Goal: Use online tool/utility: Use online tool/utility

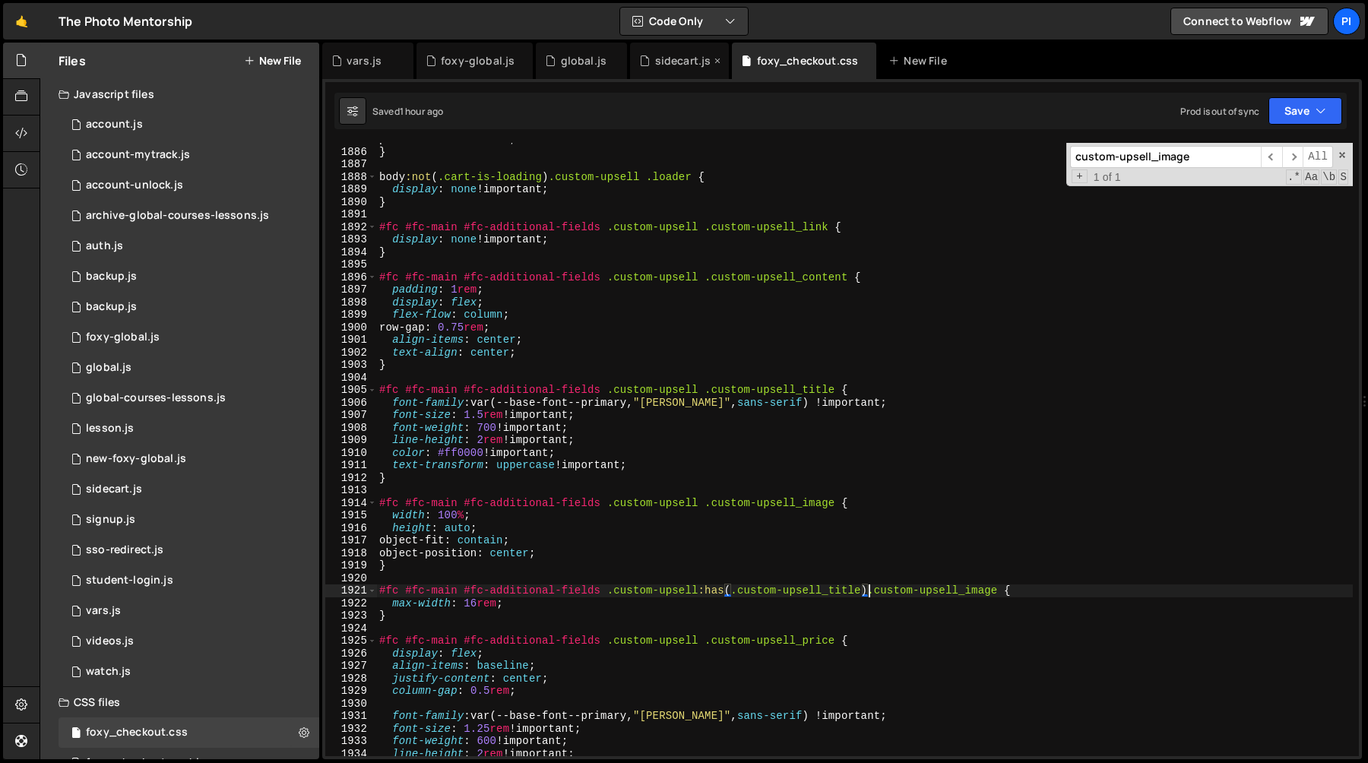
scroll to position [16783, 0]
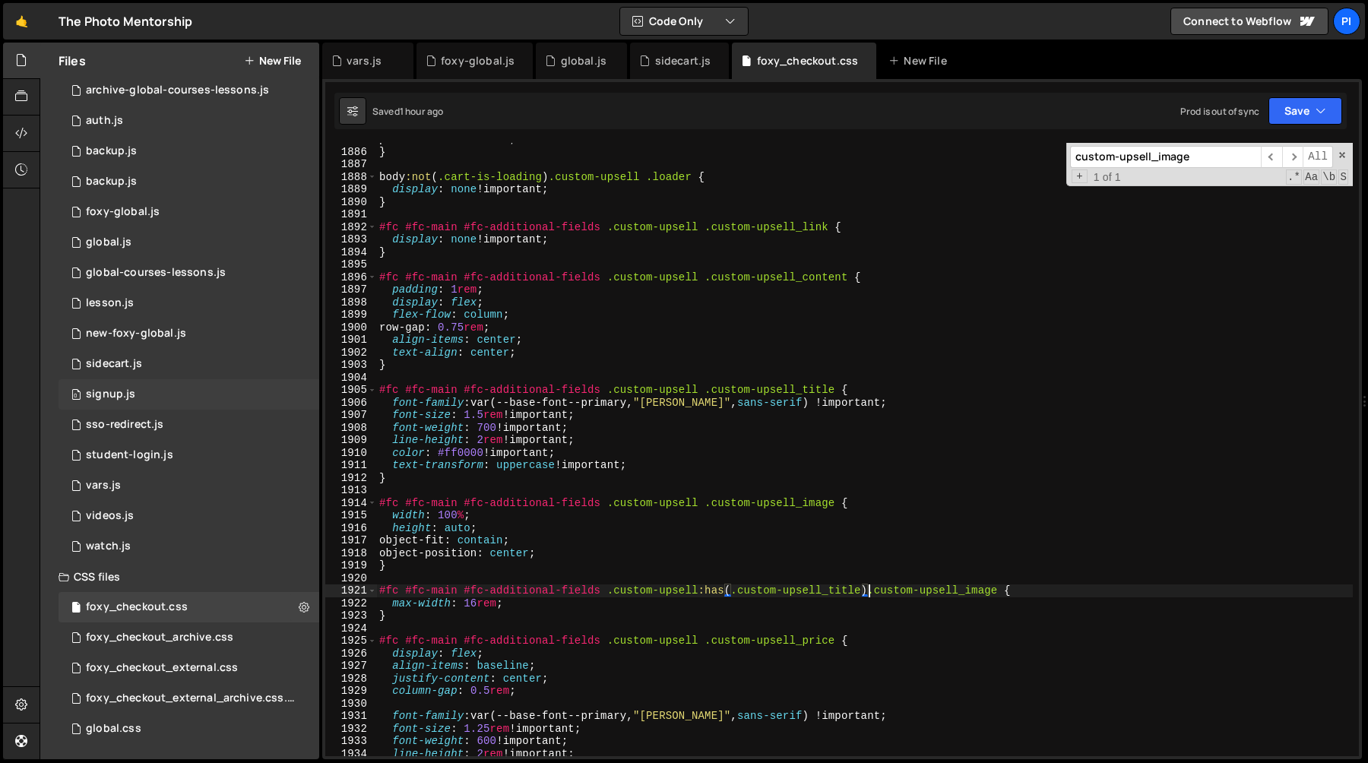
click at [147, 392] on div "0 signup.js 0" at bounding box center [189, 394] width 261 height 30
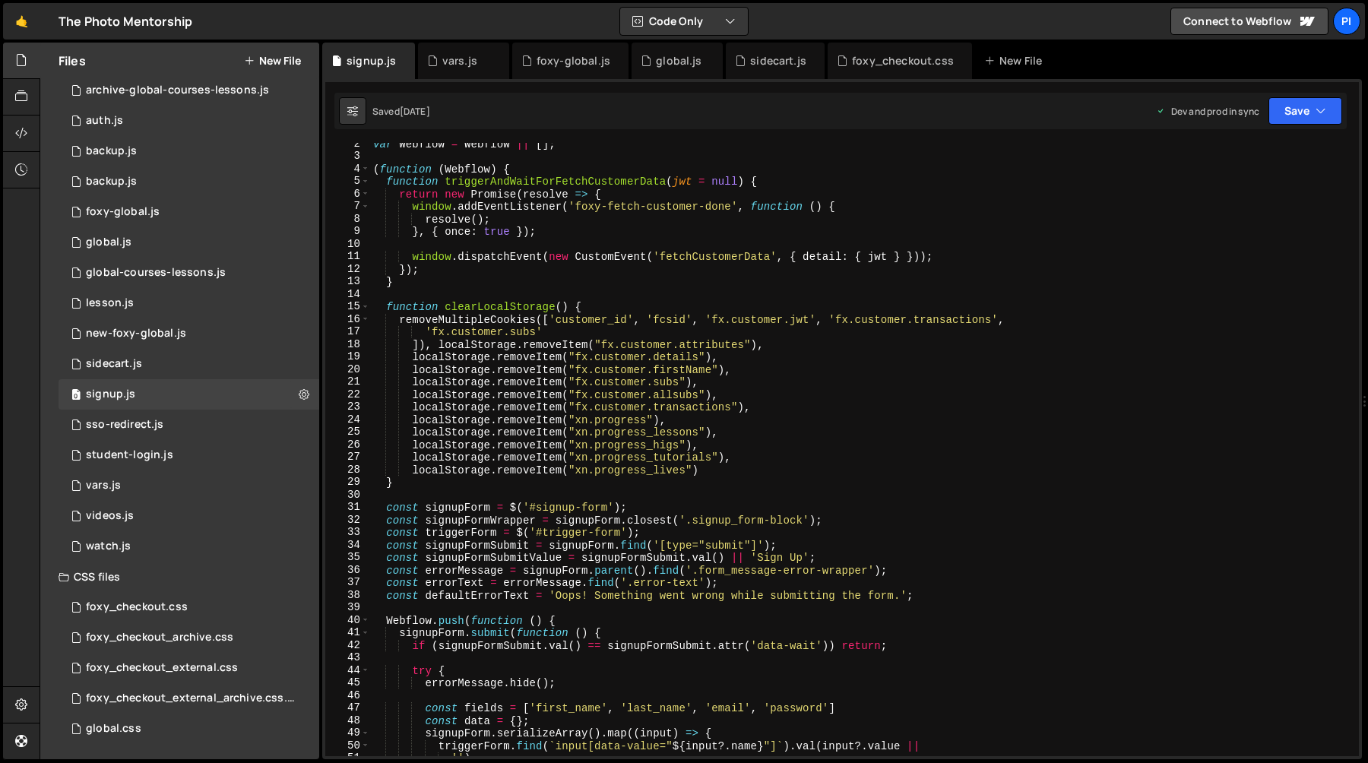
scroll to position [0, 0]
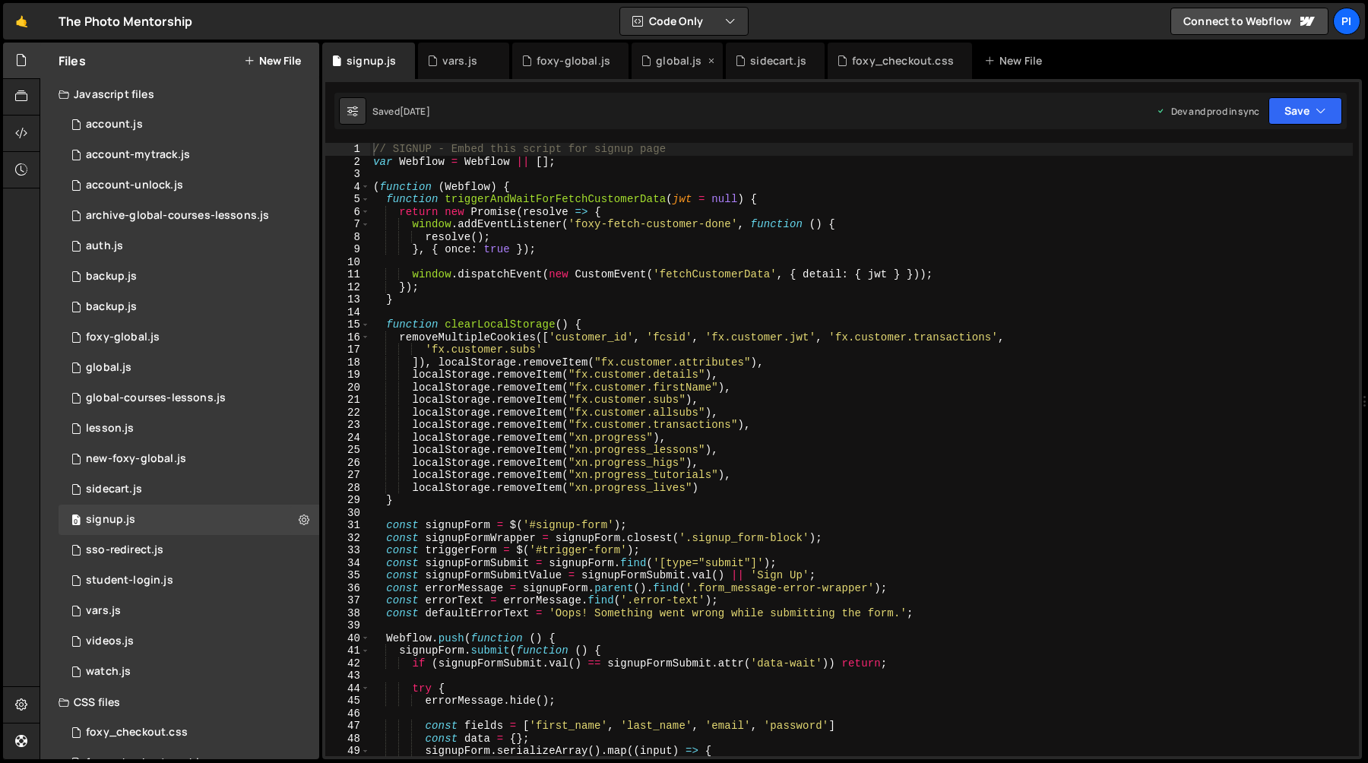
click at [675, 73] on div "global.js" at bounding box center [676, 61] width 91 height 36
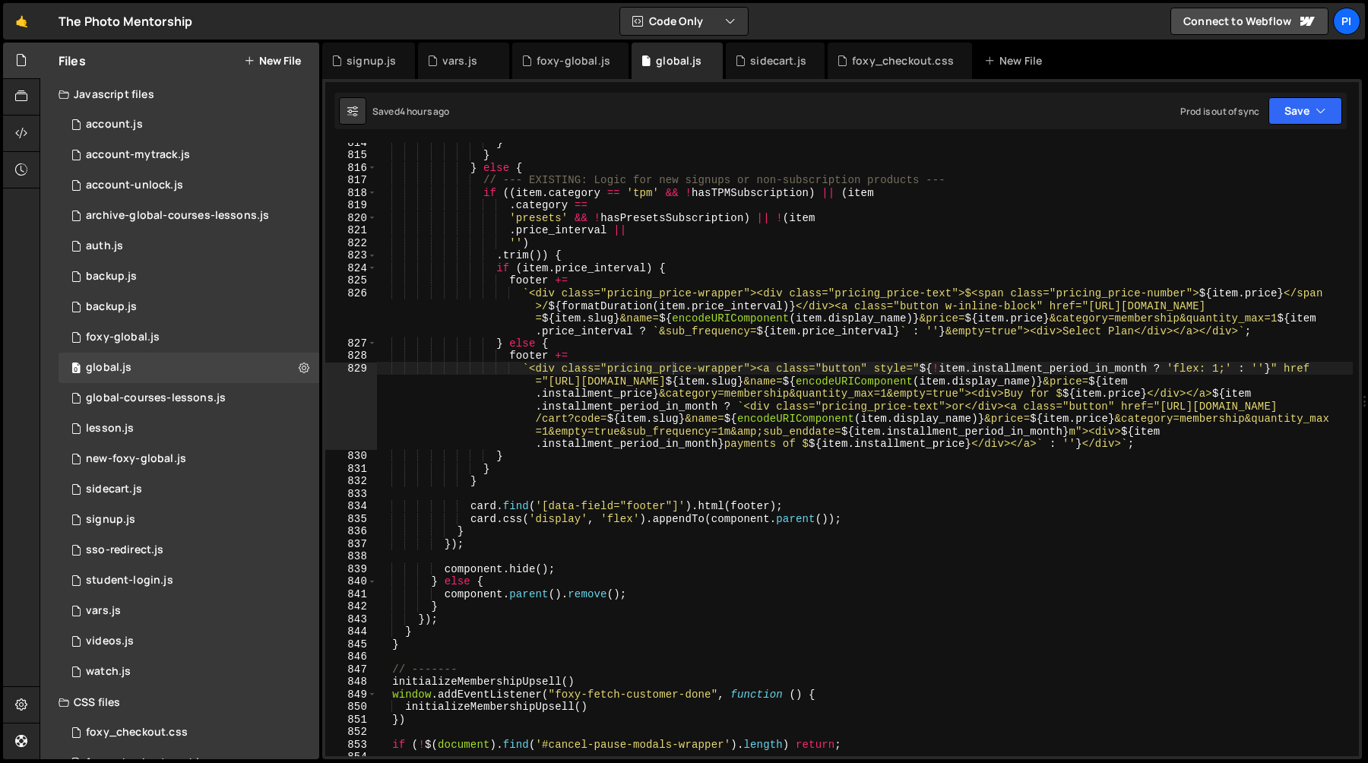
type textarea "footer +="
click at [630, 359] on div "} } } else { // --- EXISTING: Logic for new signups or non-subscription product…" at bounding box center [864, 455] width 976 height 638
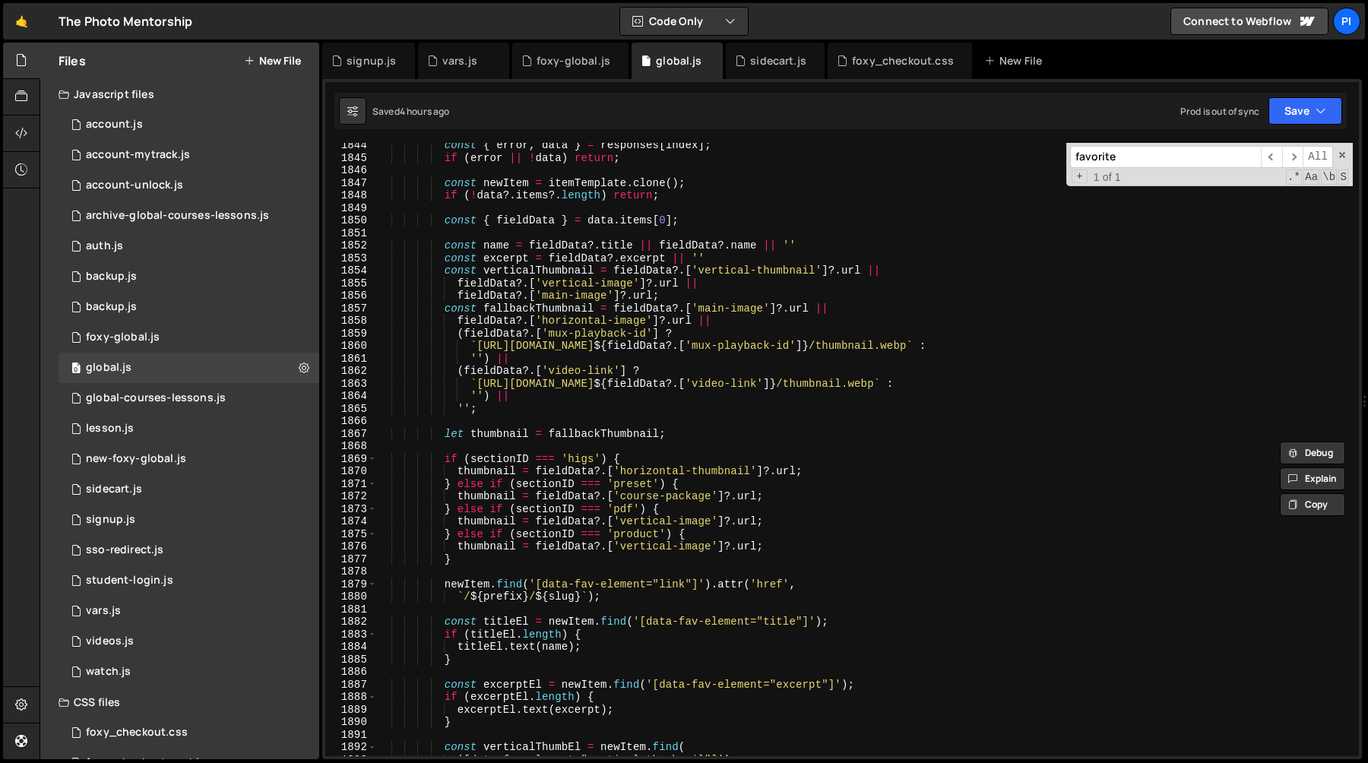
scroll to position [20281, 0]
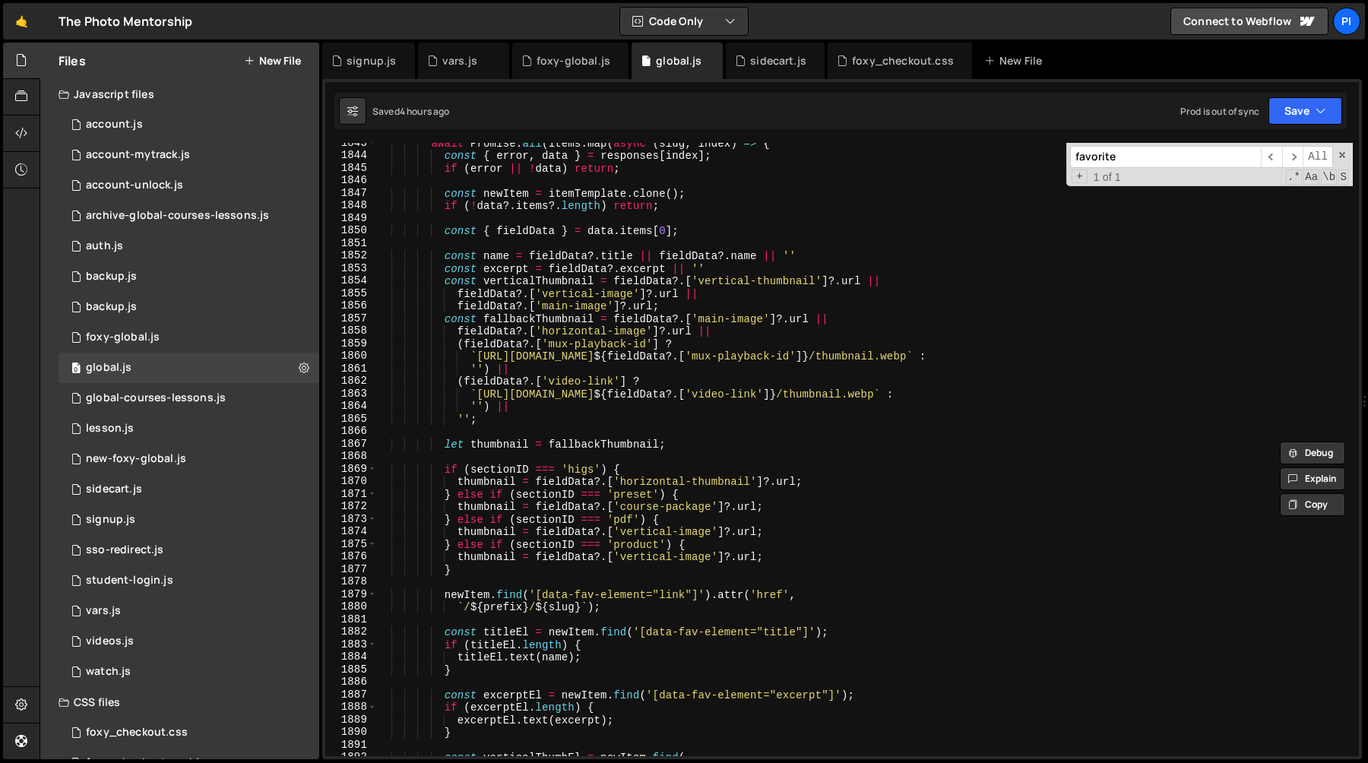
type input "favorite"
click at [498, 255] on div "await Promise . all ( items . map ( async ( slug , index ) => { const { error ,…" at bounding box center [864, 456] width 976 height 638
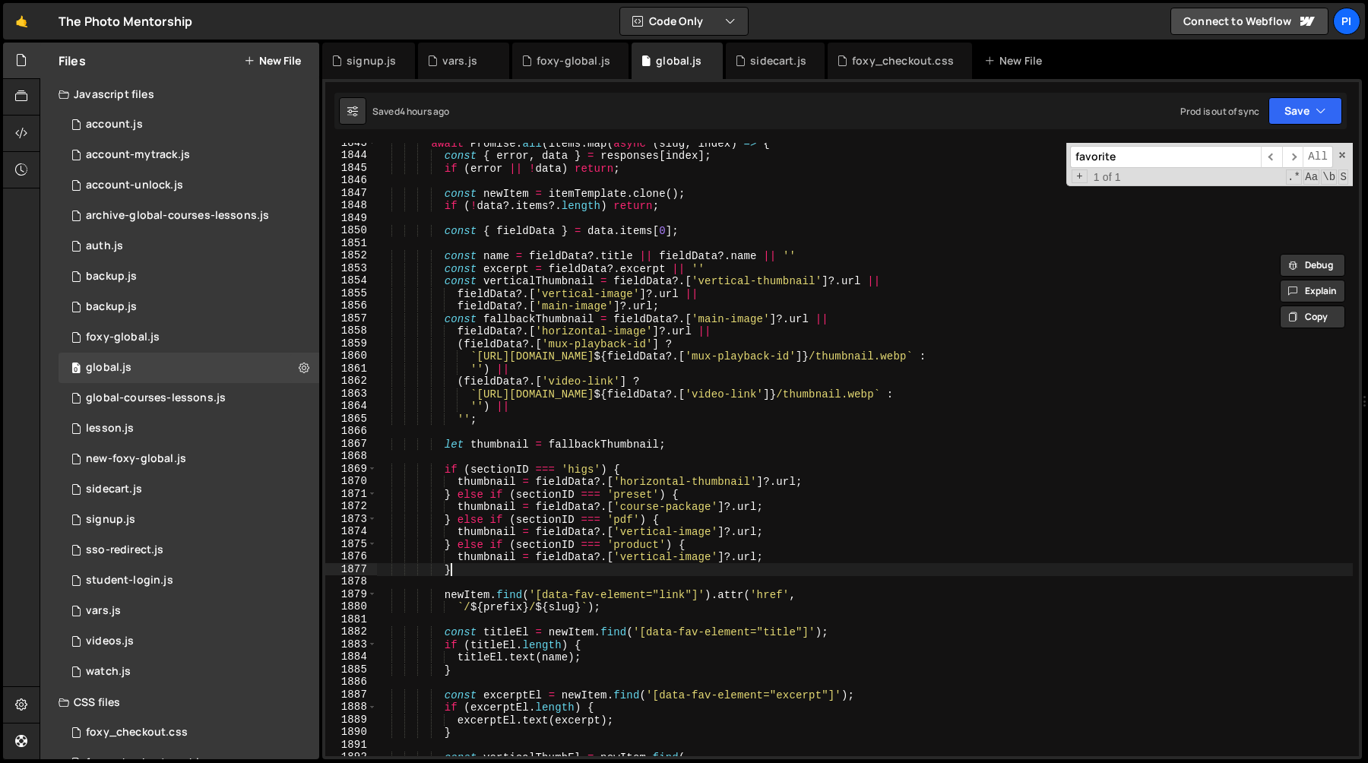
click at [472, 569] on div "await Promise . all ( items . map ( async ( slug , index ) => { const { error ,…" at bounding box center [864, 456] width 976 height 638
type textarea "}"
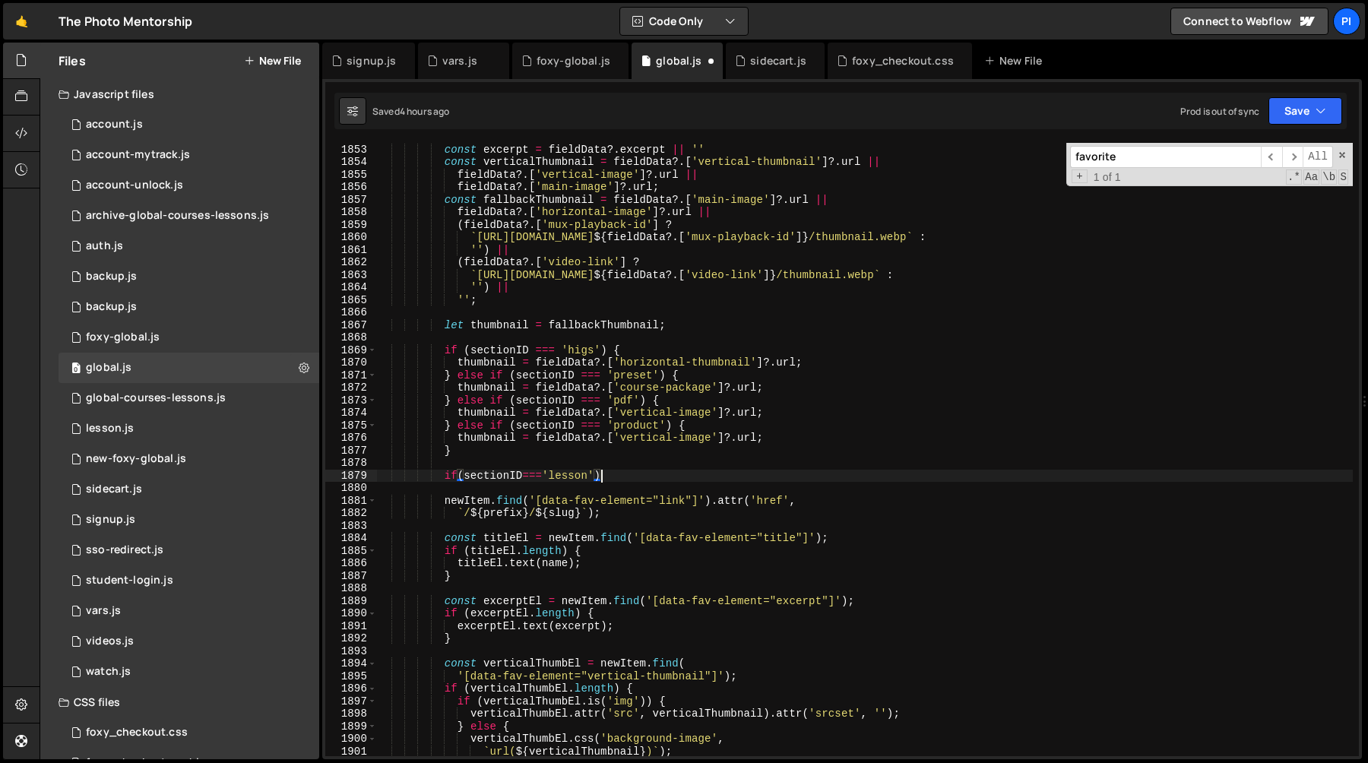
scroll to position [20365, 0]
type textarea "if(sectionID==='lesson'){"
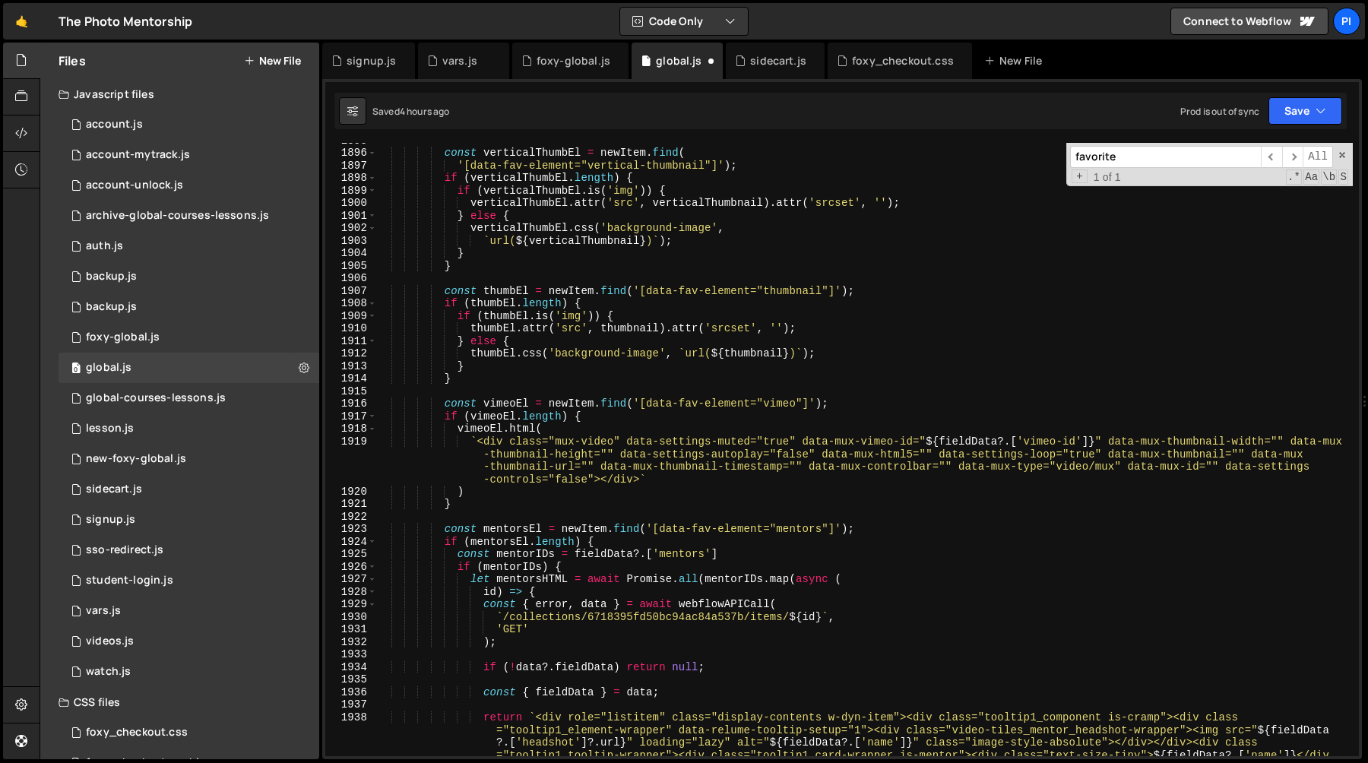
scroll to position [20804, 0]
click at [473, 577] on div "const verticalThumbEl = newItem . find ( '[data-fav-element="vertical-thumbnail…" at bounding box center [864, 483] width 976 height 701
click at [521, 644] on div "const verticalThumbEl = newItem . find ( '[data-fav-element="vertical-thumbnail…" at bounding box center [864, 483] width 976 height 701
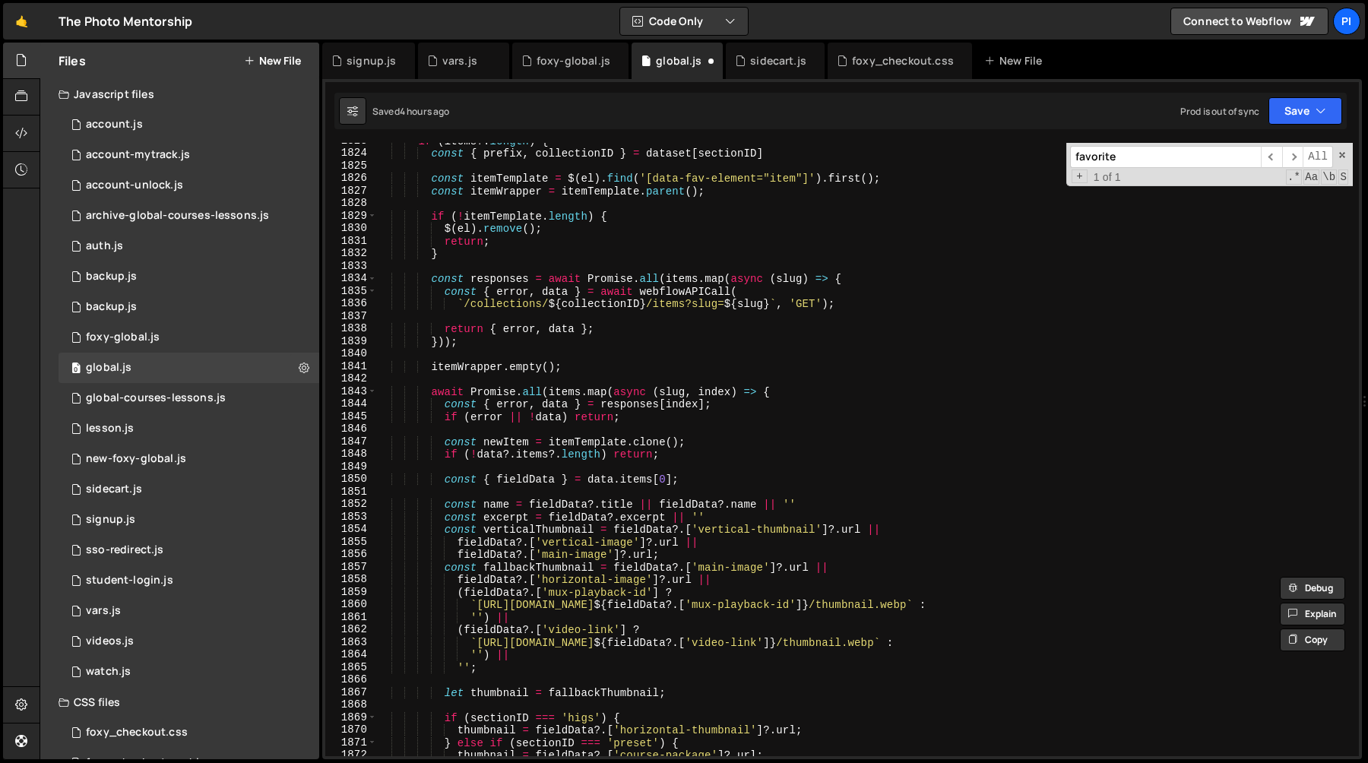
scroll to position [20005, 0]
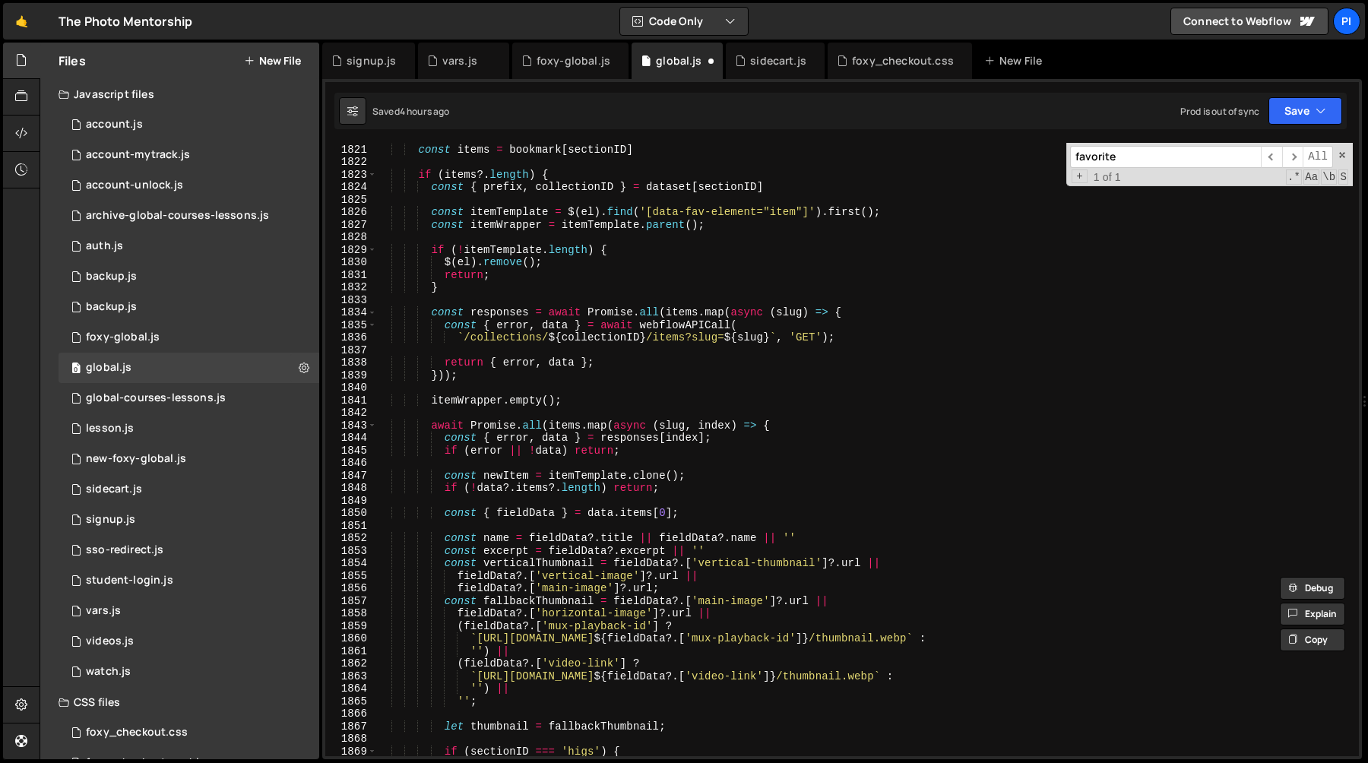
click at [442, 439] on div "const sectionID = $ ( el ) . attr ( 'data-fav-item' ) const items = bookmark [ …" at bounding box center [864, 450] width 976 height 638
click at [745, 439] on div "const sectionID = $ ( el ) . attr ( 'data-fav-item' ) const items = bookmark [ …" at bounding box center [864, 450] width 976 height 638
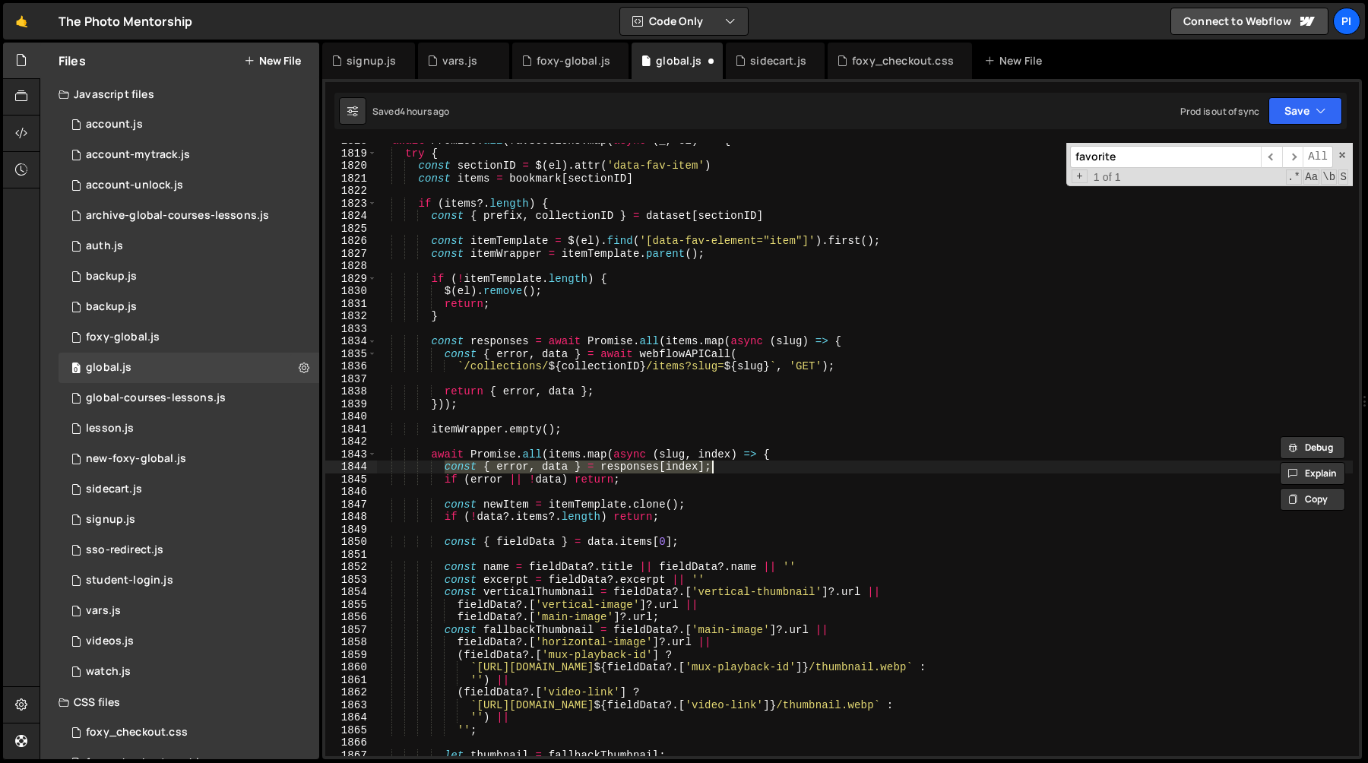
scroll to position [19981, 0]
click at [443, 358] on div "await Promise . all ( favSections . map ( async ( _ , el ) => { try { const sec…" at bounding box center [864, 453] width 976 height 638
click at [878, 365] on div "await Promise . all ( favSections . map ( async ( _ , el ) => { try { const sec…" at bounding box center [864, 453] width 976 height 638
type textarea "const { error, data } = await webflowAPICall( `/collections/${collectionID}/ite…"
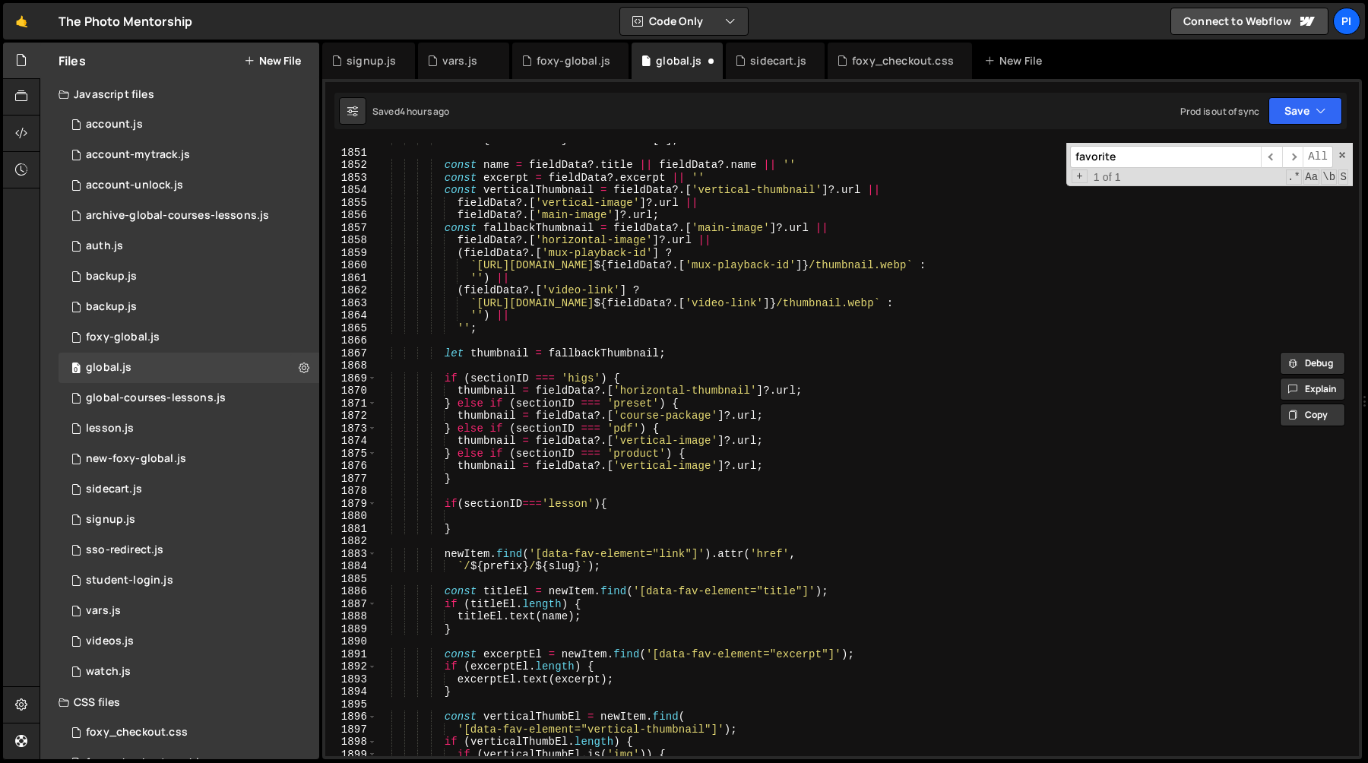
scroll to position [20335, 0]
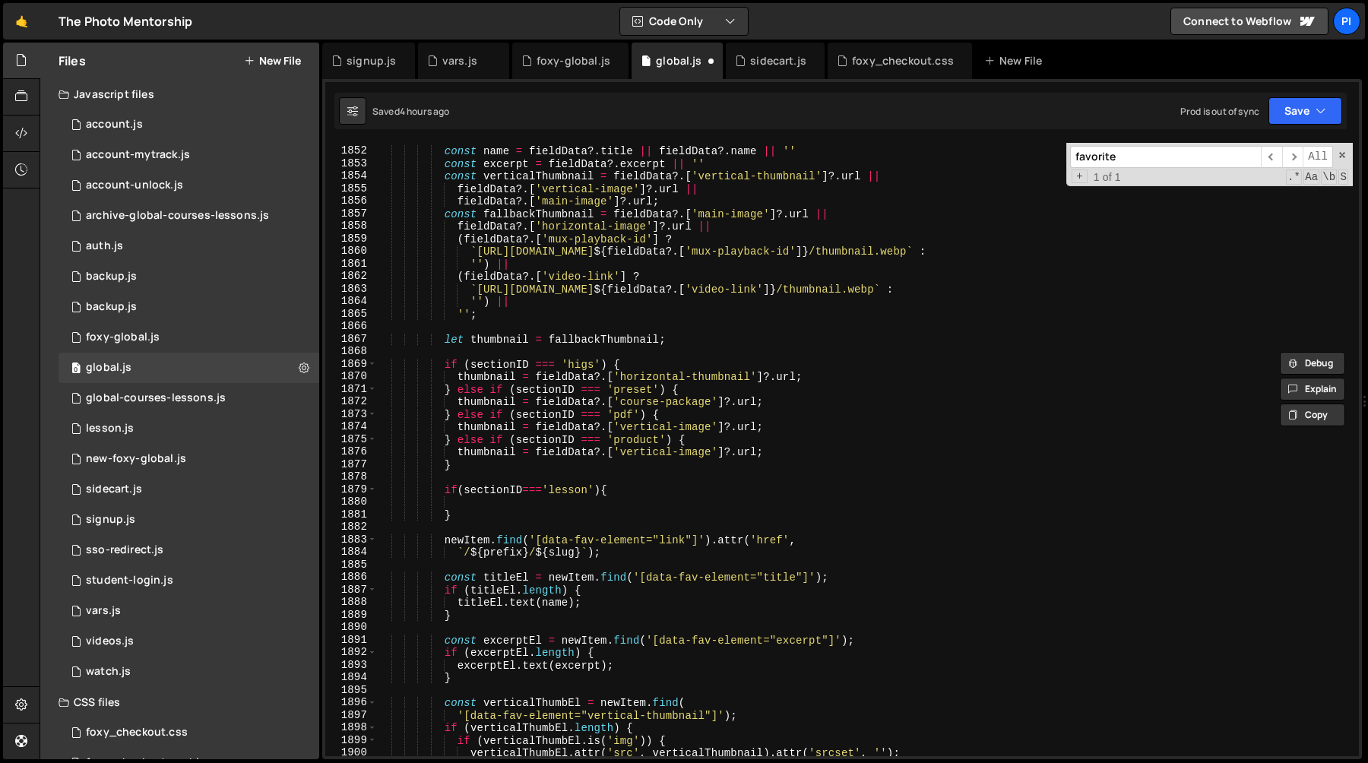
click at [562, 502] on div "const name = fieldData ?. title || fieldData ?. name || '' const excerpt = fiel…" at bounding box center [864, 451] width 976 height 638
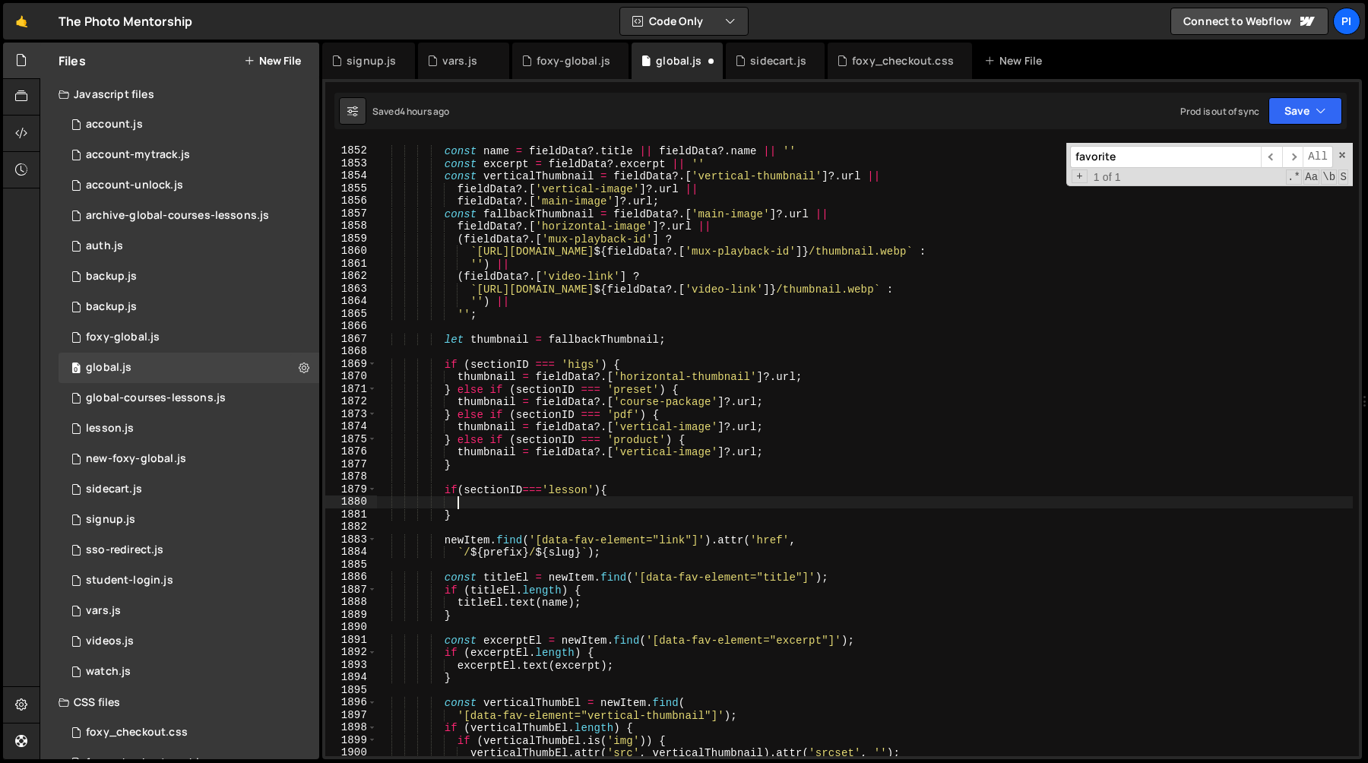
paste textarea "`/collections/${collectionID}/items?slug=${slug}`, 'GET');"
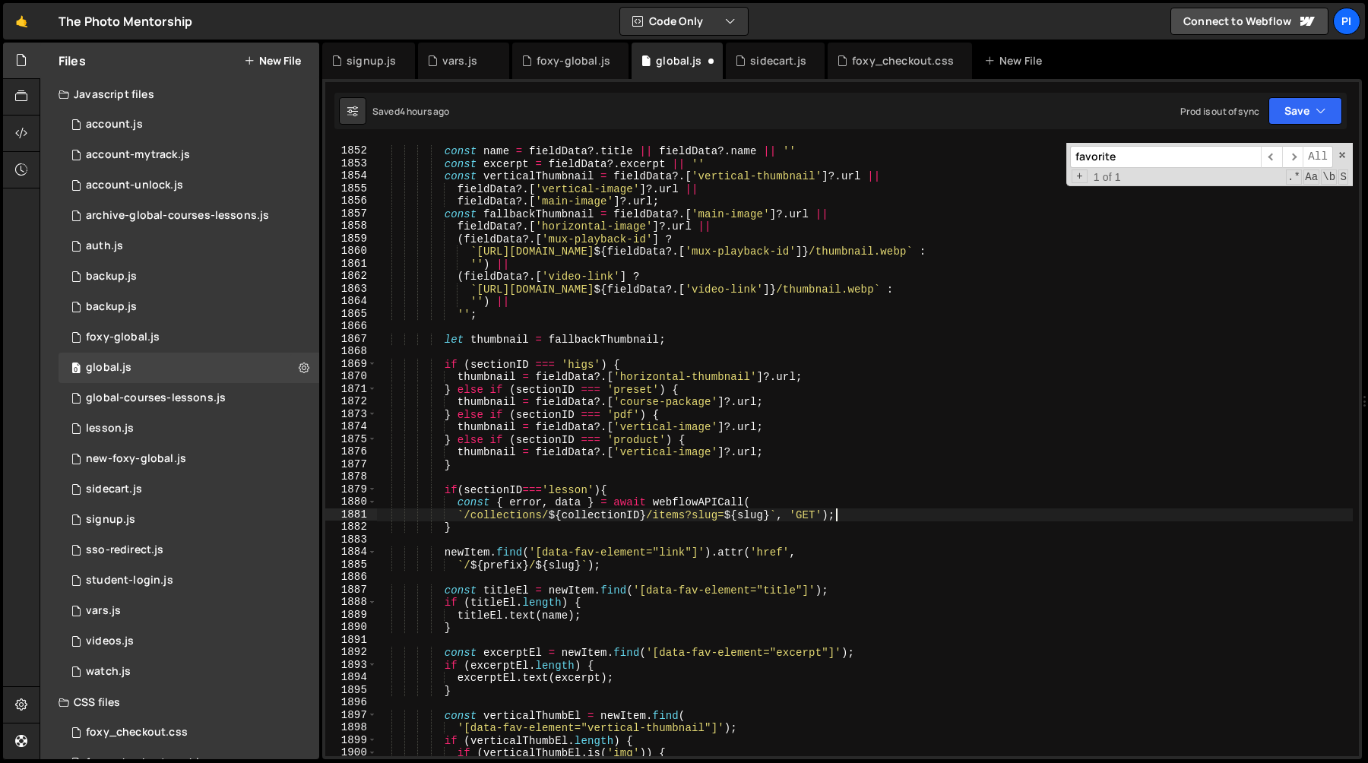
click at [583, 505] on div "const name = fieldData ?. title || fieldData ?. name || '' const excerpt = fiel…" at bounding box center [864, 451] width 976 height 638
click at [457, 516] on div "const name = fieldData ?. title || fieldData ?. name || '' const excerpt = fiel…" at bounding box center [864, 451] width 976 height 638
click at [783, 496] on div "const name = fieldData ?. title || fieldData ?. name || '' const excerpt = fiel…" at bounding box center [864, 451] width 976 height 638
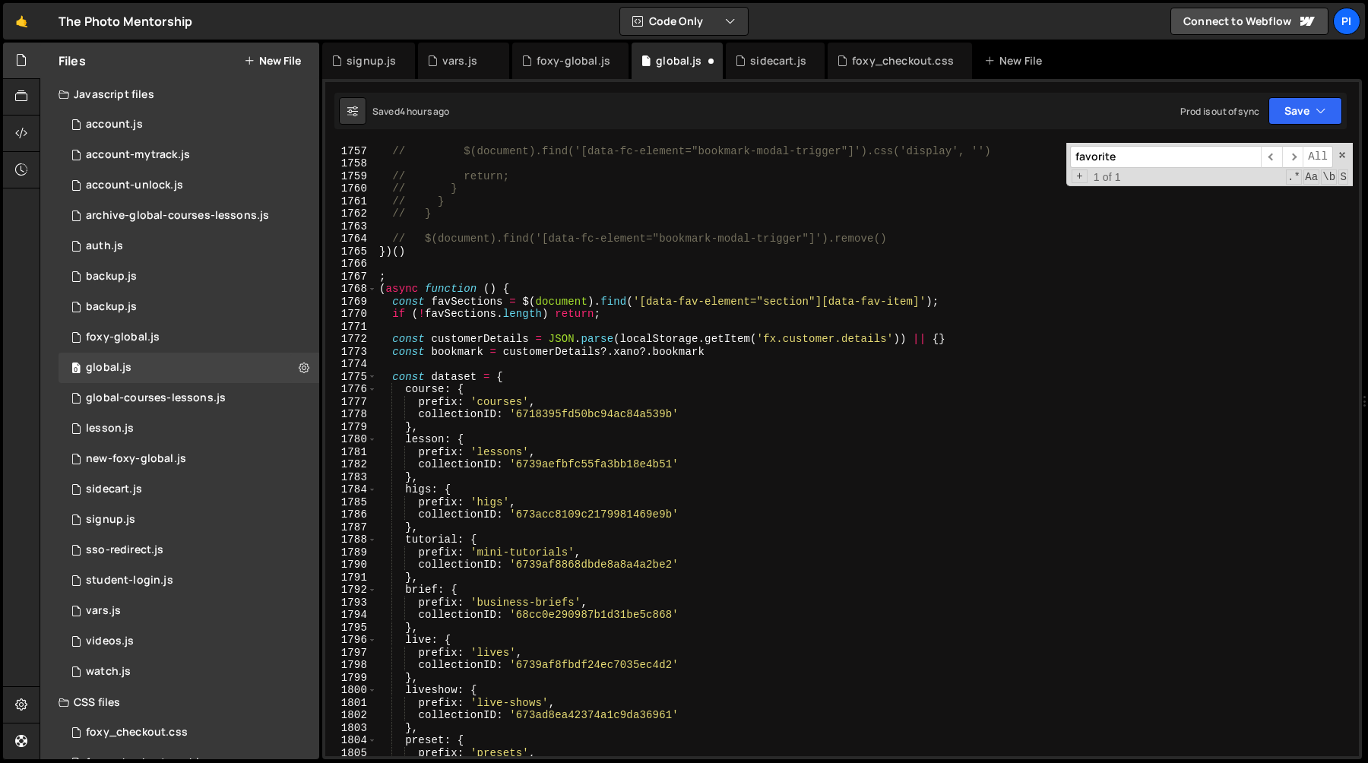
scroll to position [19321, 0]
click at [448, 373] on div "// $(document).find('[data-fc-element="bookmark-modal-trigger"]').css('display'…" at bounding box center [864, 451] width 976 height 638
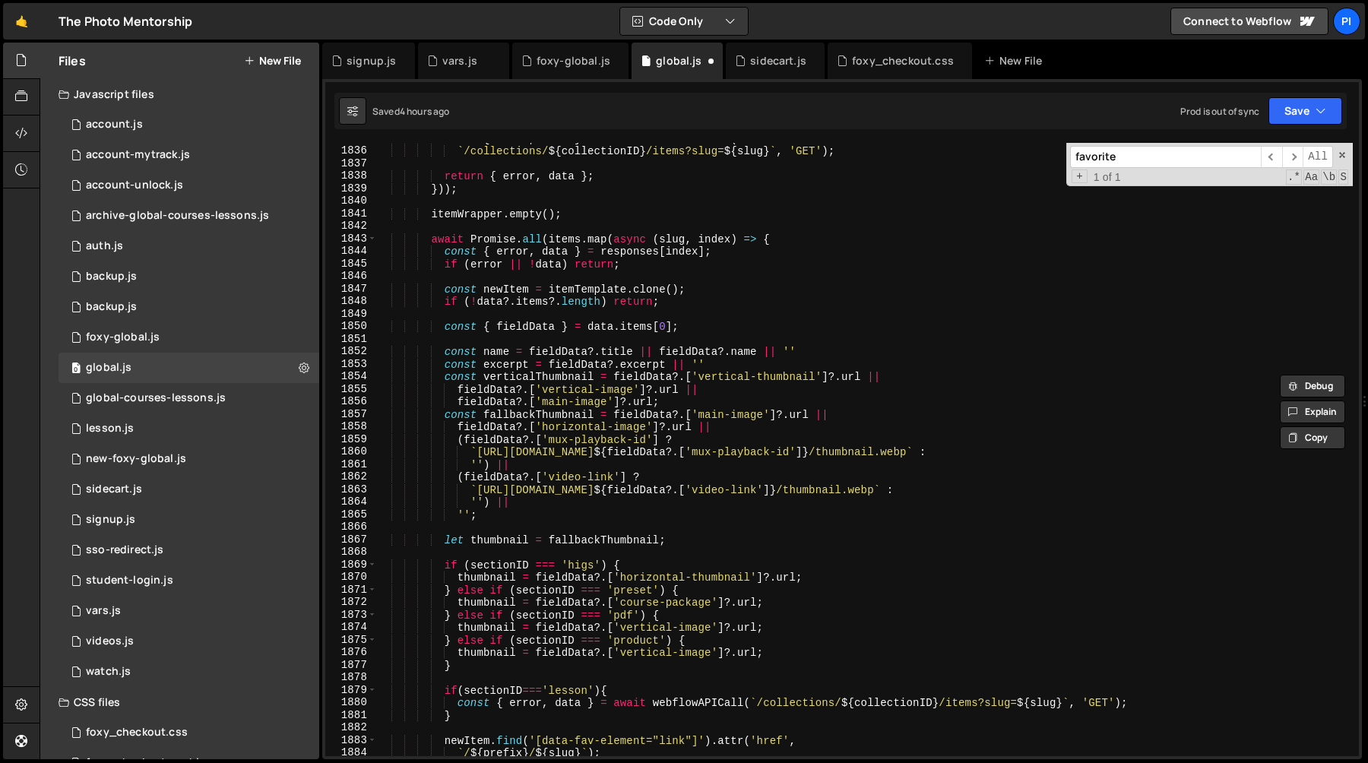
scroll to position [20403, 0]
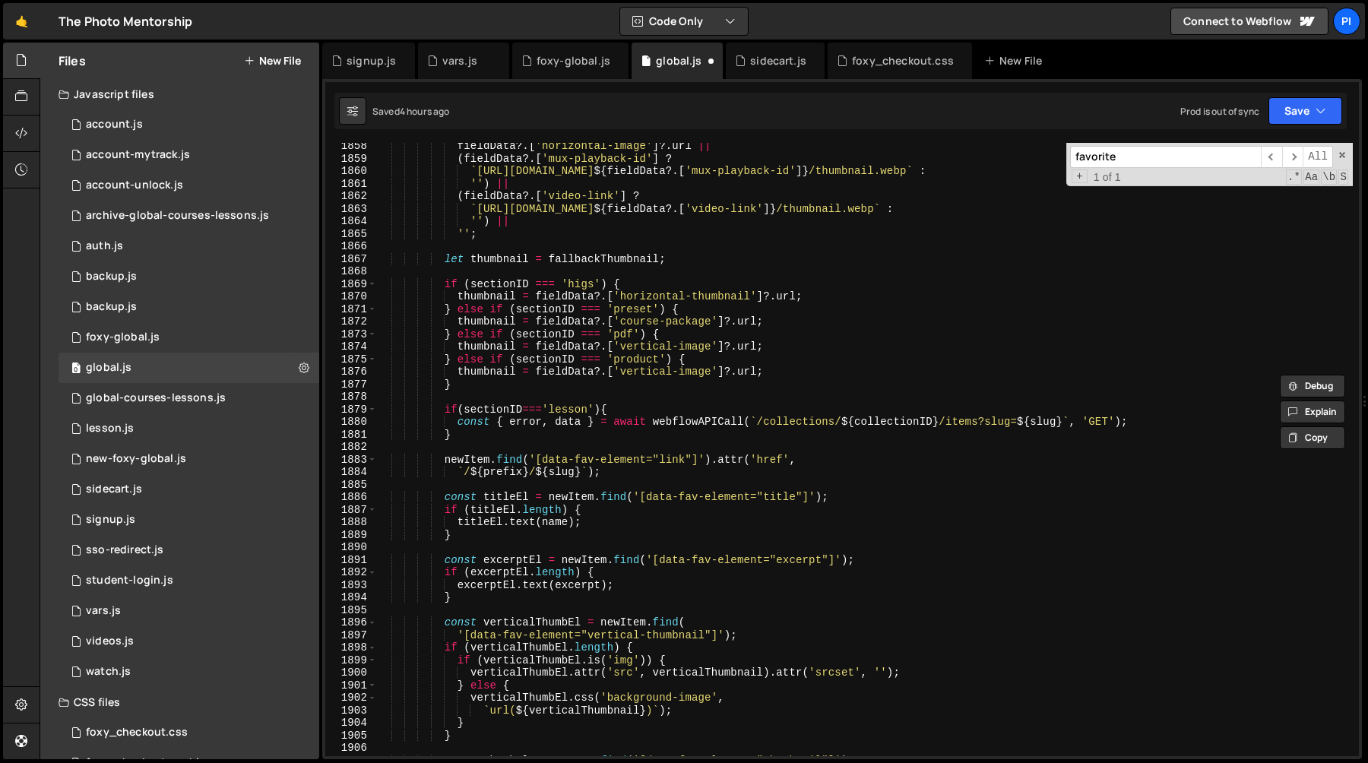
click at [856, 425] on div "fieldData ?. [ 'horizontal-image' ] ?. url || ( fieldData ?. [ 'mux-playback-id…" at bounding box center [864, 459] width 976 height 638
paste textarea "dataset"
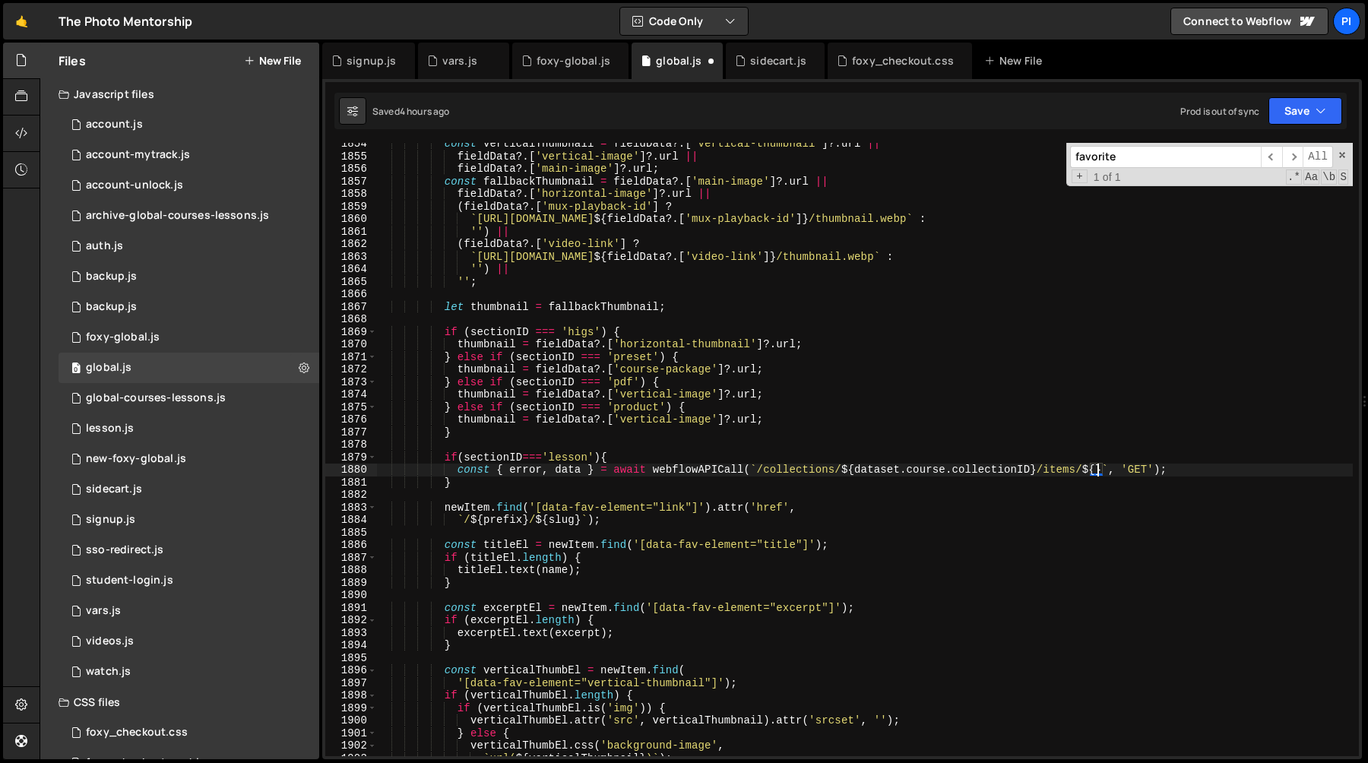
scroll to position [20350, 0]
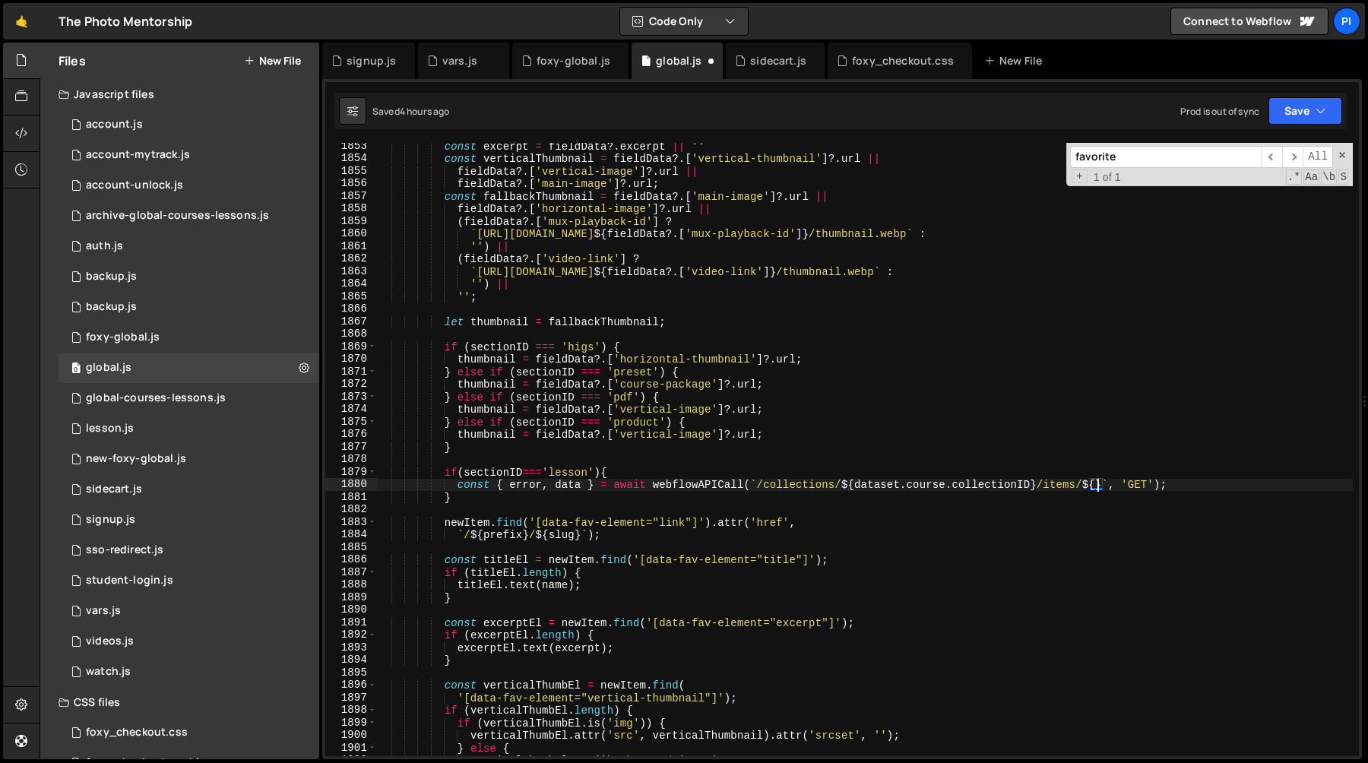
click at [666, 236] on div "const excerpt = fieldData ?. excerpt || '' const verticalThumbnail = fieldData …" at bounding box center [864, 459] width 976 height 638
click at [639, 192] on div "const excerpt = fieldData ?. excerpt || '' const verticalThumbnail = fieldData …" at bounding box center [864, 459] width 976 height 638
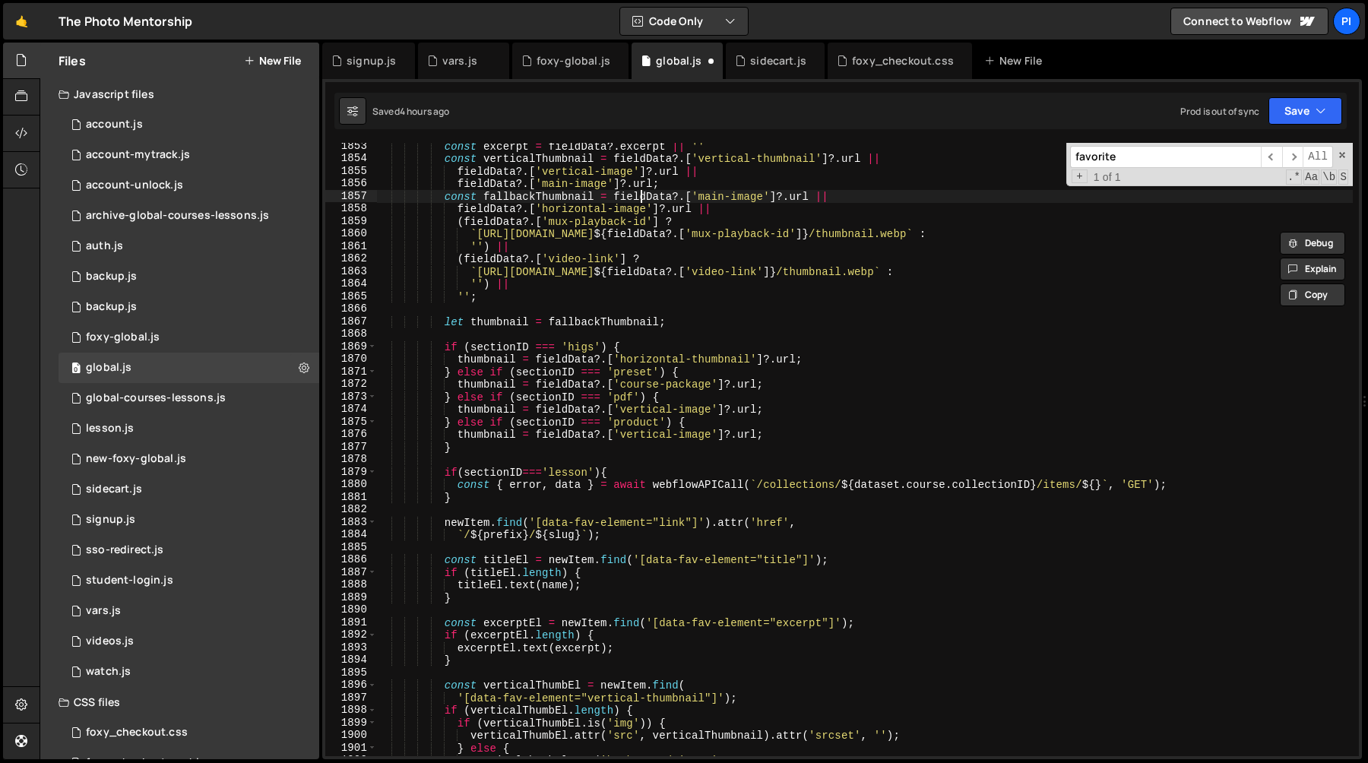
click at [639, 192] on div "const excerpt = fieldData ?. excerpt || '' const verticalThumbnail = fieldData …" at bounding box center [864, 459] width 976 height 638
click at [778, 198] on div "const excerpt = fieldData ?. excerpt || '' const verticalThumbnail = fieldData …" at bounding box center [864, 459] width 976 height 638
click at [614, 199] on div "const excerpt = fieldData ?. excerpt || '' const verticalThumbnail = fieldData …" at bounding box center [864, 459] width 976 height 638
click at [1097, 483] on div "const excerpt = fieldData ?. excerpt || '' const verticalThumbnail = fieldData …" at bounding box center [864, 459] width 976 height 638
paste textarea "fieldData?.['main-image']"
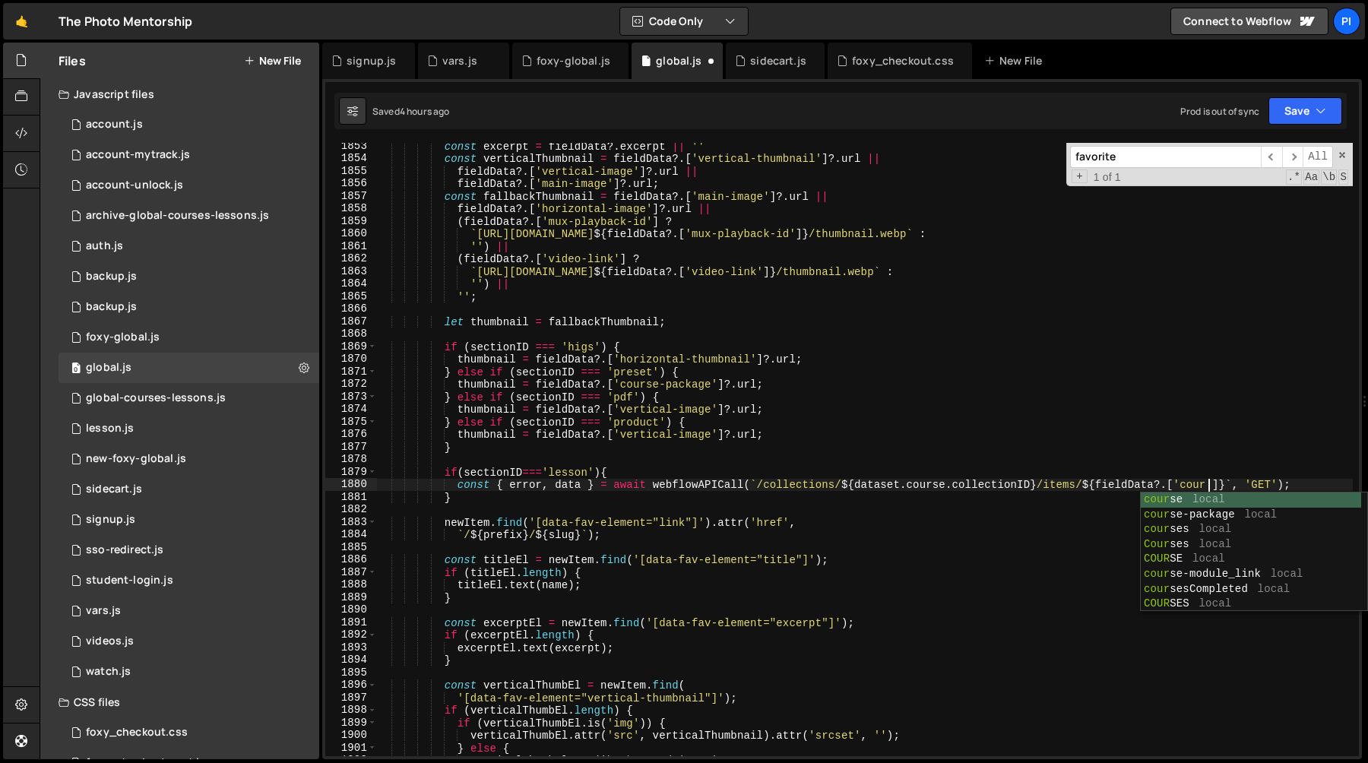
scroll to position [0, 59]
type textarea "const { error, data } = await webflowAPICall(`/collections/${dataset.course.col…"
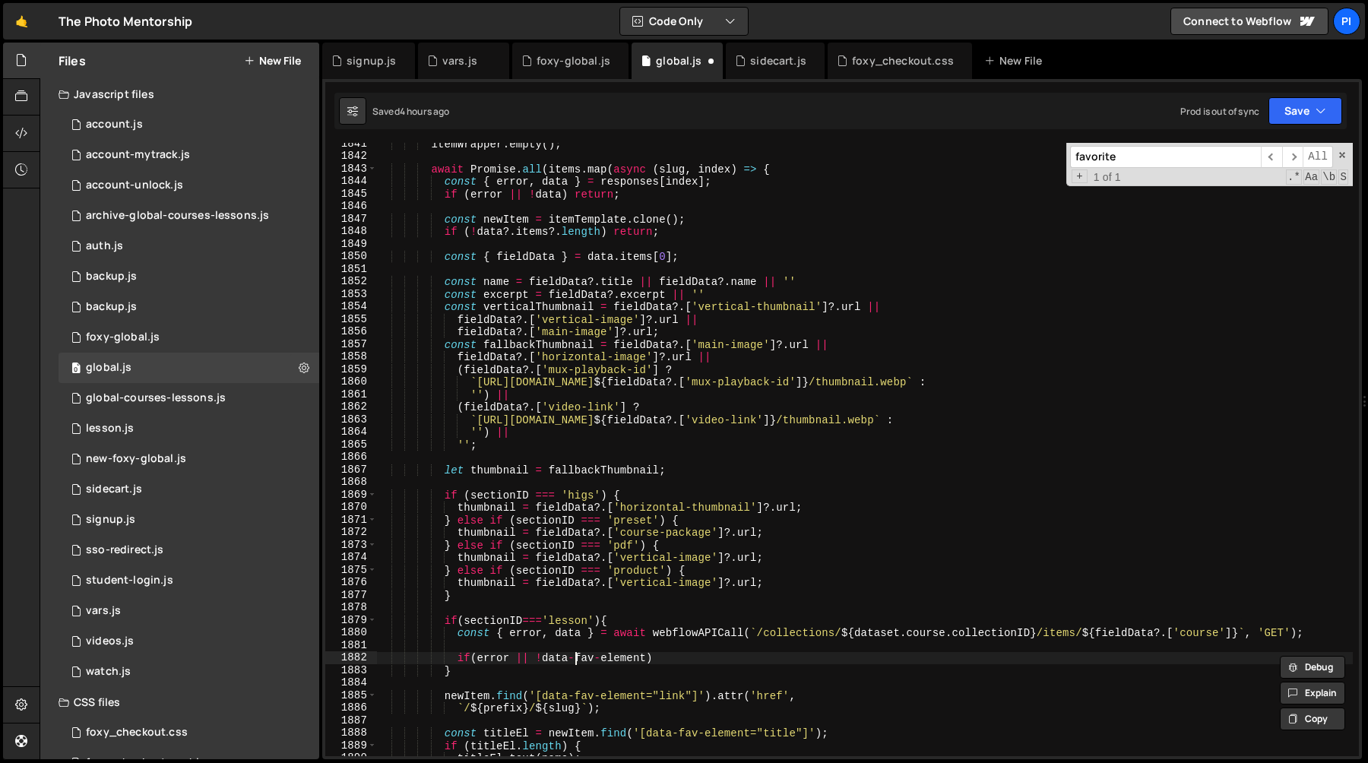
scroll to position [0, 4]
type textarea "if(error || !data){}"
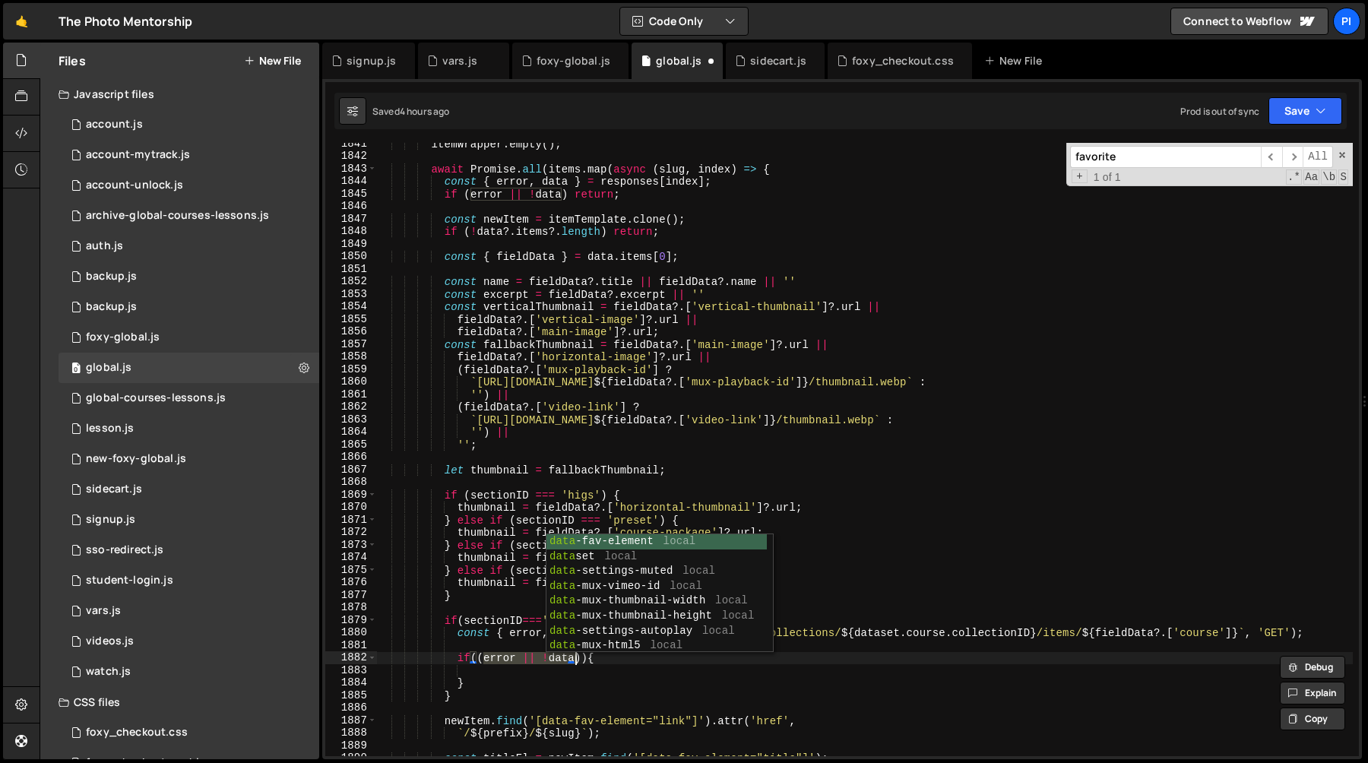
scroll to position [0, 7]
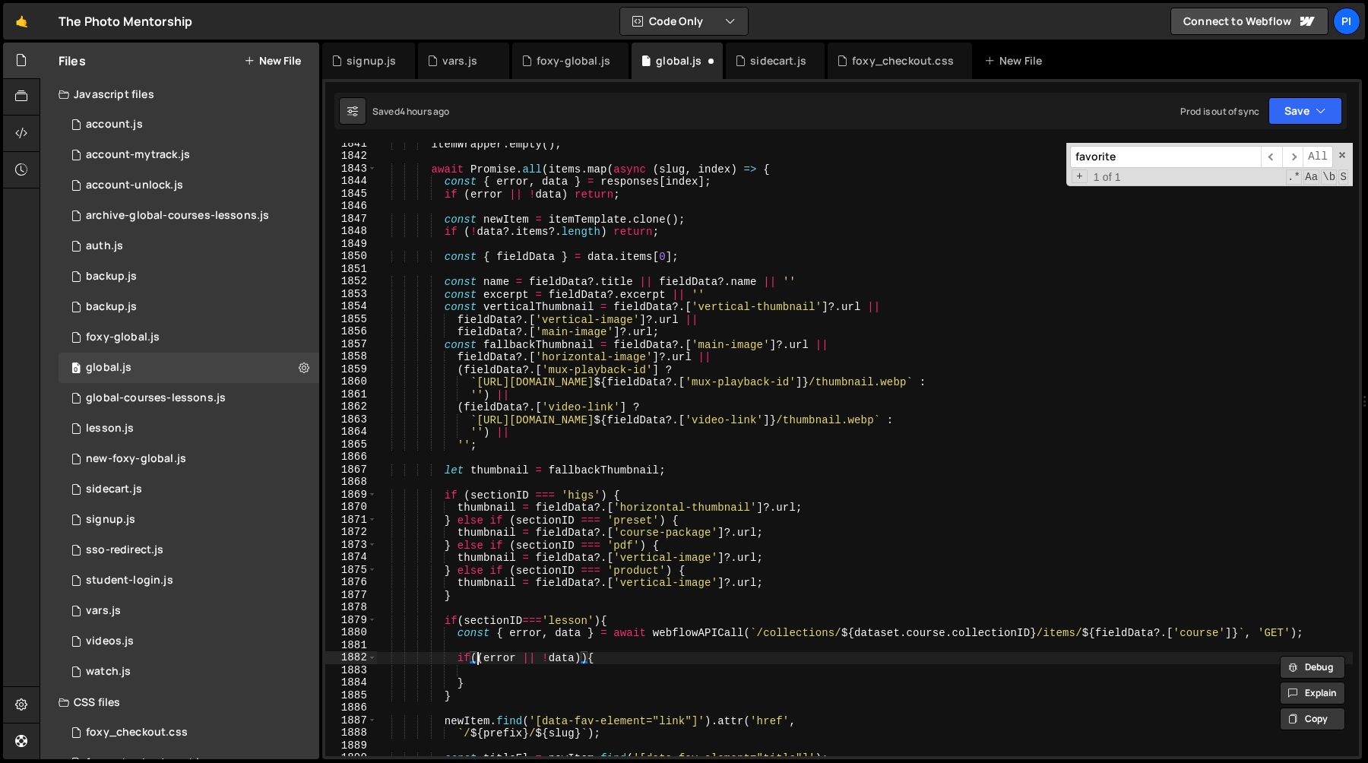
type textarea "if(!(error || !data)){"
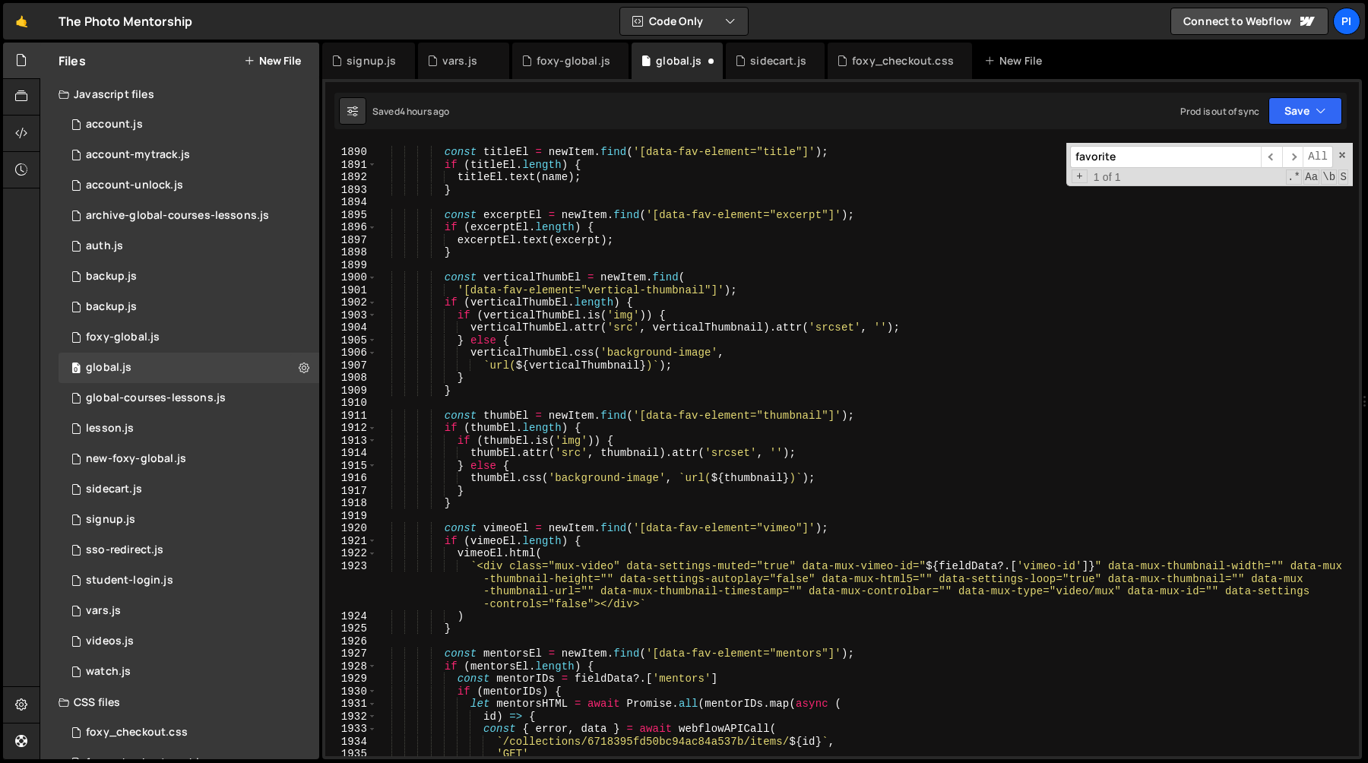
scroll to position [20704, 0]
click at [707, 475] on div "const titleEl = newItem . find ( '[data-fav-element="title"]' ) ; if ( titleEl …" at bounding box center [864, 452] width 976 height 638
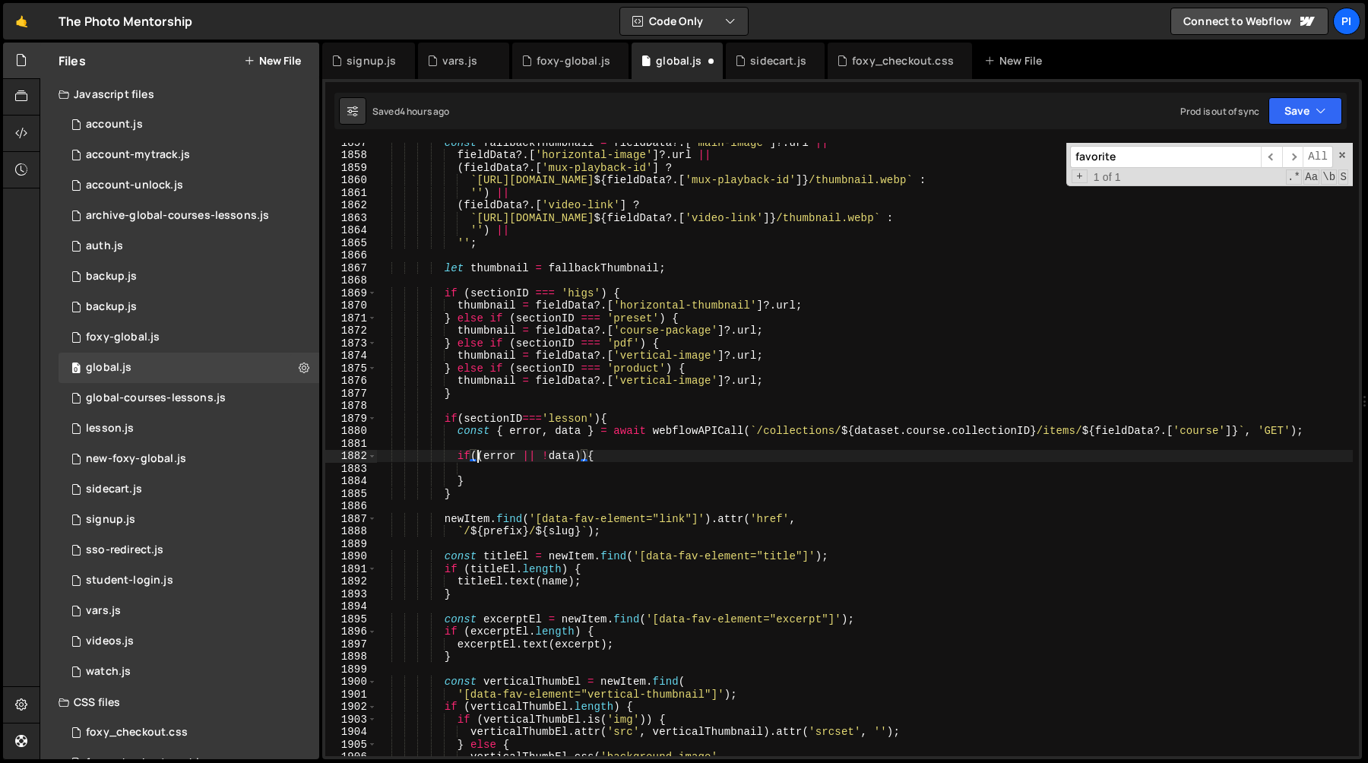
type textarea "if(!(error || !data)){"
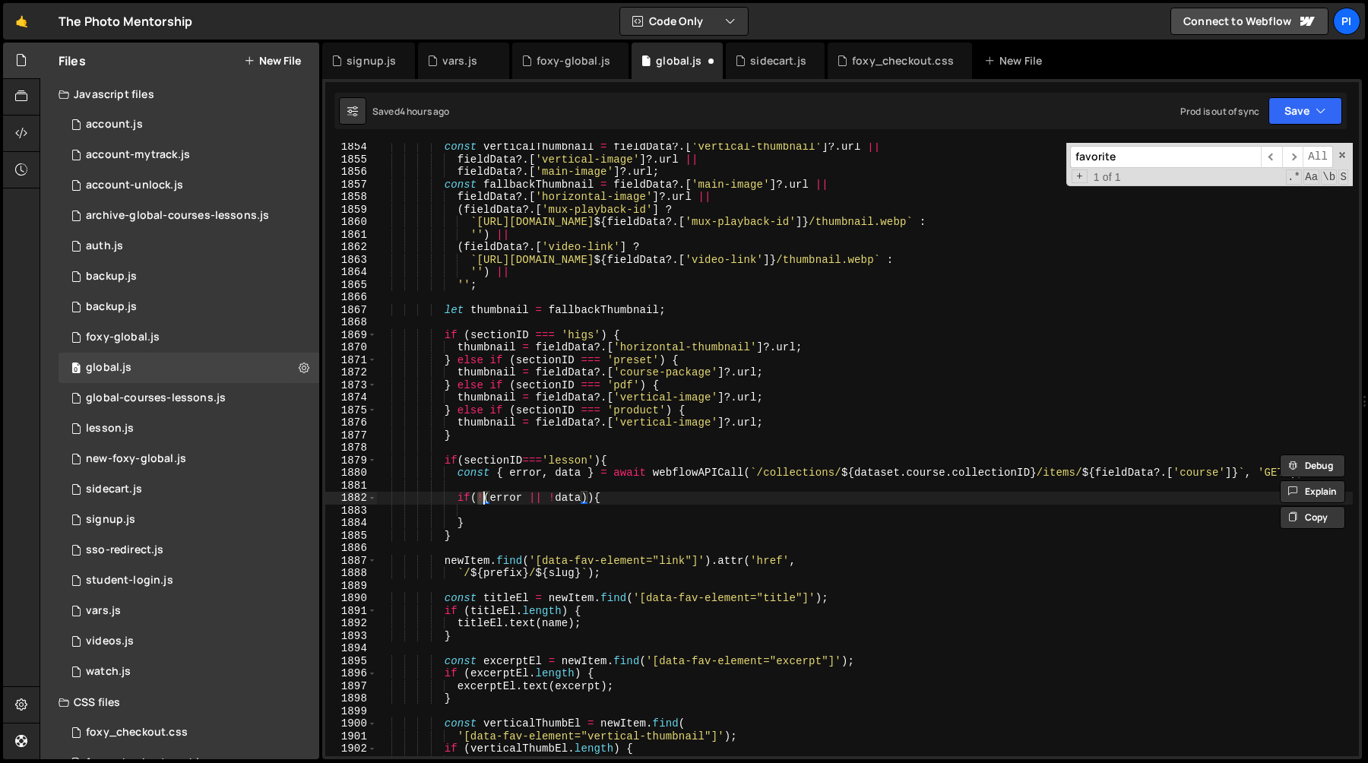
scroll to position [20325, 0]
click at [666, 489] on div "const verticalThumbnail = fieldData ?. [ 'vertical-thumbnail' ] ?. url || field…" at bounding box center [864, 460] width 976 height 638
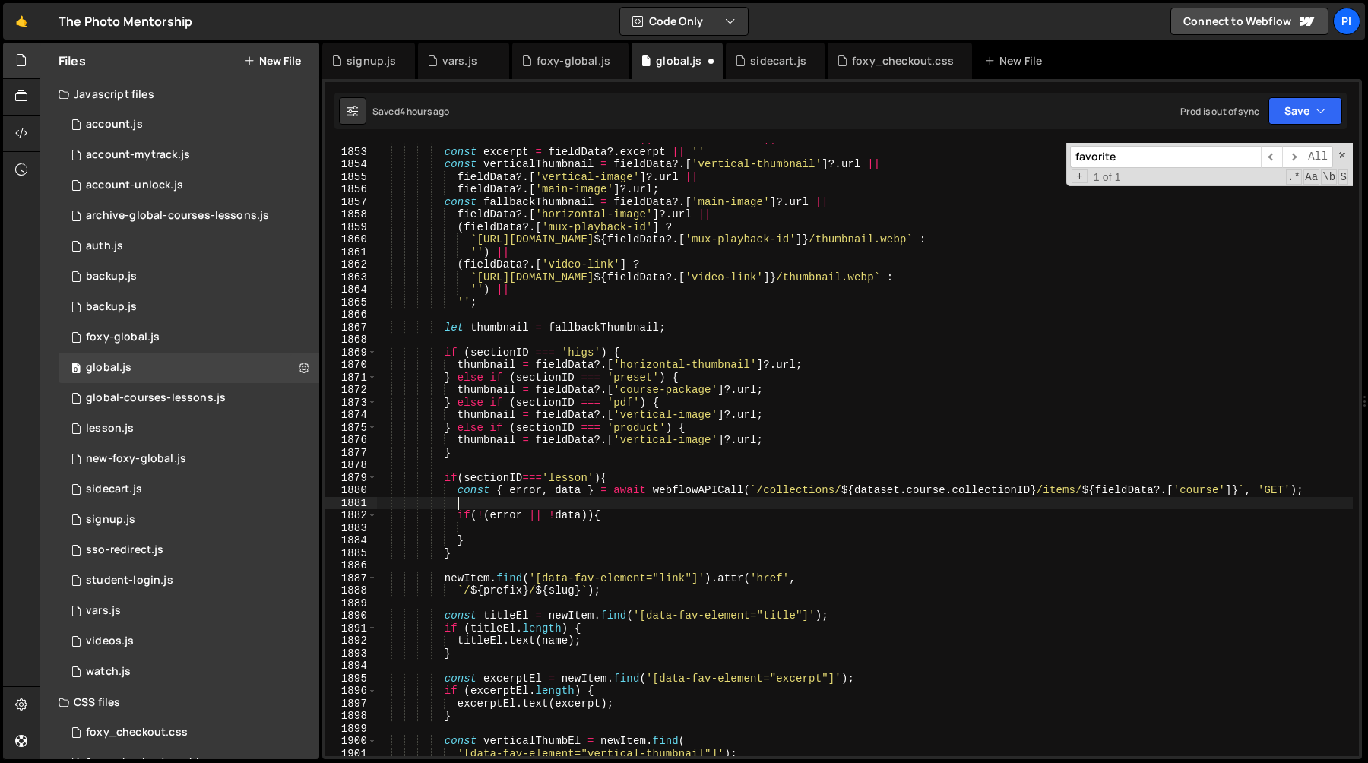
scroll to position [20309, 0]
click at [486, 518] on div "const name = fieldData ?. title || fieldData ?. name || '' const excerpt = fiel…" at bounding box center [864, 453] width 976 height 638
type textarea "if(error || !data){"
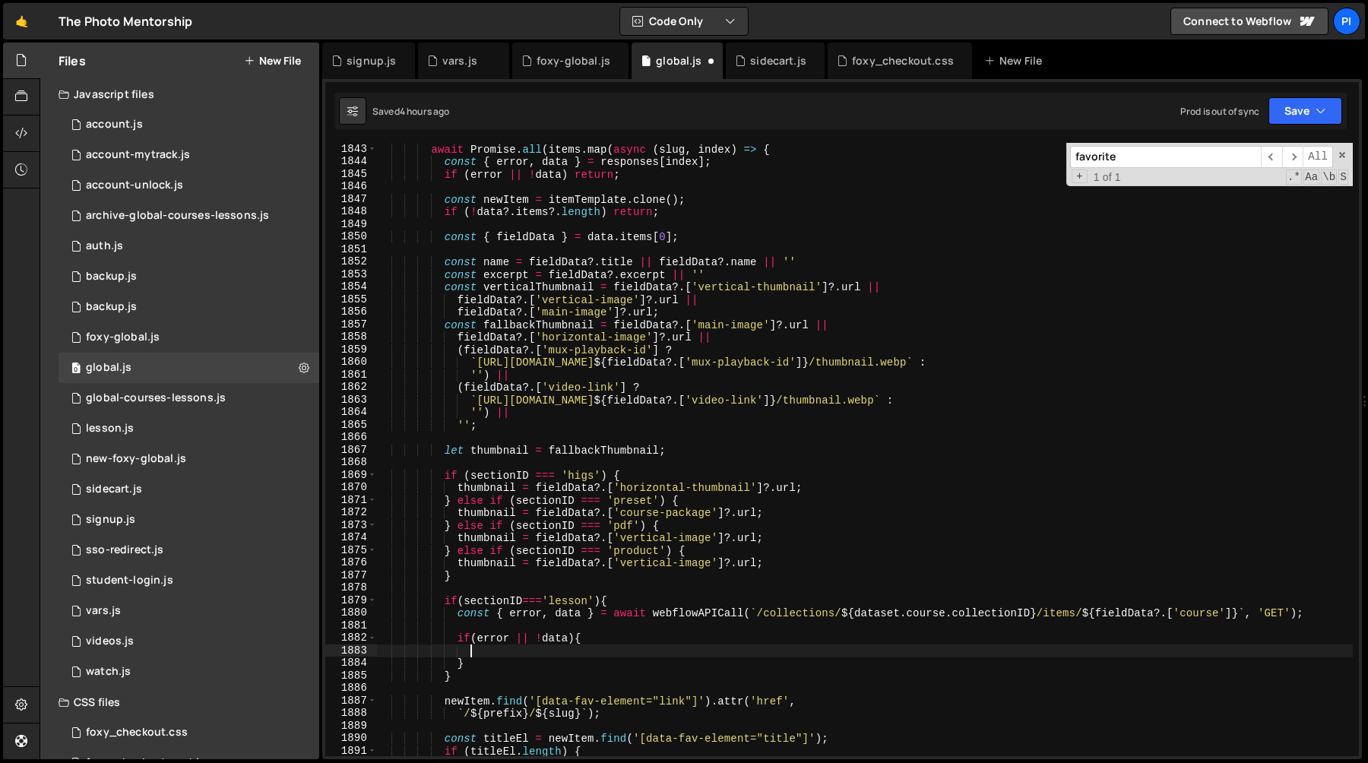
scroll to position [20194, 0]
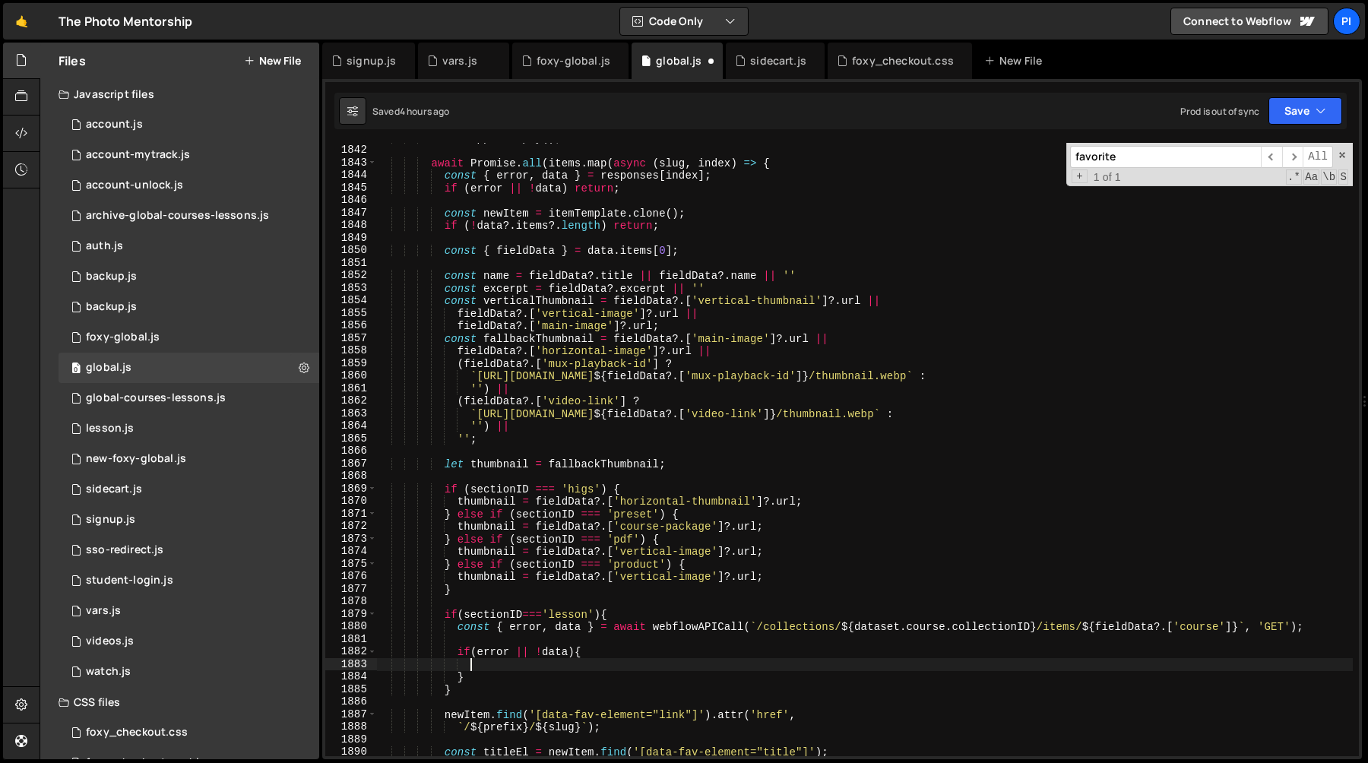
click at [584, 597] on div "itemWrapper . empty ( ) ; await Promise . all ( items . map ( async ( slug , in…" at bounding box center [864, 450] width 976 height 638
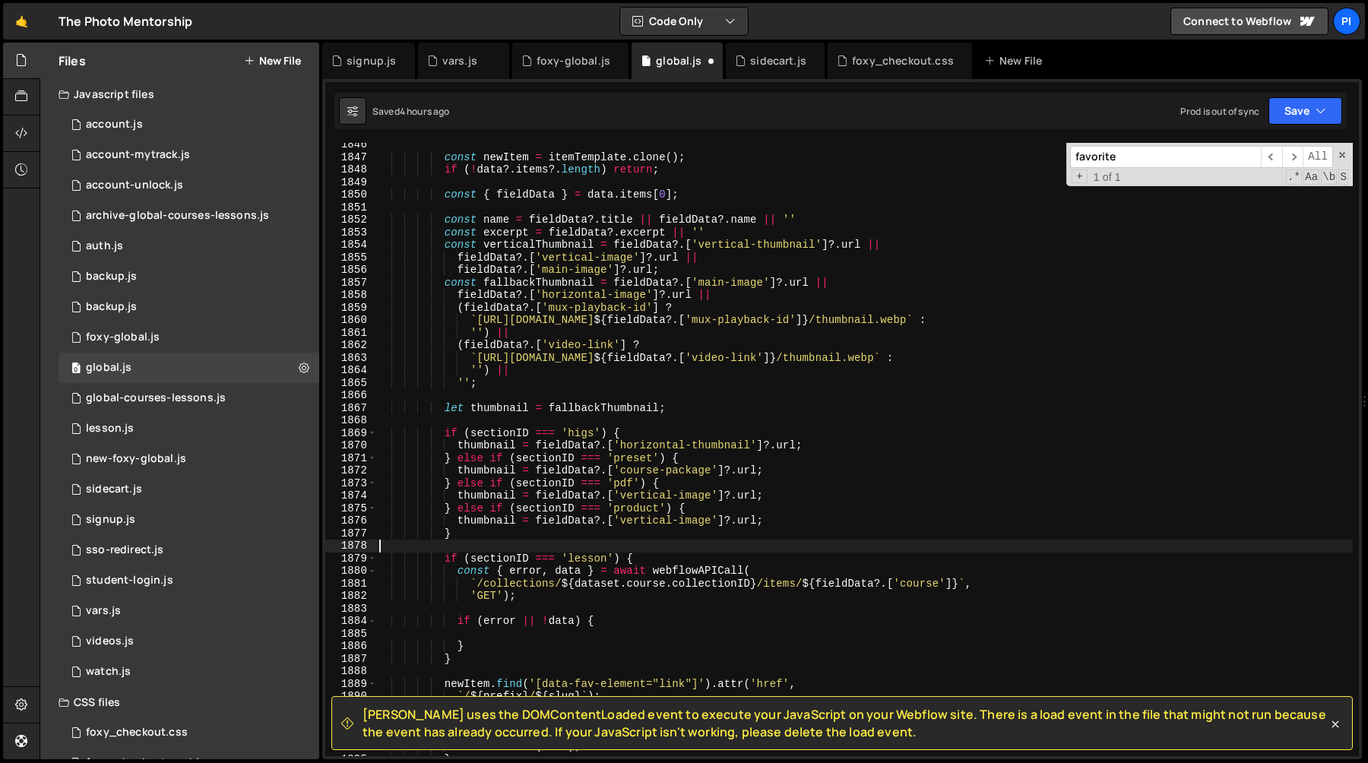
scroll to position [20224, 0]
click at [660, 562] on div "const newItem = itemTemplate . clone ( ) ; if ( ! data ?. items ?. length ) ret…" at bounding box center [864, 457] width 976 height 638
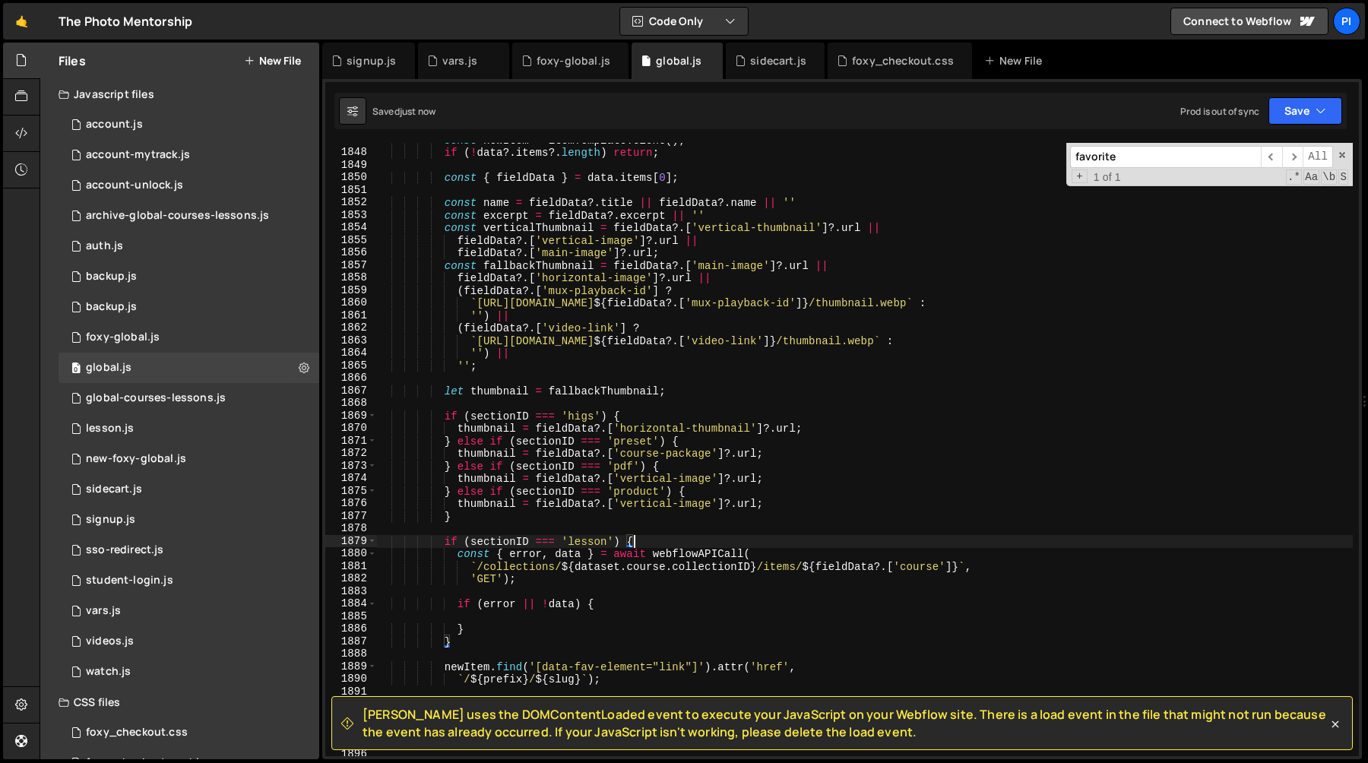
scroll to position [20244, 0]
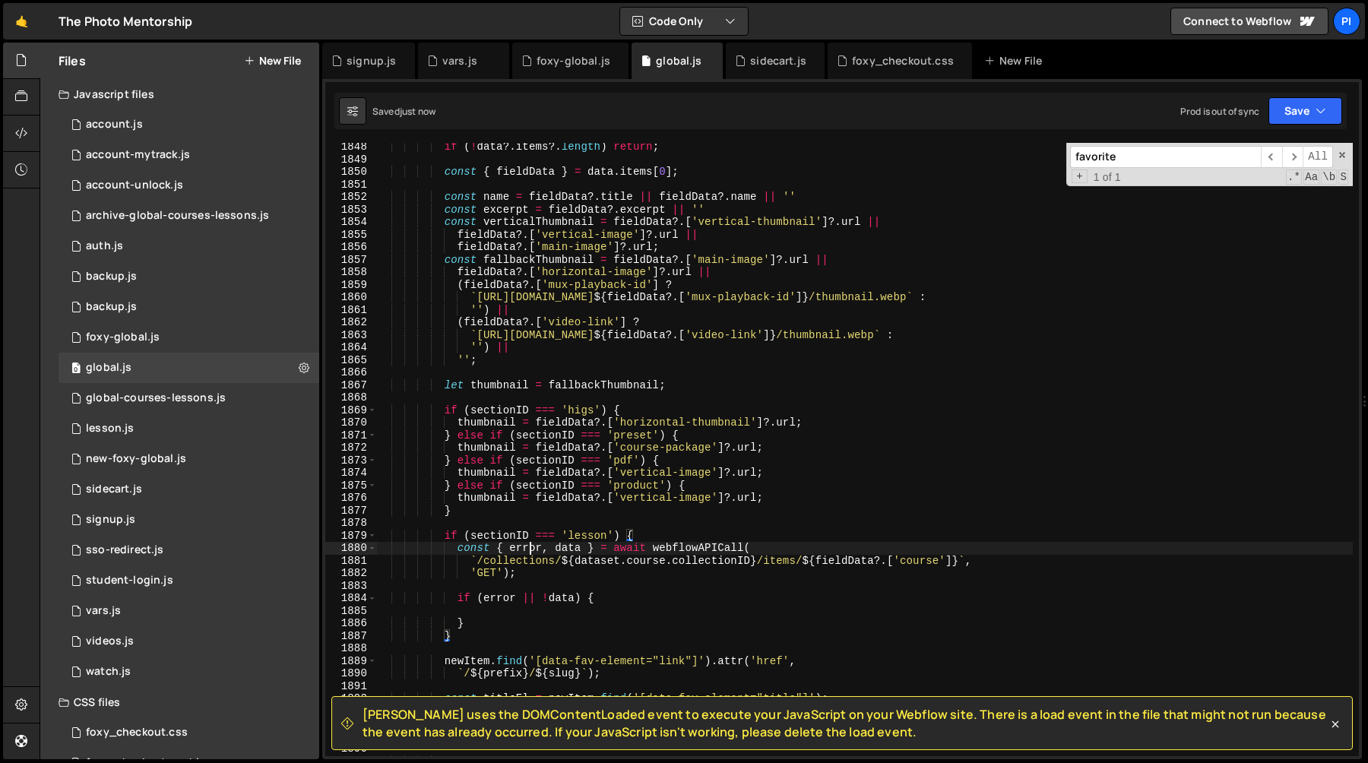
click at [528, 548] on div "if ( ! data ?. items ?. length ) return ; const { fieldData } = data . items [ …" at bounding box center [864, 460] width 976 height 638
type textarea "'GET');"
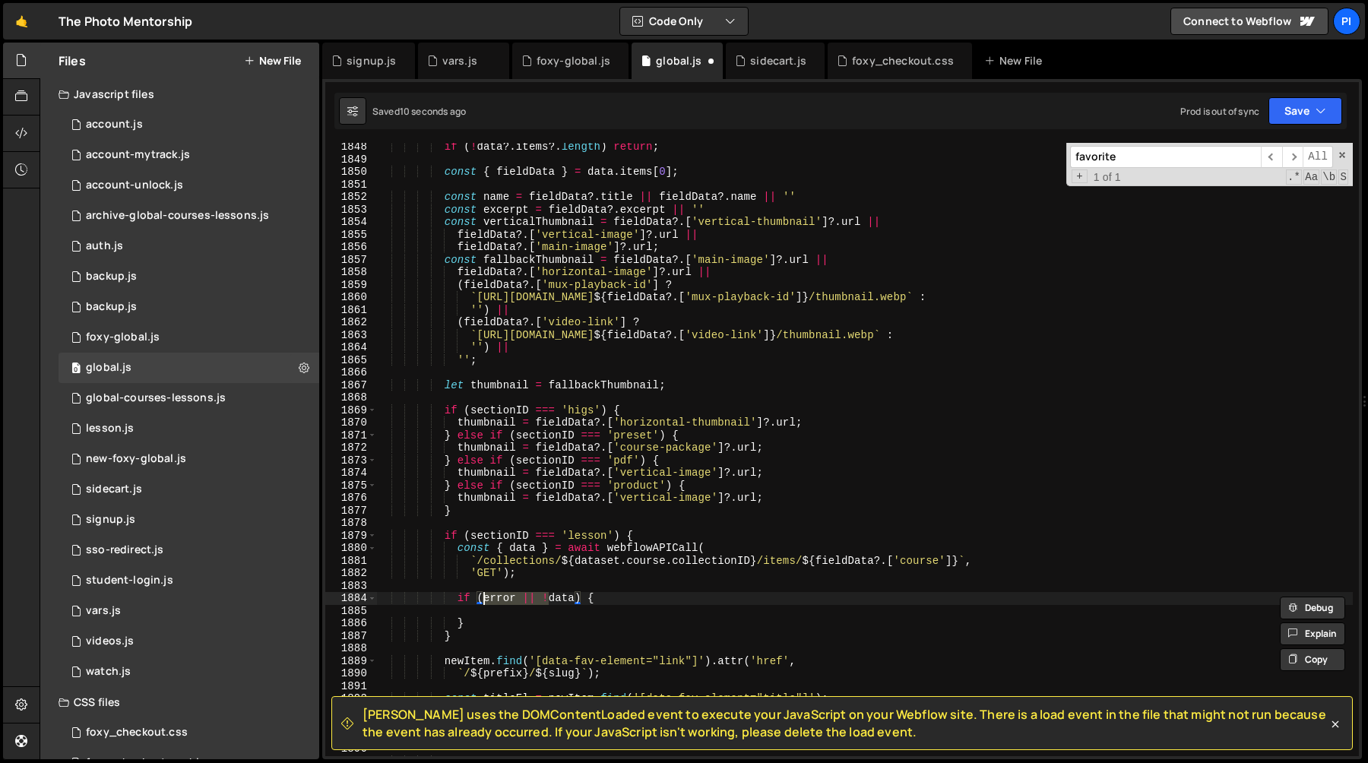
type textarea "if (data) {"
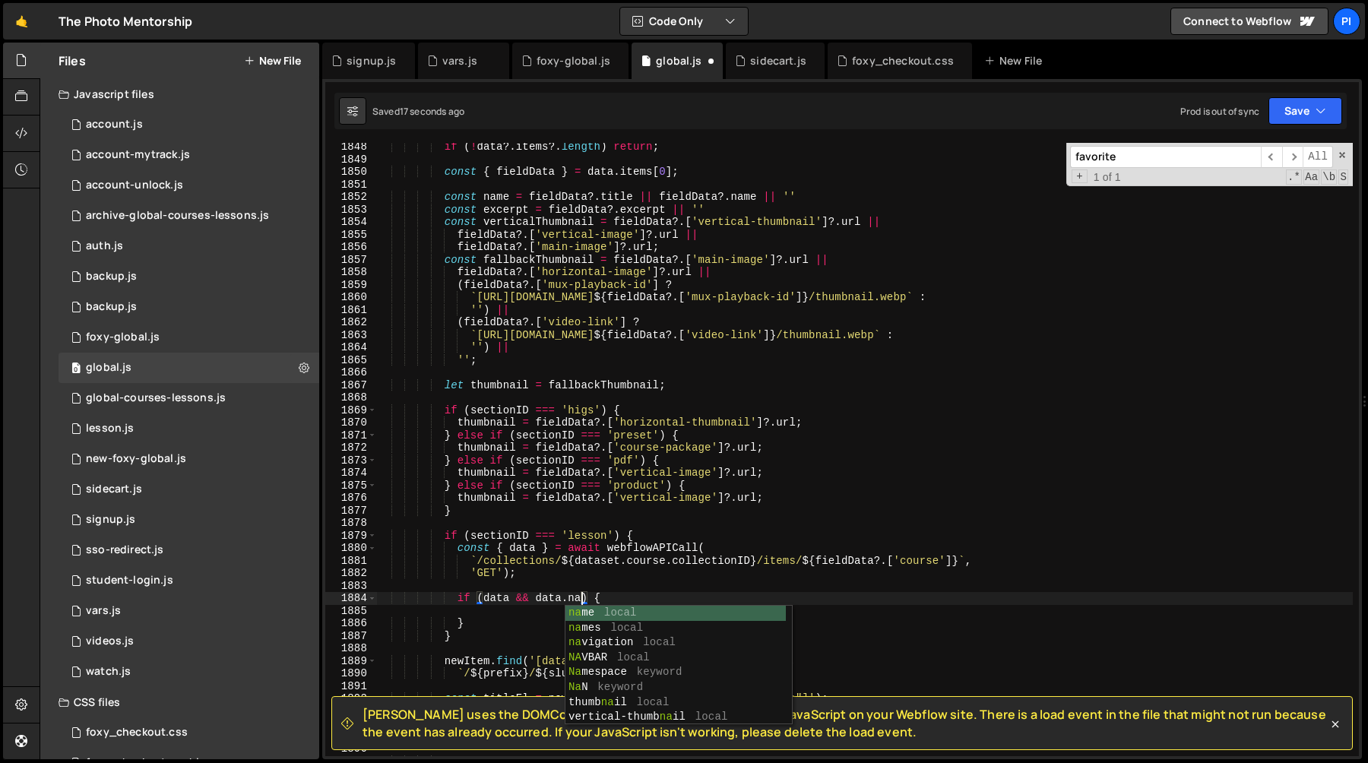
scroll to position [0, 14]
type textarea "if (data && [DOMAIN_NAME]) {"
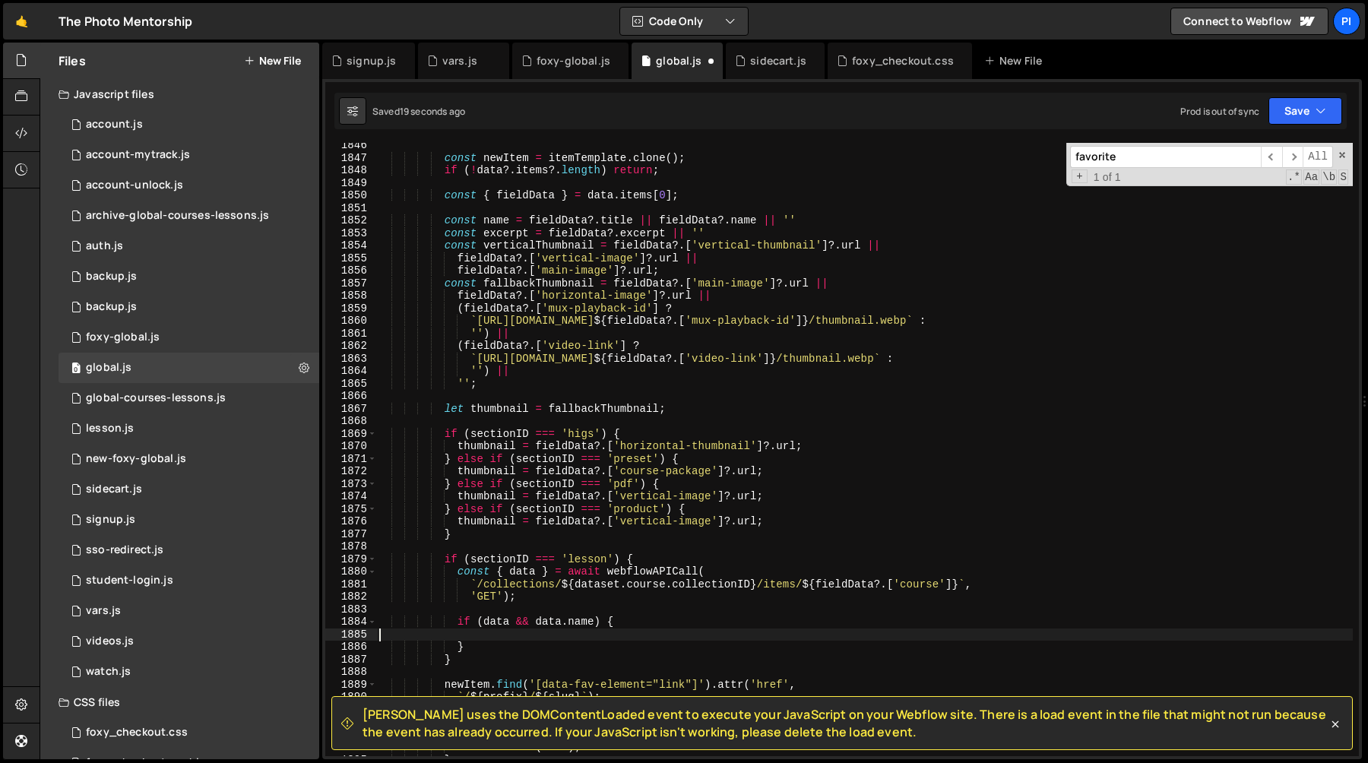
scroll to position [20224, 0]
click at [501, 226] on div "const newItem = itemTemplate . clone ( ) ; if ( ! data ?. items ?. length ) ret…" at bounding box center [864, 458] width 976 height 638
type textarea "const name = fieldData?.title || fieldData?.name || ''"
click at [515, 639] on div "const newItem = itemTemplate . clone ( ) ; if ( ! data ?. items ?. length ) ret…" at bounding box center [864, 458] width 976 height 638
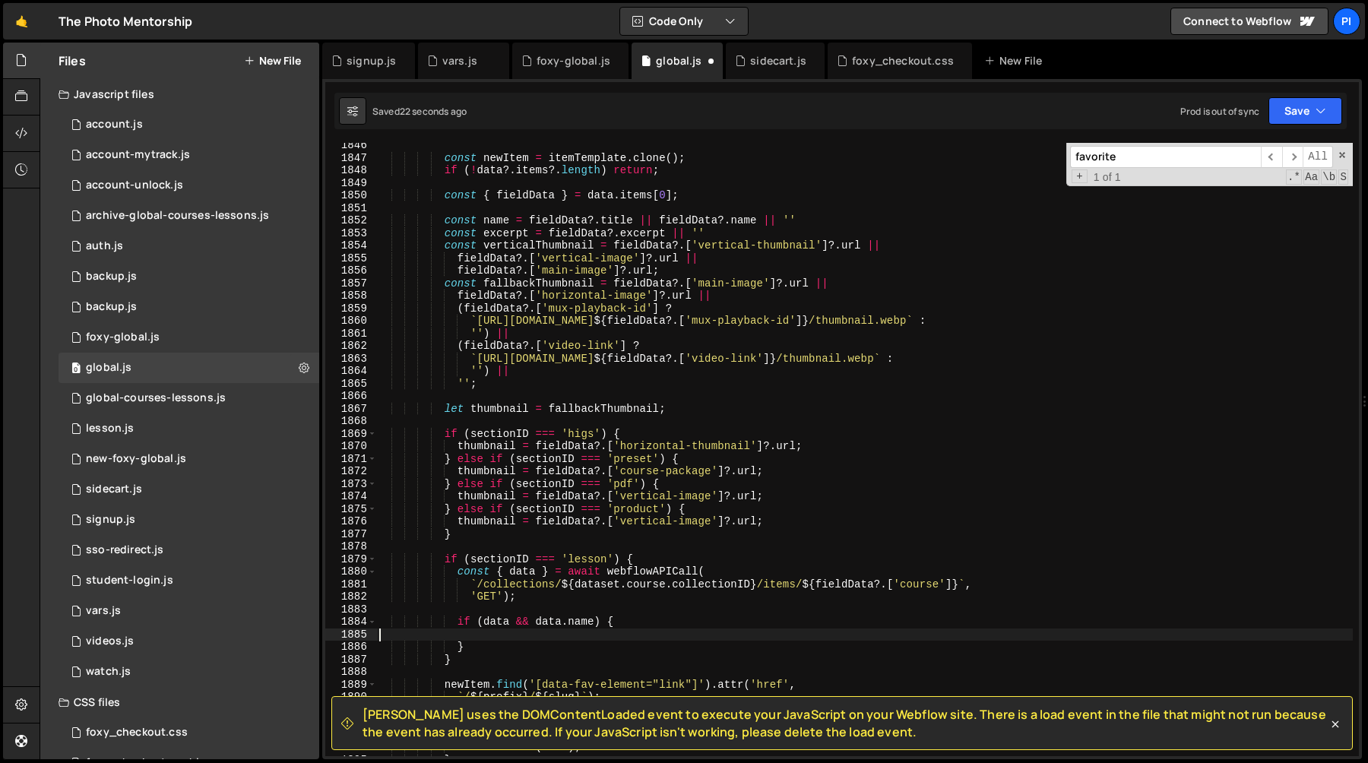
paste textarea "name"
click at [677, 628] on div "const newItem = itemTemplate . clone ( ) ; if ( ! data ?. items ?. length ) ret…" at bounding box center [864, 458] width 976 height 638
type textarea "name = [DOMAIN_NAME] + ' | ' + name"
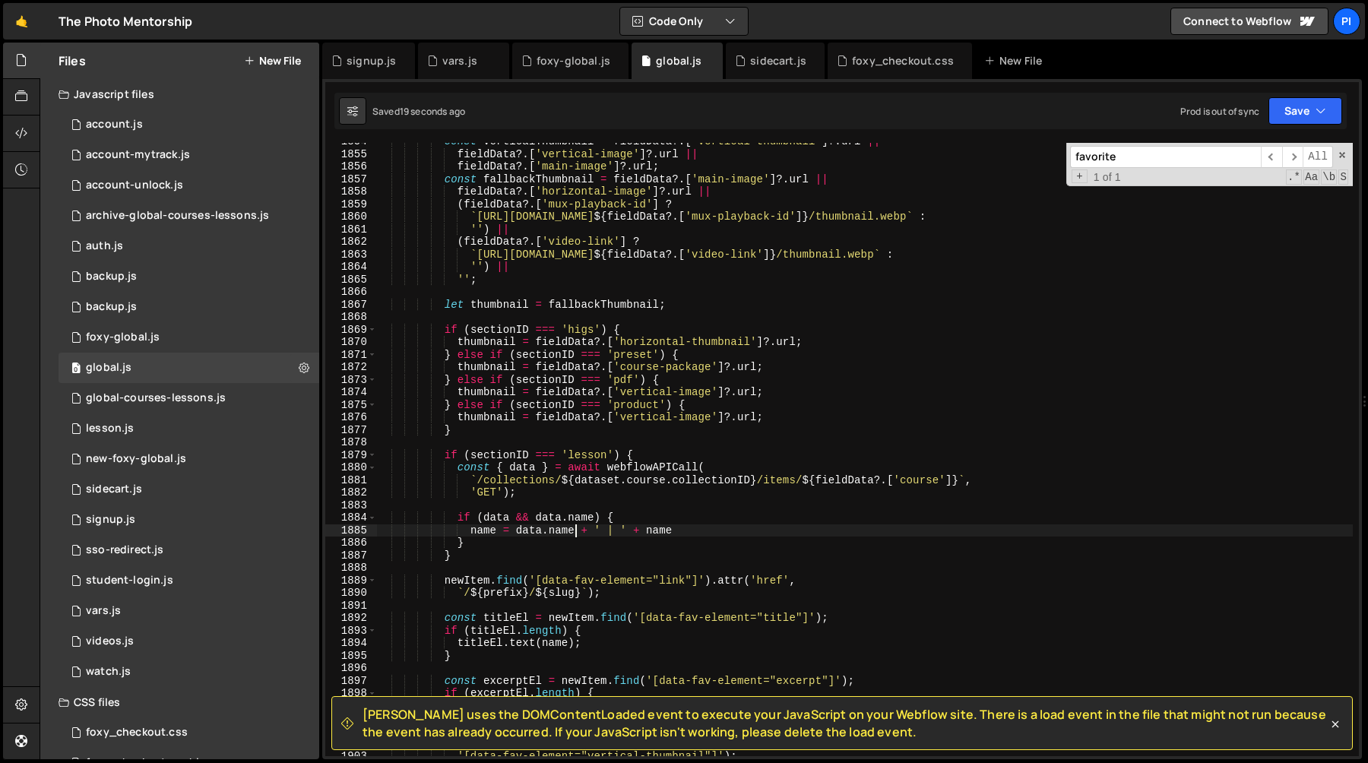
scroll to position [20316, 0]
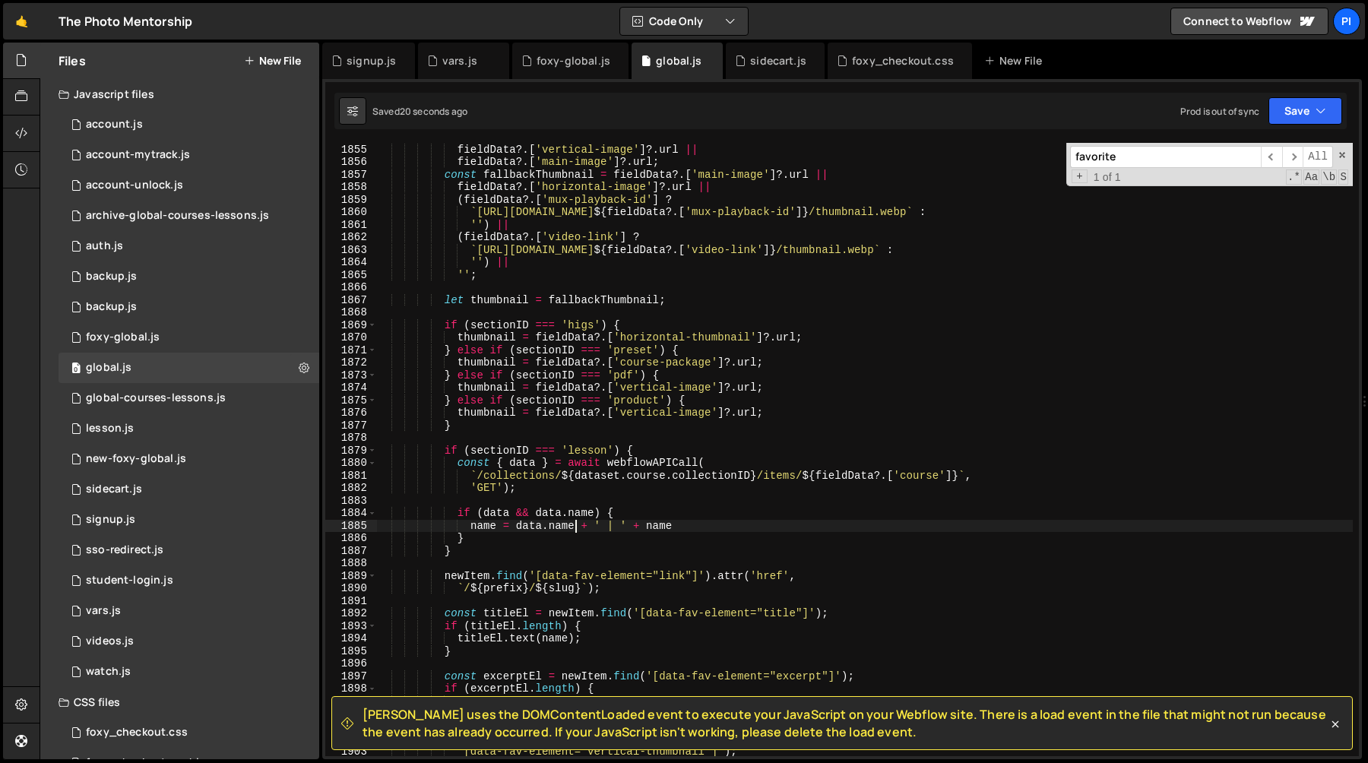
click at [514, 498] on div "const verticalThumbnail = fieldData ?. [ 'vertical-thumbnail' ] ?. url || field…" at bounding box center [864, 450] width 976 height 638
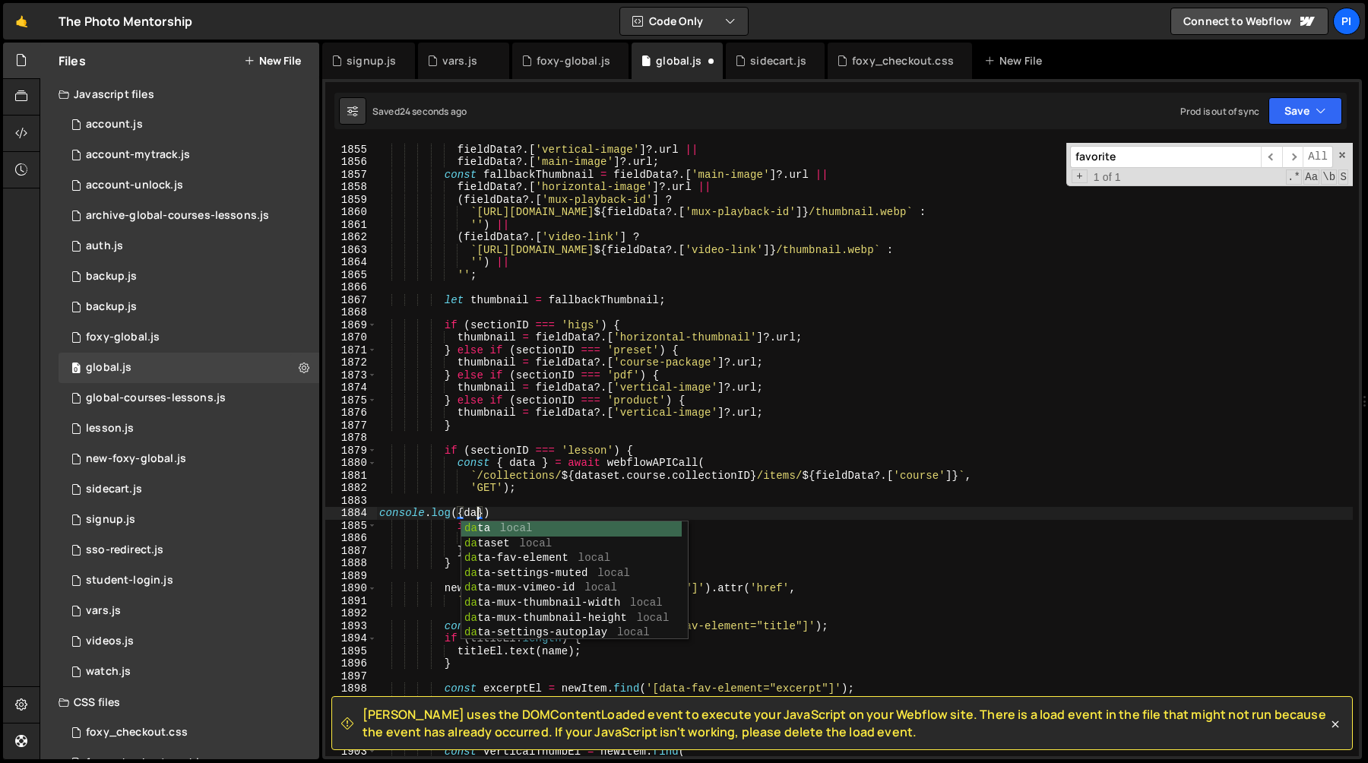
scroll to position [0, 7]
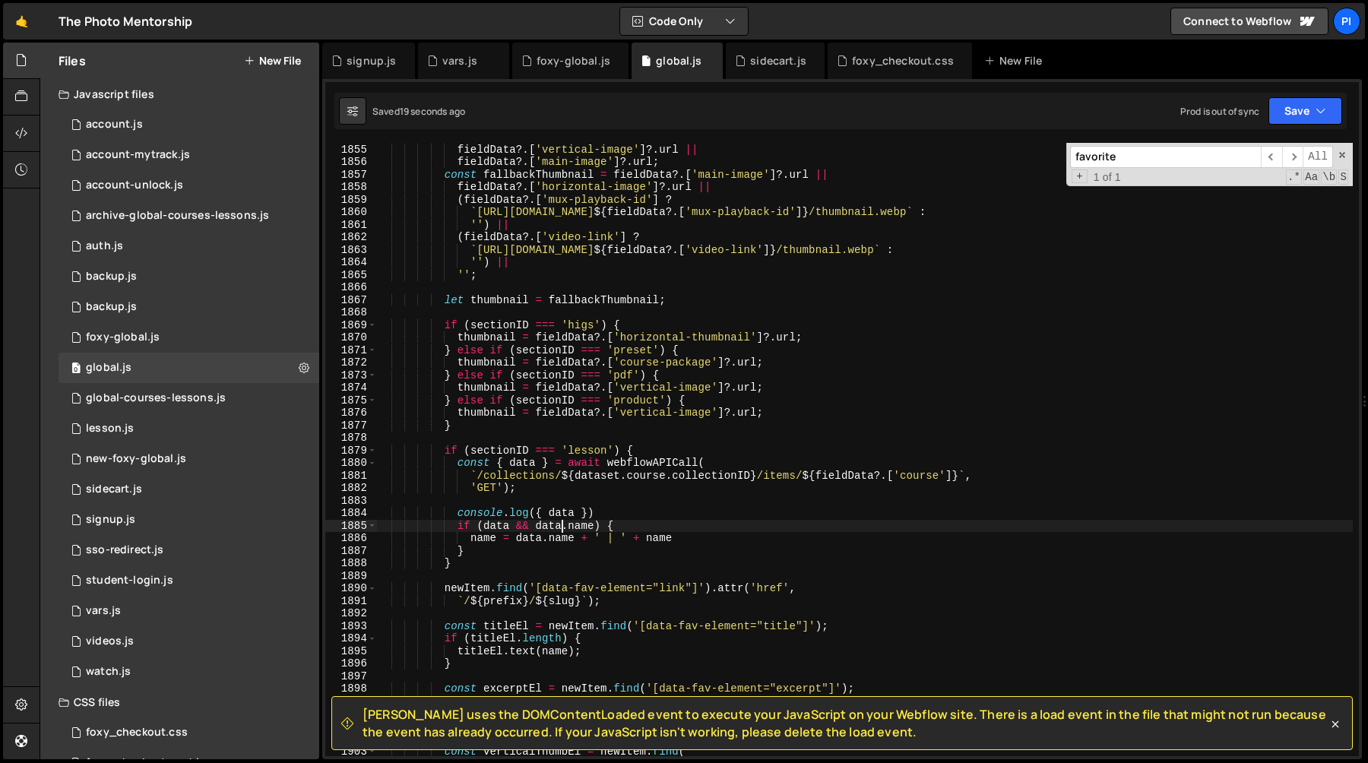
click at [562, 527] on div "const verticalThumbnail = fieldData ?. [ 'vertical-thumbnail' ] ?. url || field…" at bounding box center [864, 450] width 976 height 638
click at [540, 539] on div "const verticalThumbnail = fieldData ?. [ 'vertical-thumbnail' ] ?. url || field…" at bounding box center [864, 450] width 976 height 638
paste textarea "fieldData"
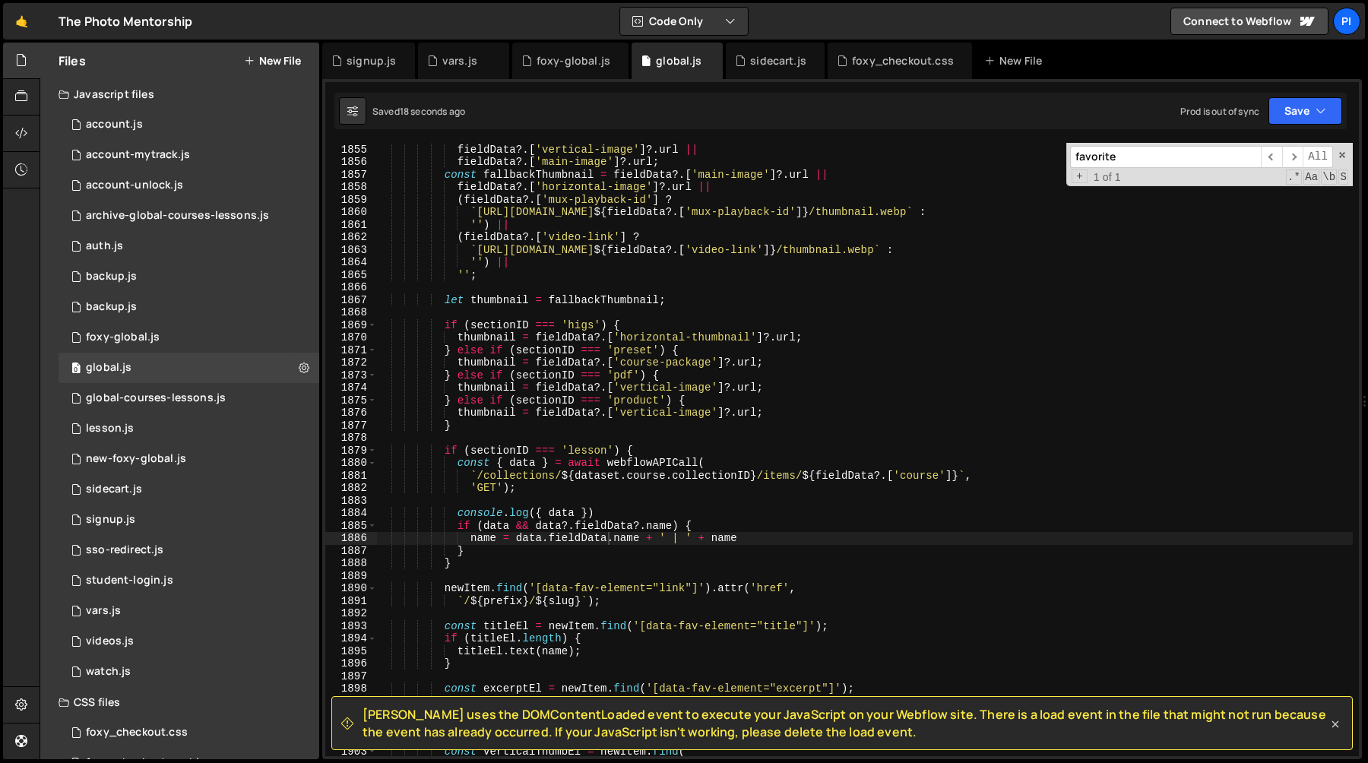
click at [1335, 727] on icon at bounding box center [1334, 724] width 15 height 15
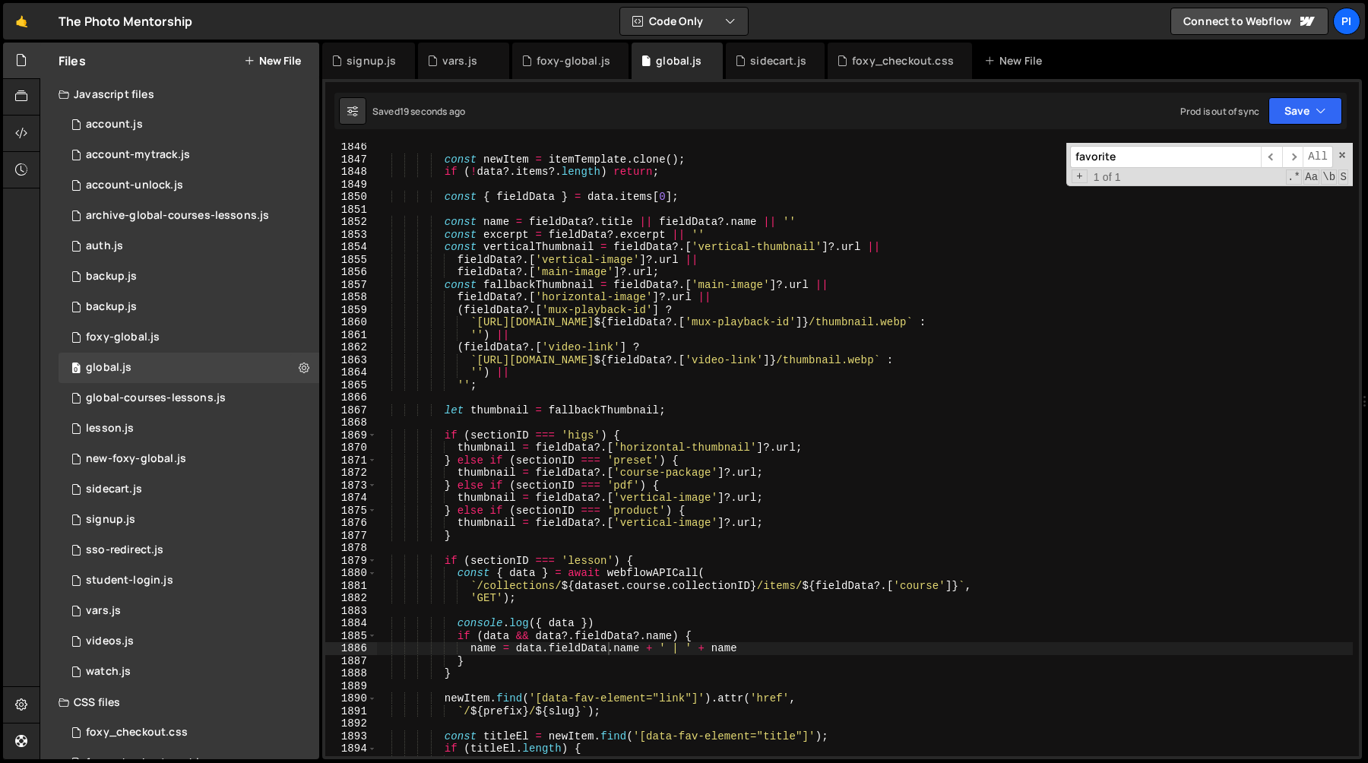
scroll to position [20144, 0]
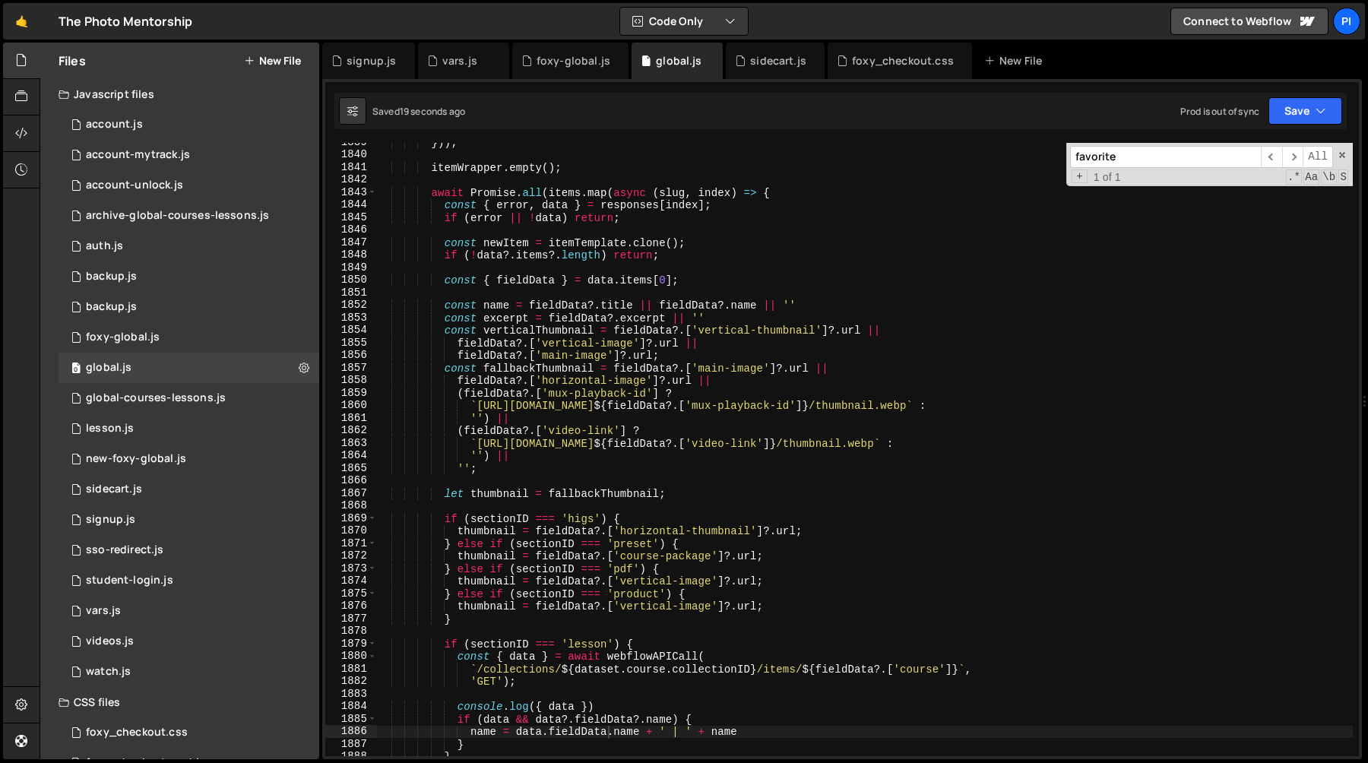
click at [498, 307] on div "})) ; itemWrapper . empty ( ) ; await Promise . all ( items . map ( async ( slu…" at bounding box center [864, 455] width 976 height 638
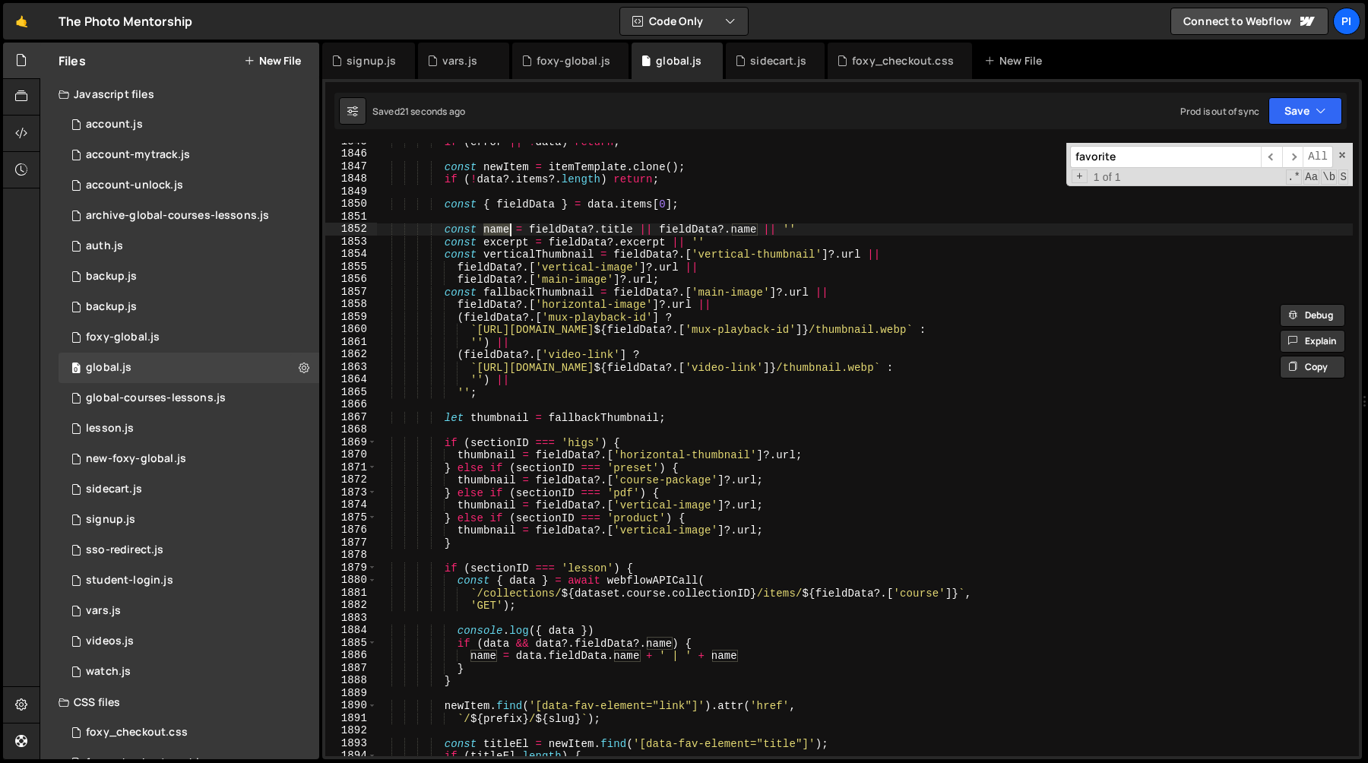
scroll to position [20239, 0]
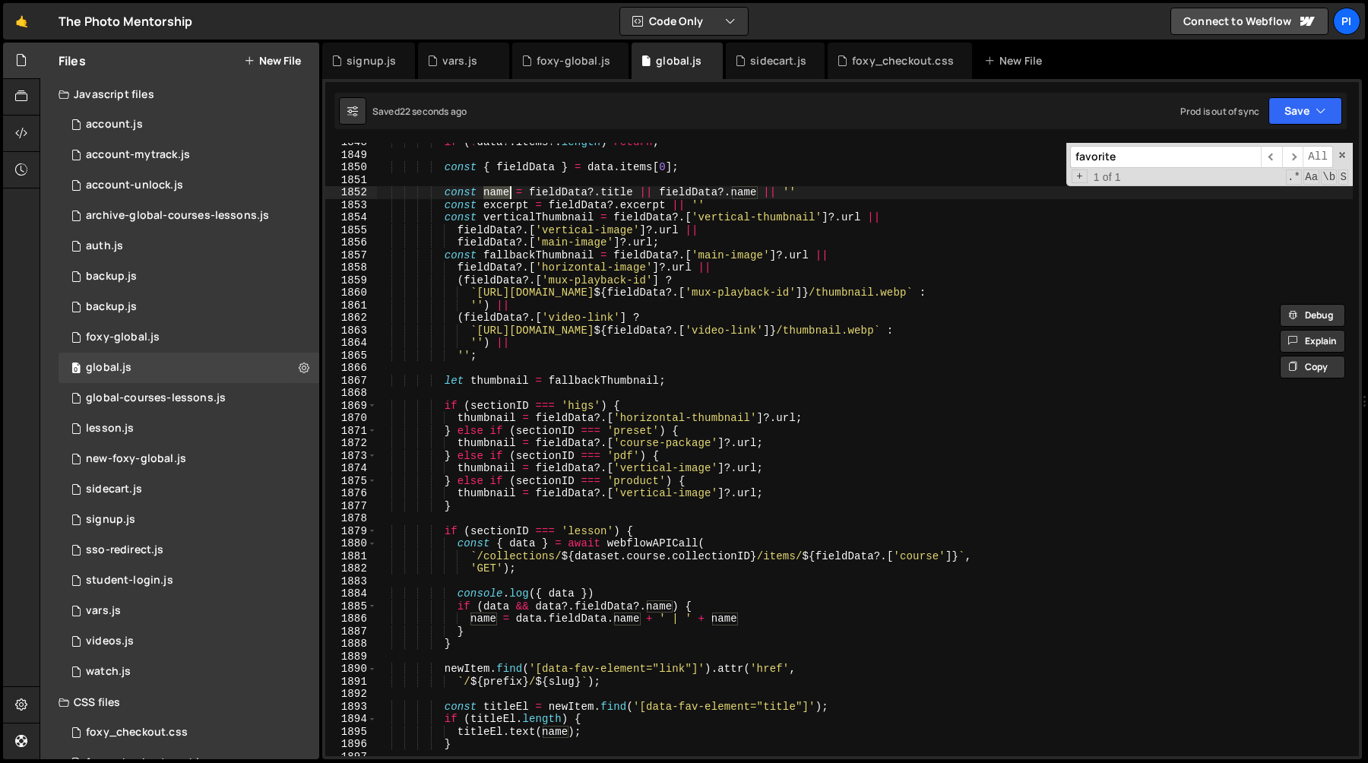
click at [622, 593] on div "if ( ! data ?. items ?. length ) return ; const { fieldData } = data . items [ …" at bounding box center [864, 455] width 976 height 638
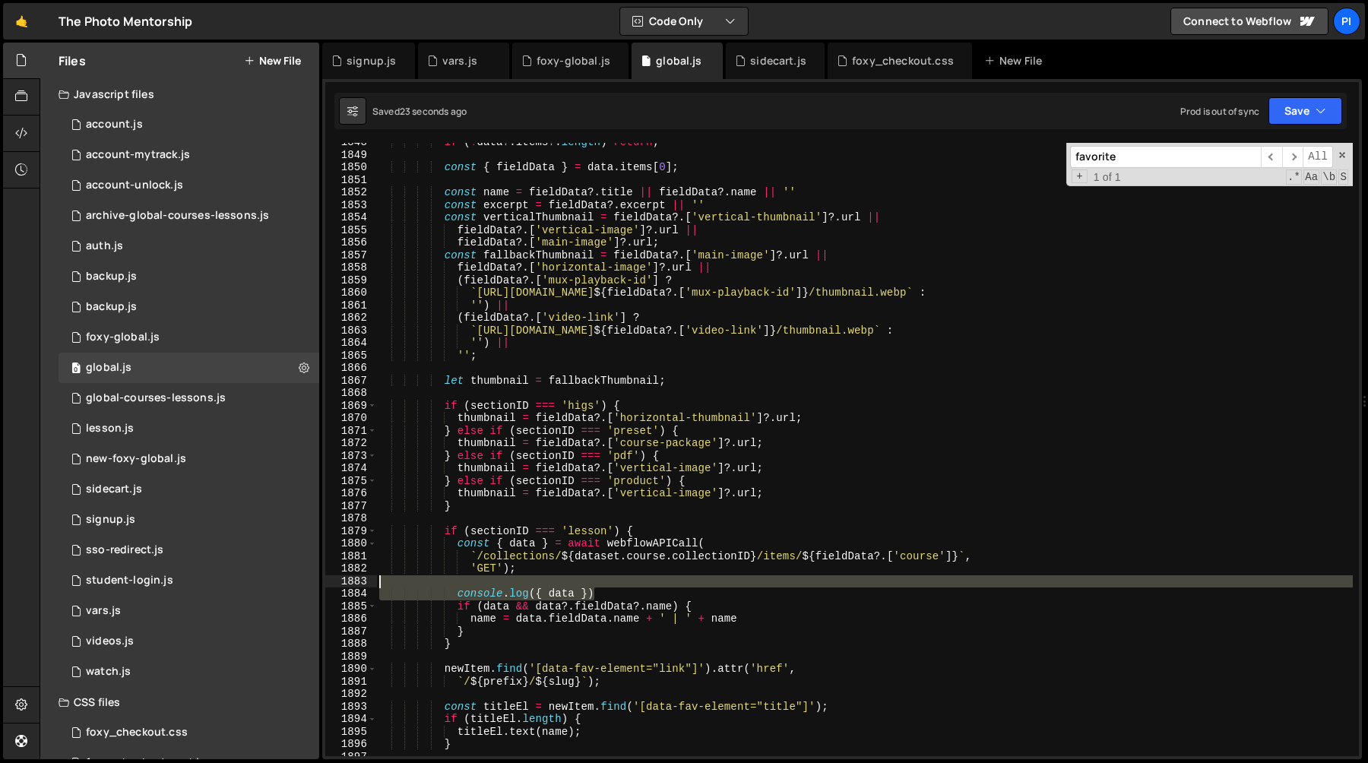
drag, startPoint x: 622, startPoint y: 593, endPoint x: 619, endPoint y: 585, distance: 7.9
click at [619, 585] on div "if ( ! data ?. items ?. length ) return ; const { fieldData } = data . items [ …" at bounding box center [864, 455] width 976 height 638
type textarea "console.log({ data })"
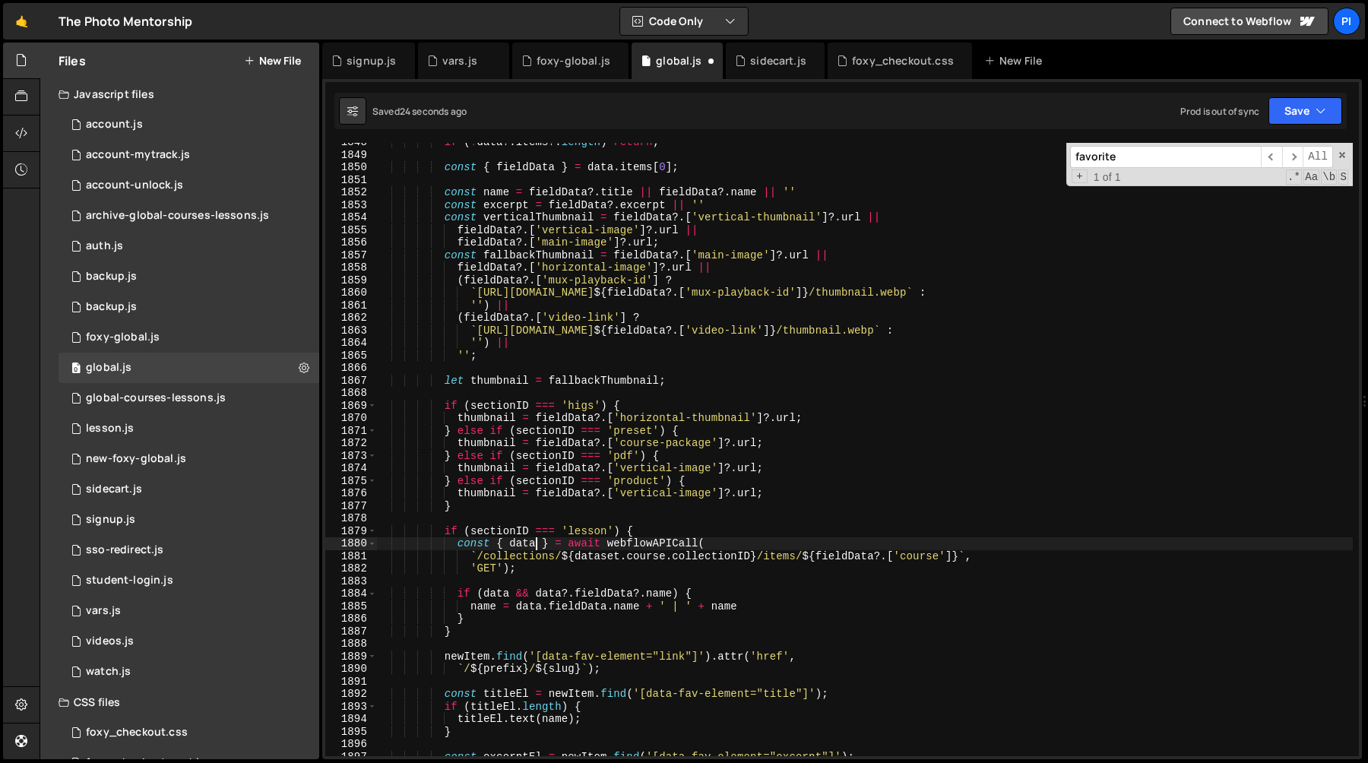
click at [536, 543] on div "if ( ! data ?. items ?. length ) return ; const { fieldData } = data . items [ …" at bounding box center [864, 455] width 976 height 638
click at [497, 592] on div "if ( ! data ?. items ?. length ) return ; const { fieldData } = data . items [ …" at bounding box center [864, 455] width 976 height 638
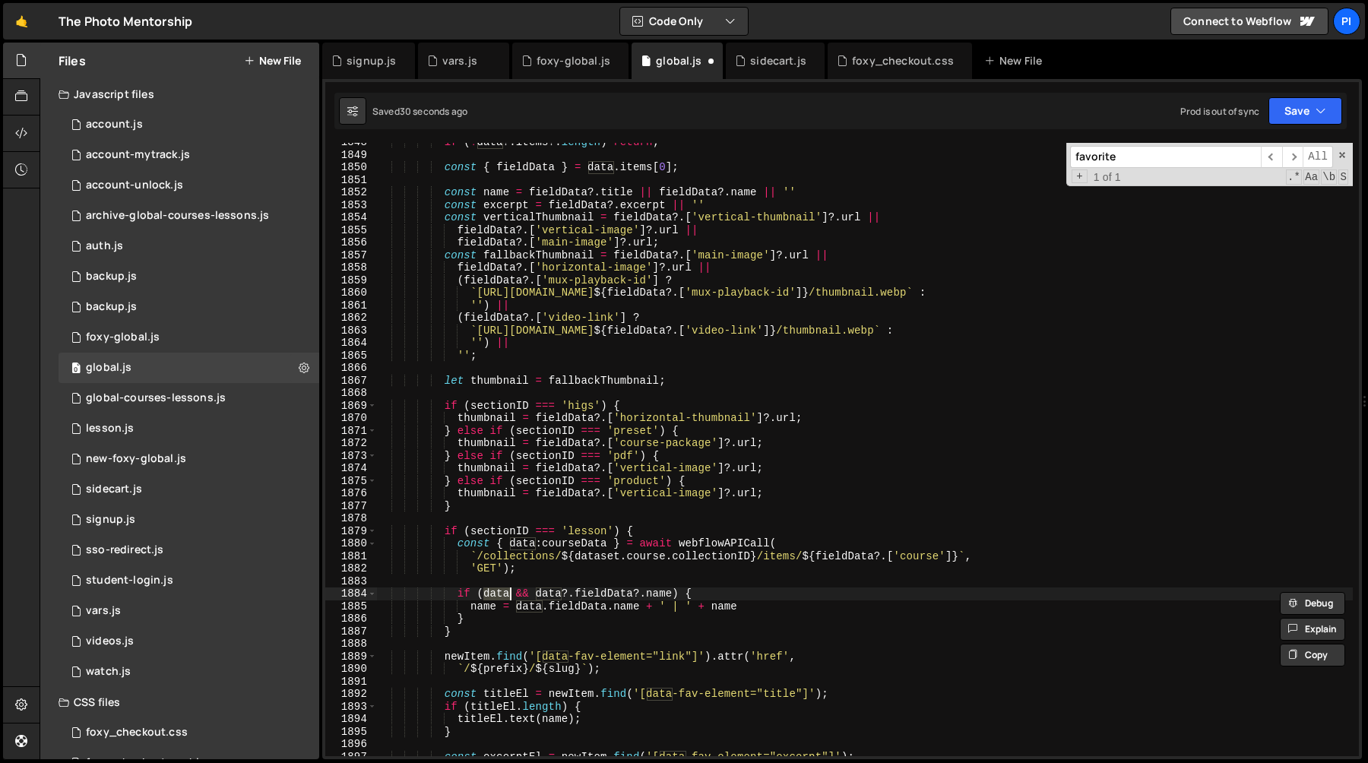
paste textarea "courseD"
click at [590, 593] on div "if ( ! data ?. items ?. length ) return ; const { fieldData } = data . items [ …" at bounding box center [864, 455] width 976 height 638
paste textarea "courseD"
type textarea "if (courseData && courseData?.fieldData?.name) {"
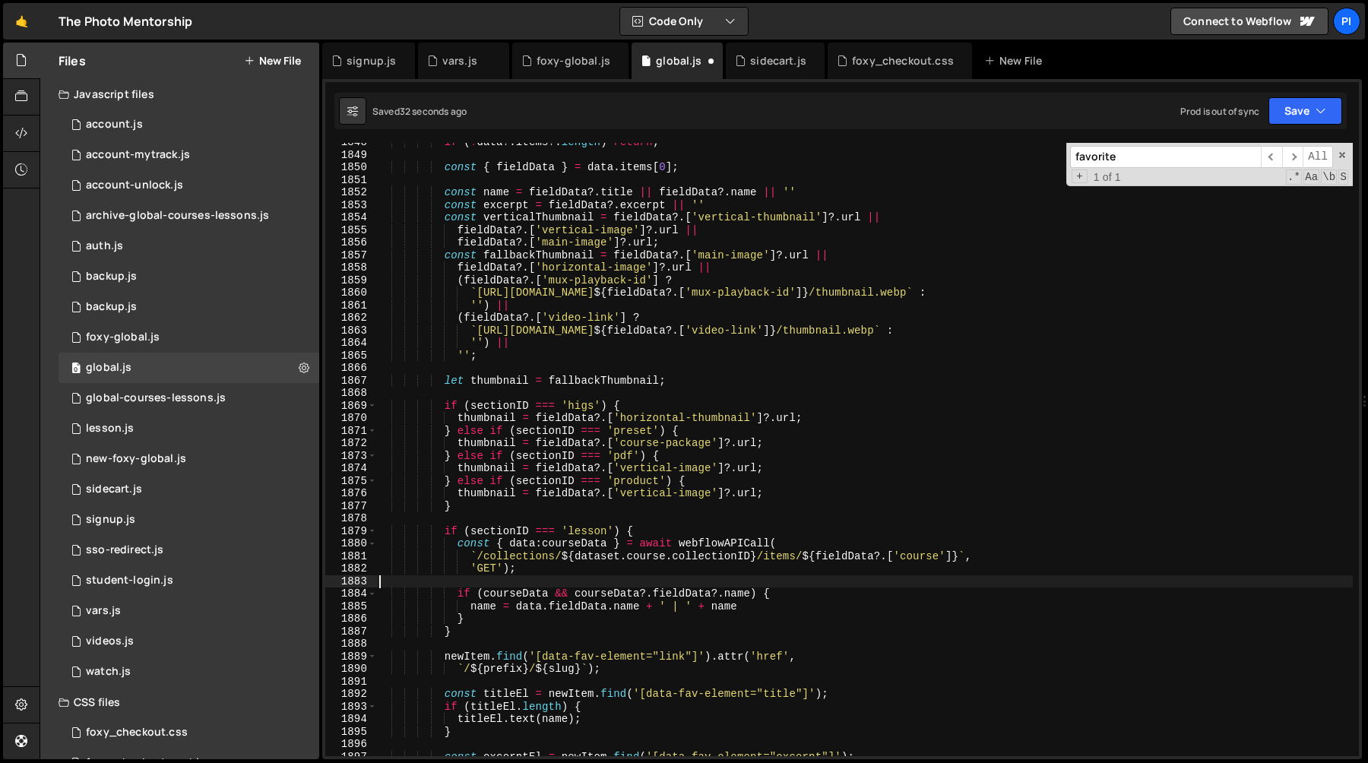
click at [674, 579] on div "if ( ! data ?. items ?. length ) return ; const { fieldData } = data . items [ …" at bounding box center [864, 455] width 976 height 638
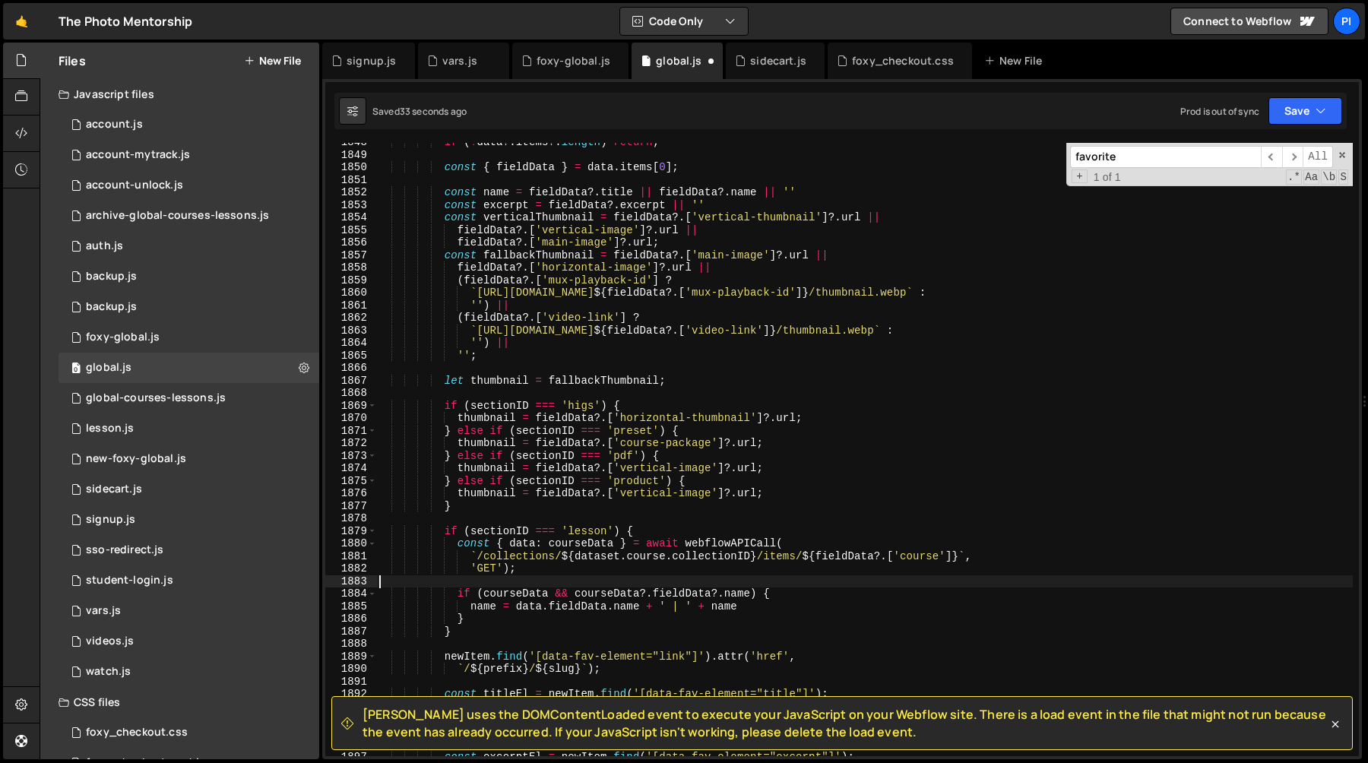
click at [695, 585] on div "if ( ! data ?. items ?. length ) return ; const { fieldData } = data . items [ …" at bounding box center [864, 455] width 976 height 638
click at [736, 593] on div "if ( ! data ?. items ?. length ) return ; const { fieldData } = data . items [ …" at bounding box center [864, 455] width 976 height 638
click at [589, 608] on div "if ( ! data ?. items ?. length ) return ; const { fieldData } = data . items [ …" at bounding box center [864, 455] width 976 height 638
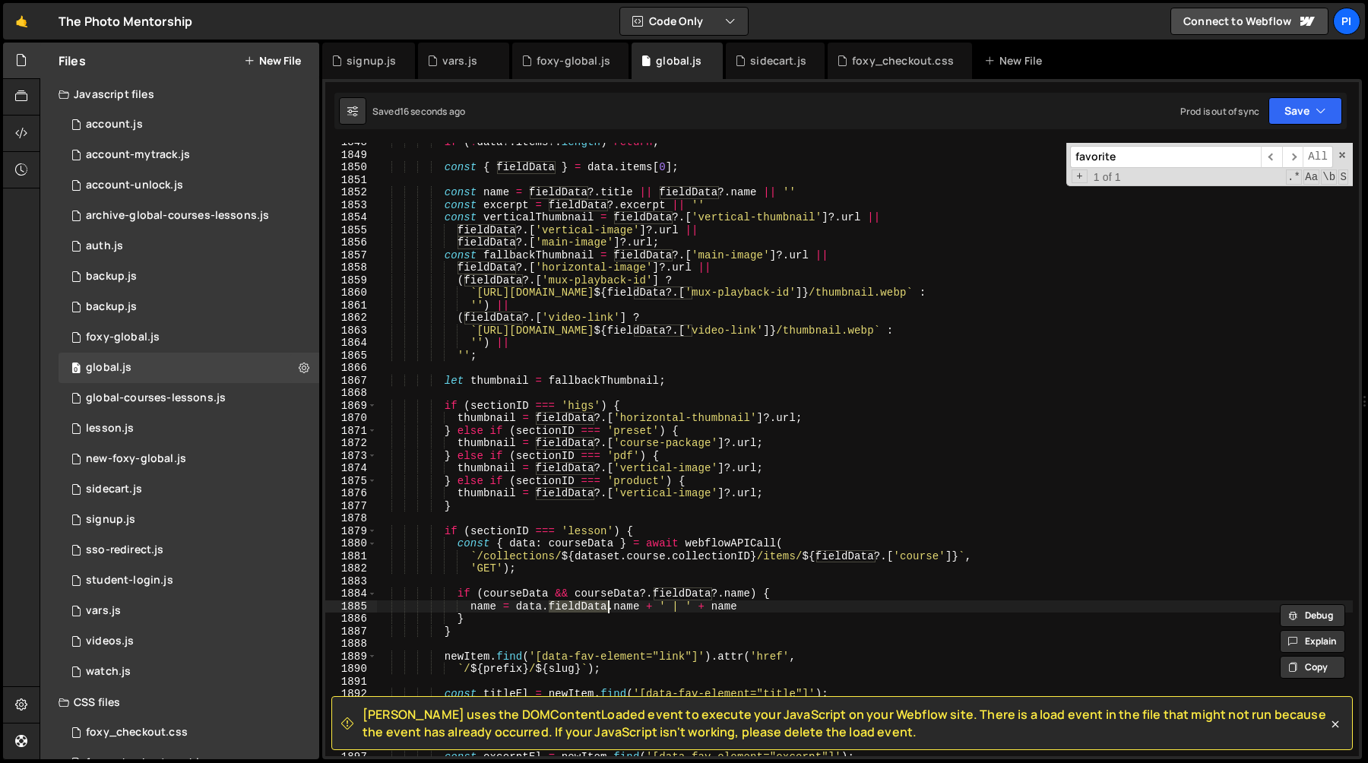
click at [606, 590] on div "if ( ! data ?. items ?. length ) return ; const { fieldData } = data . items [ …" at bounding box center [864, 455] width 976 height 638
click at [524, 609] on div "if ( ! data ?. items ?. length ) return ; const { fieldData } = data . items [ …" at bounding box center [864, 455] width 976 height 638
paste textarea "courseD"
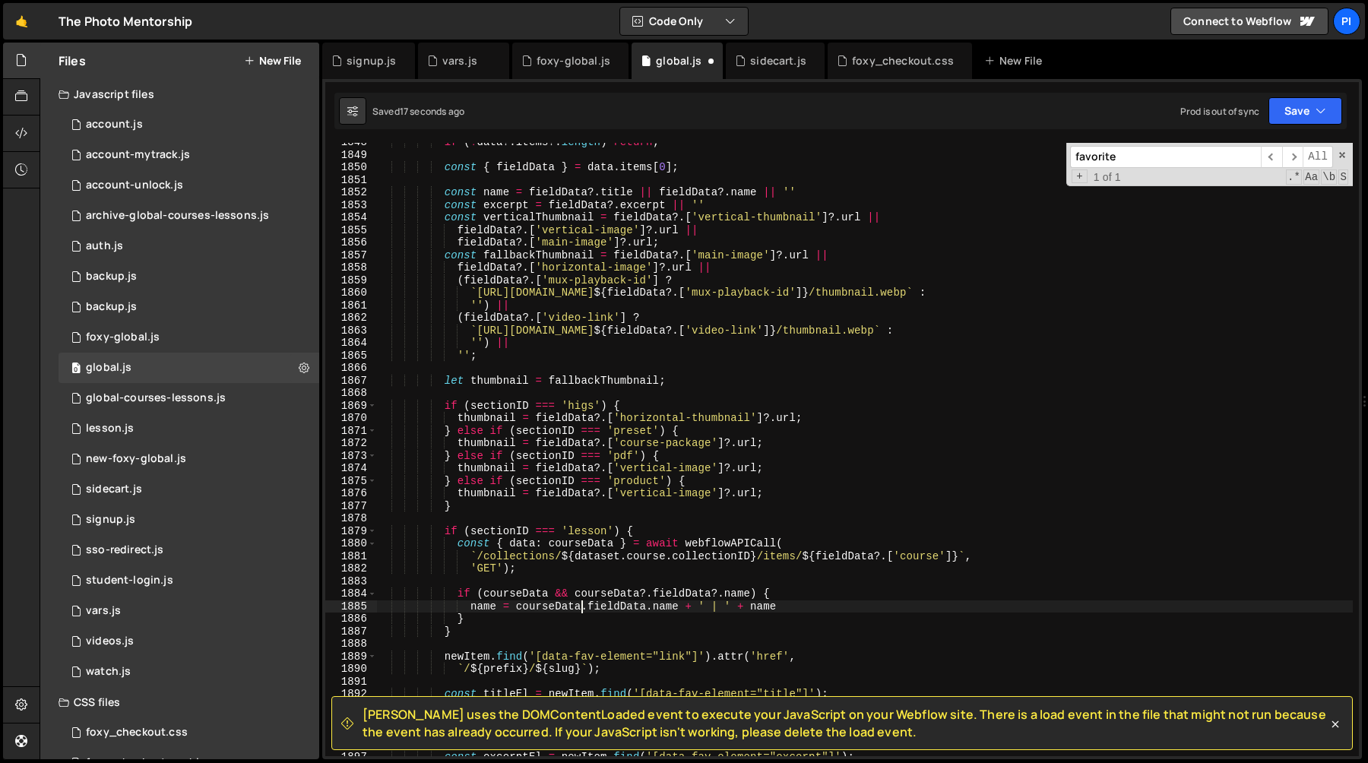
click at [590, 568] on div "if ( ! data ?. items ?. length ) return ; const { fieldData } = data . items [ …" at bounding box center [864, 455] width 976 height 638
click at [467, 191] on div "if ( ! data ?. items ?. length ) return ; const { fieldData } = data . items [ …" at bounding box center [864, 455] width 976 height 638
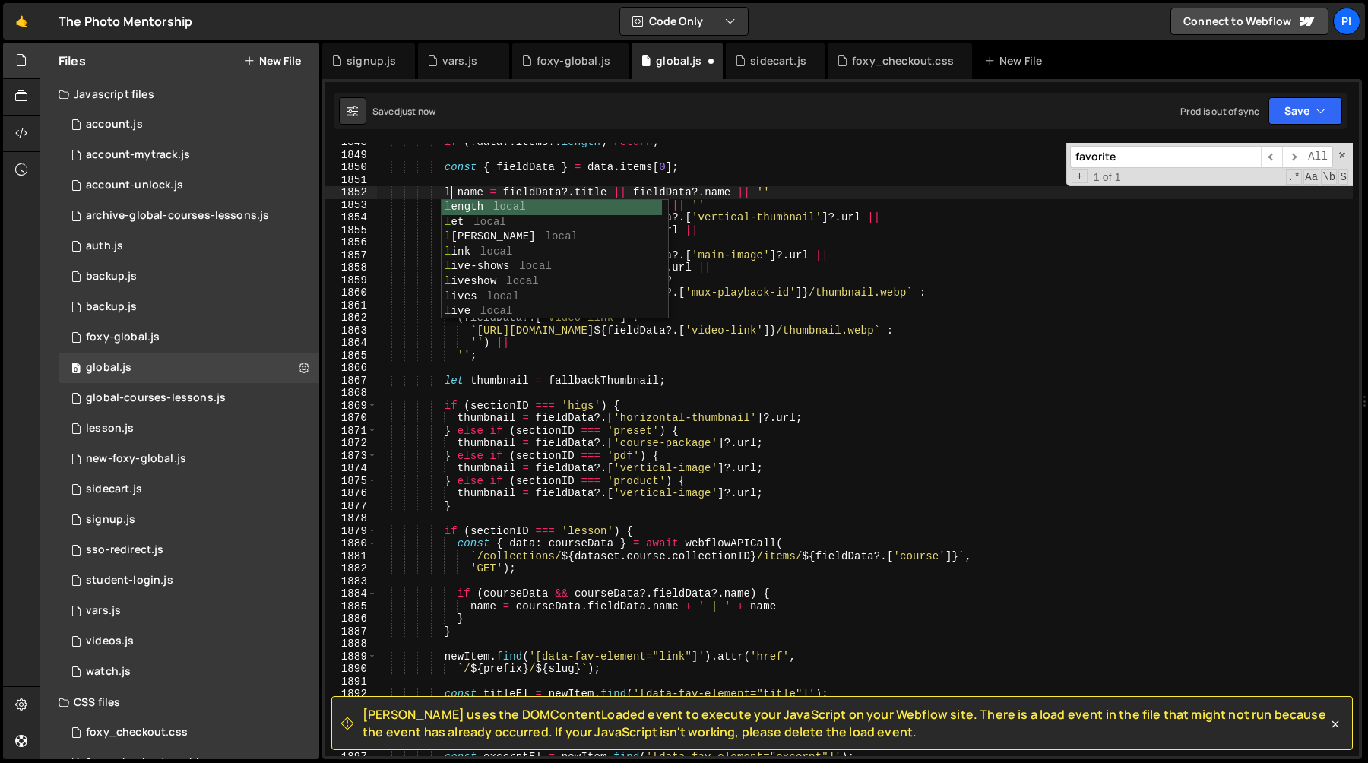
type textarea "let name = fieldData?.title || fieldData?.name || ''"
click at [508, 156] on div "if ( ! data ?. items ?. length ) return ; const { fieldData } = data . items [ …" at bounding box center [864, 455] width 976 height 638
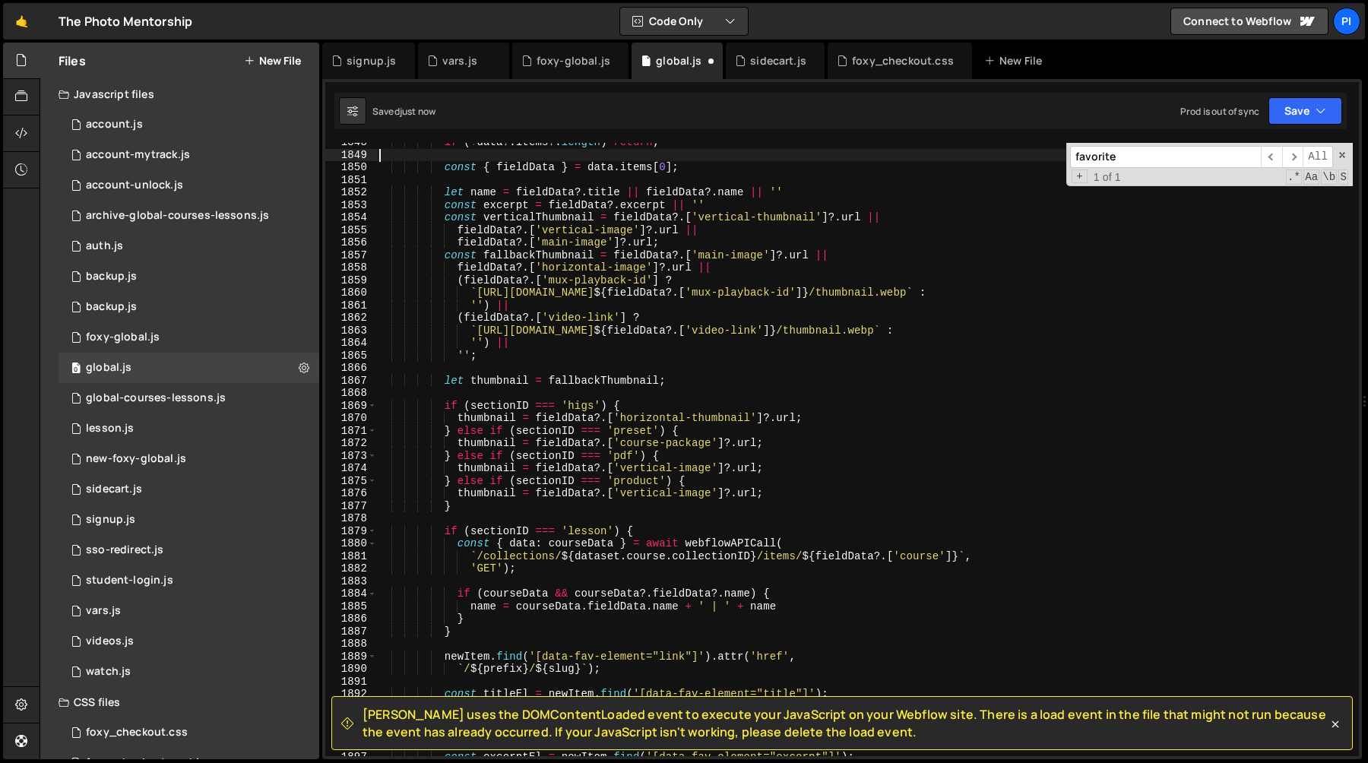
scroll to position [0, 0]
click at [198, 112] on div "0 account.js 0" at bounding box center [189, 124] width 261 height 30
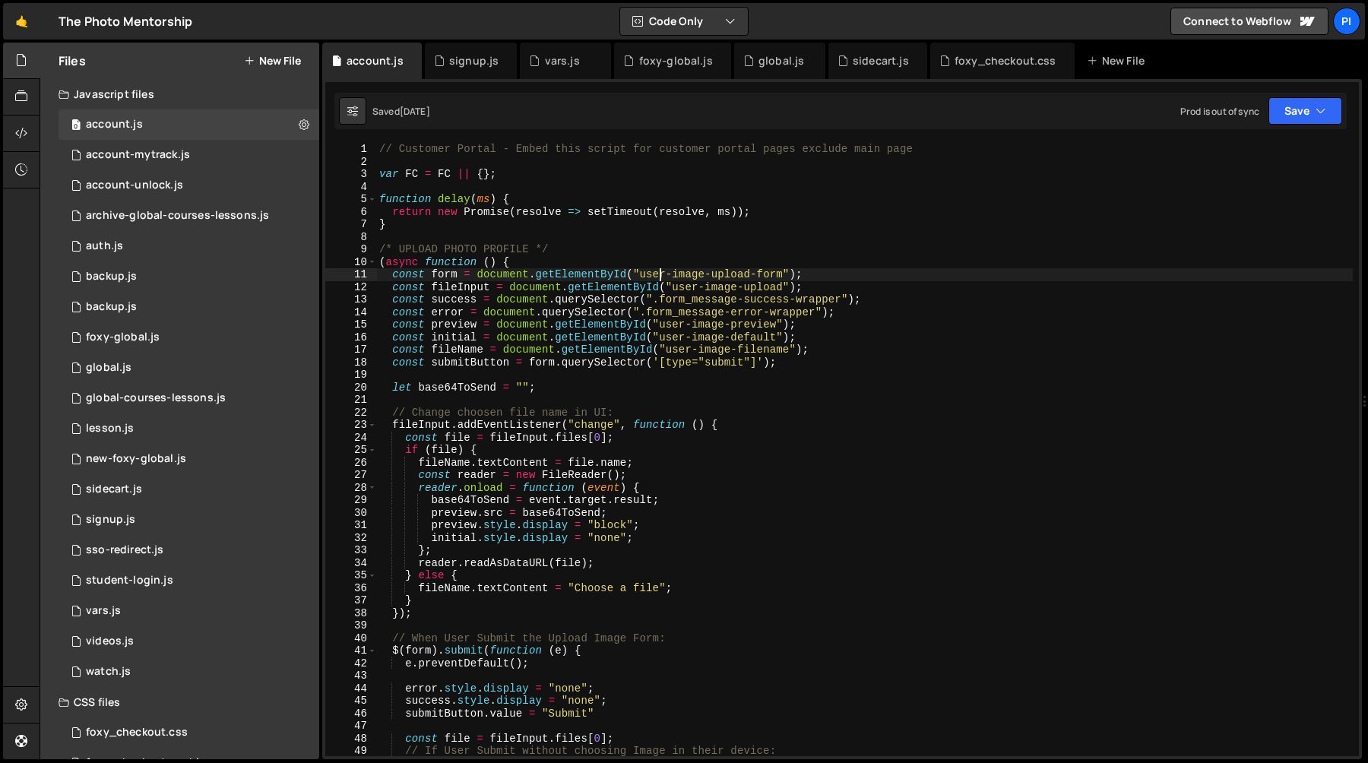
click at [657, 277] on div "// Customer Portal - Embed this script for customer portal pages exclude main p…" at bounding box center [864, 462] width 976 height 638
click at [758, 277] on div "// Customer Portal - Embed this script for customer portal pages exclude main p…" at bounding box center [864, 462] width 976 height 638
click at [793, 278] on div "// Customer Portal - Embed this script for customer portal pages exclude main p…" at bounding box center [864, 462] width 976 height 638
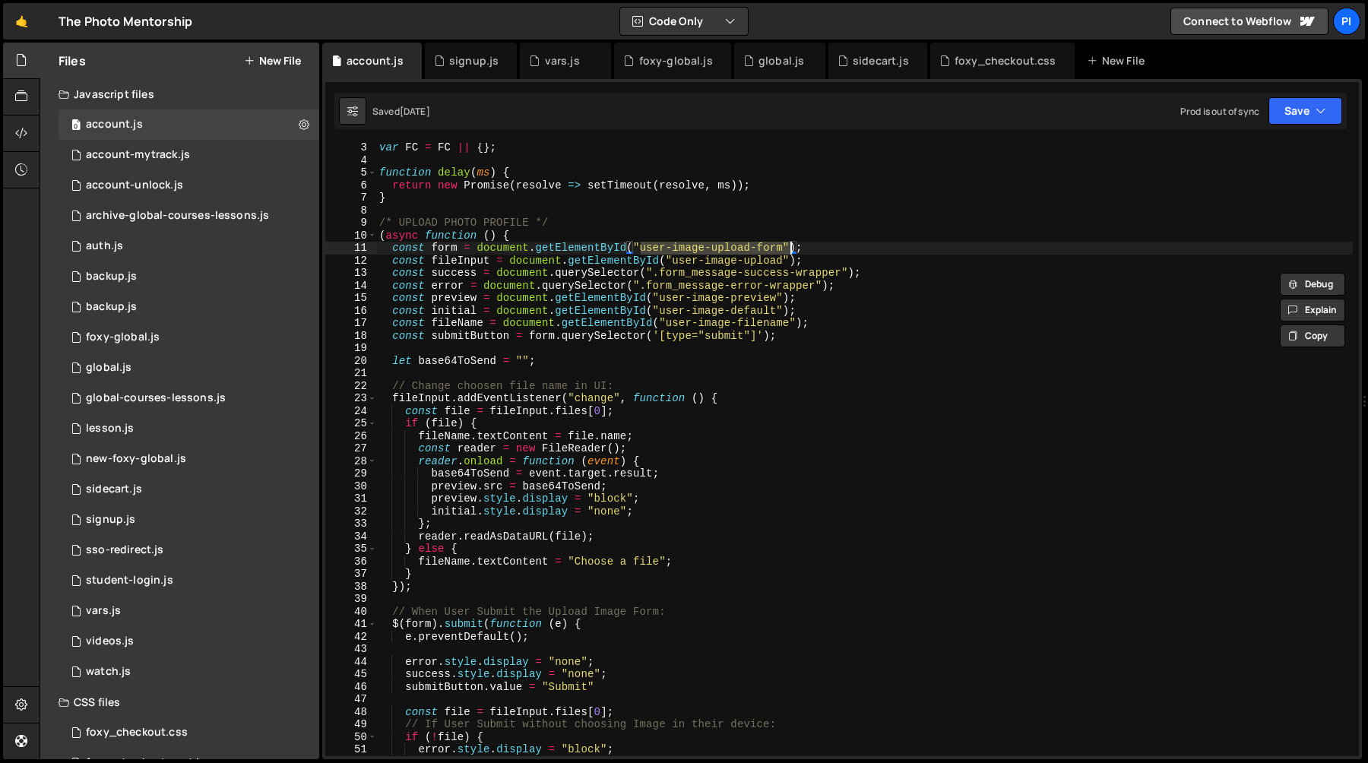
scroll to position [47, 0]
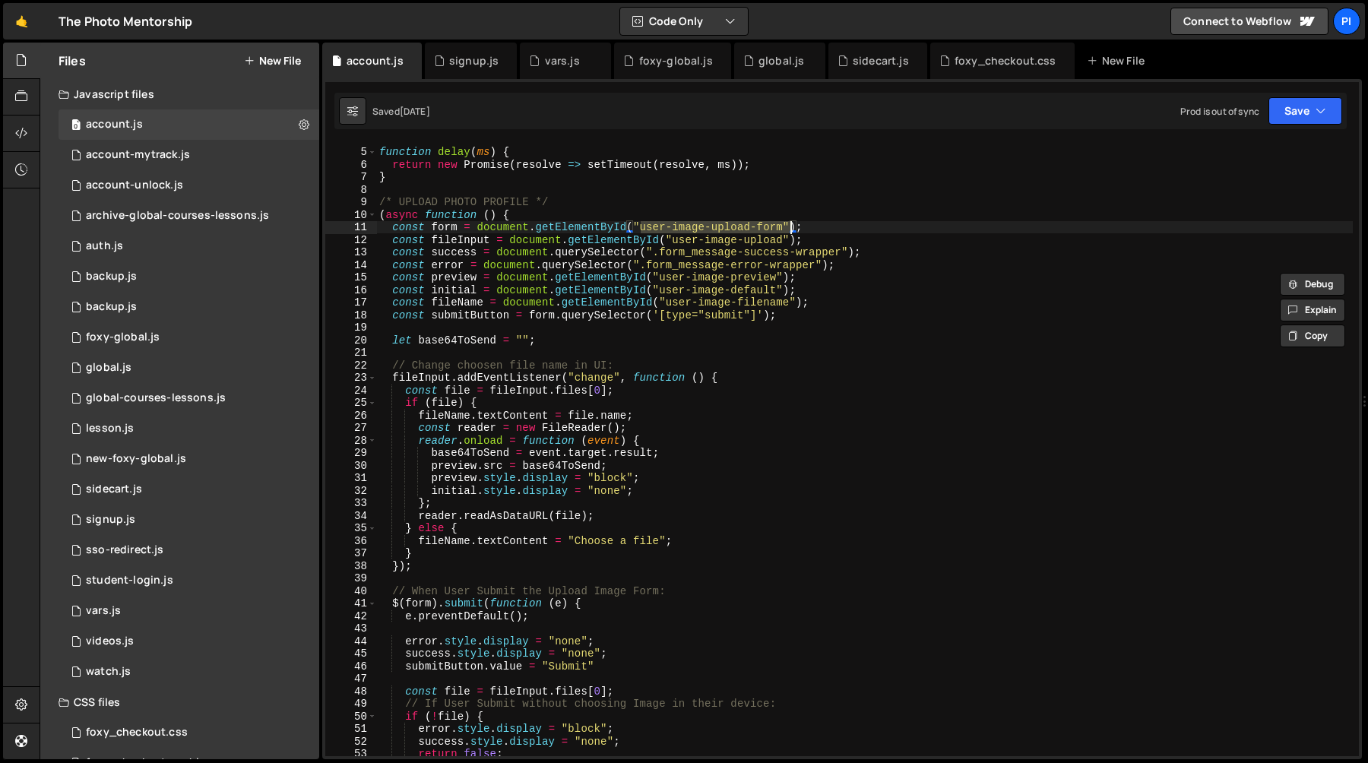
click at [761, 207] on div "function delay ( ms ) { return new Promise ( resolve => setTimeout ( resolve , …" at bounding box center [864, 452] width 976 height 638
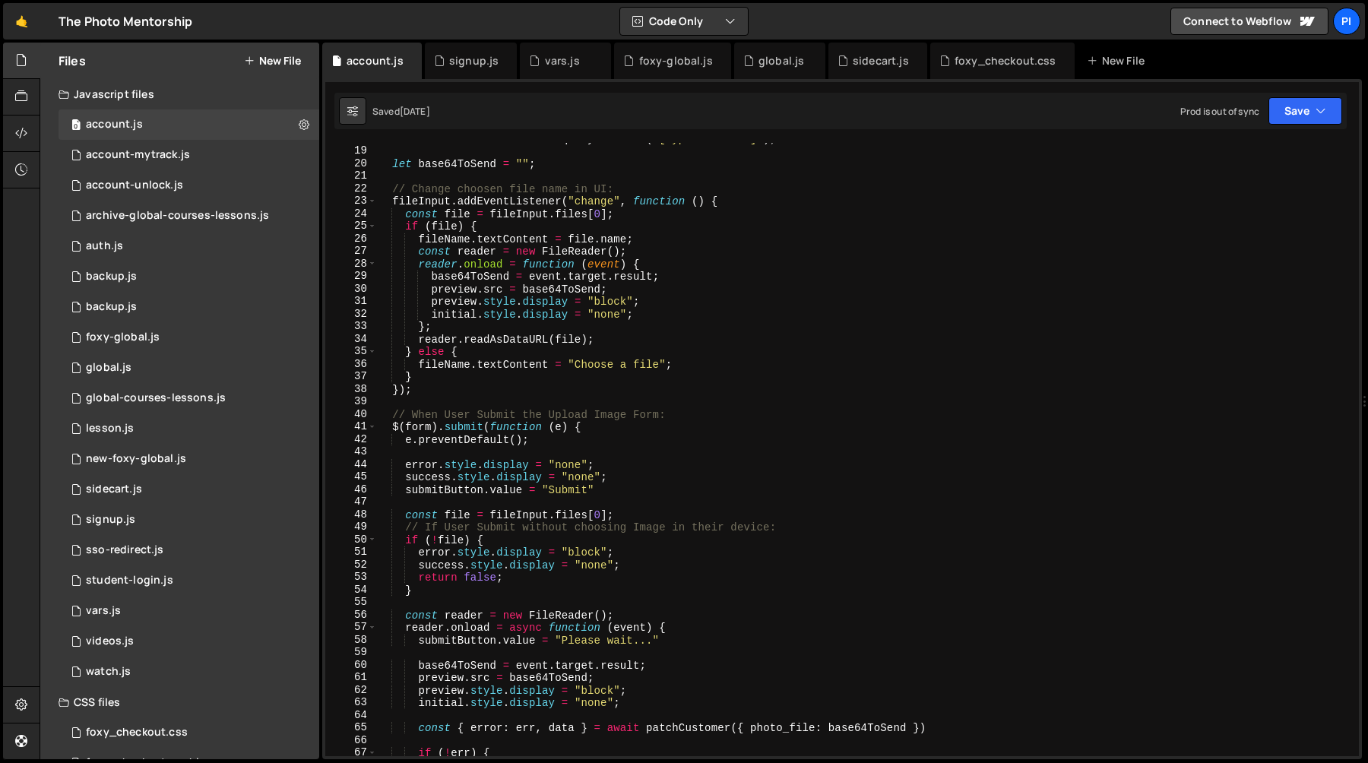
scroll to position [0, 0]
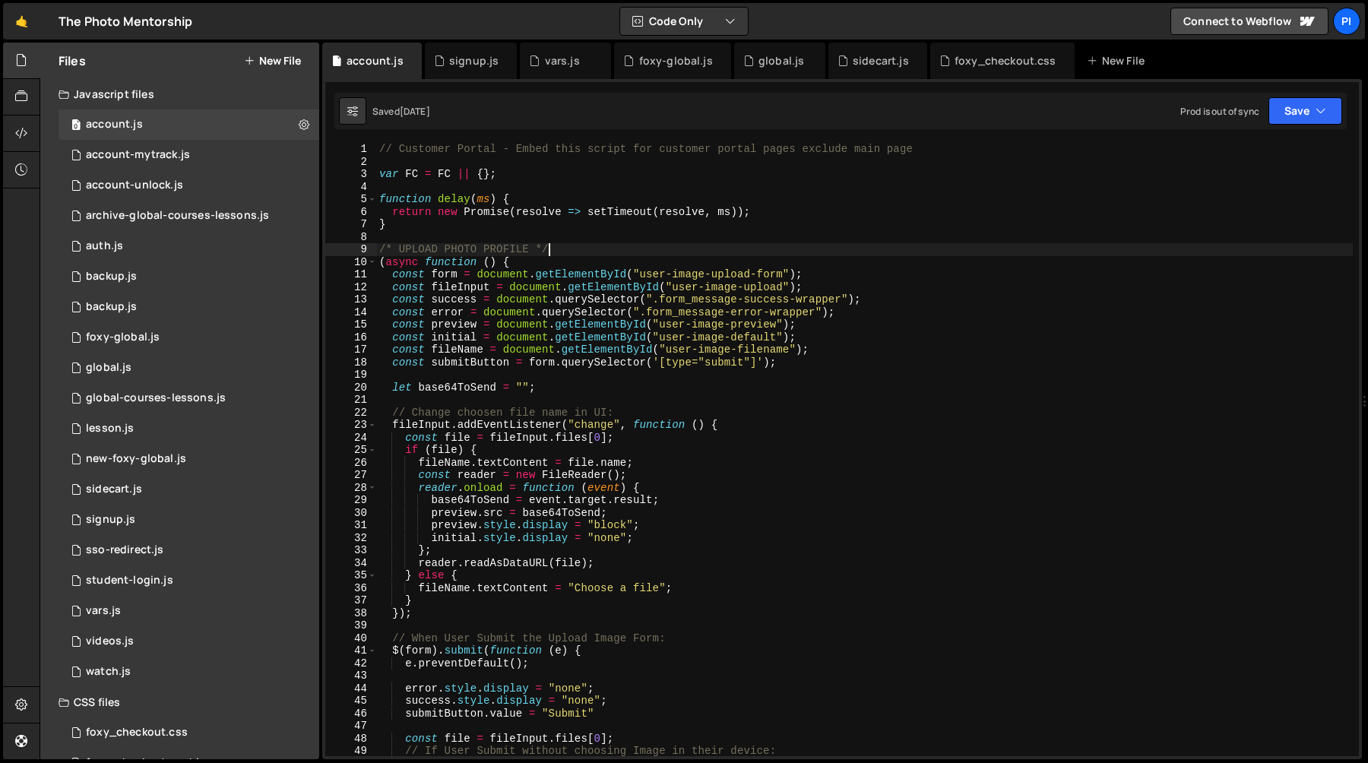
click at [653, 277] on div "// Customer Portal - Embed this script for customer portal pages exclude main p…" at bounding box center [864, 462] width 976 height 638
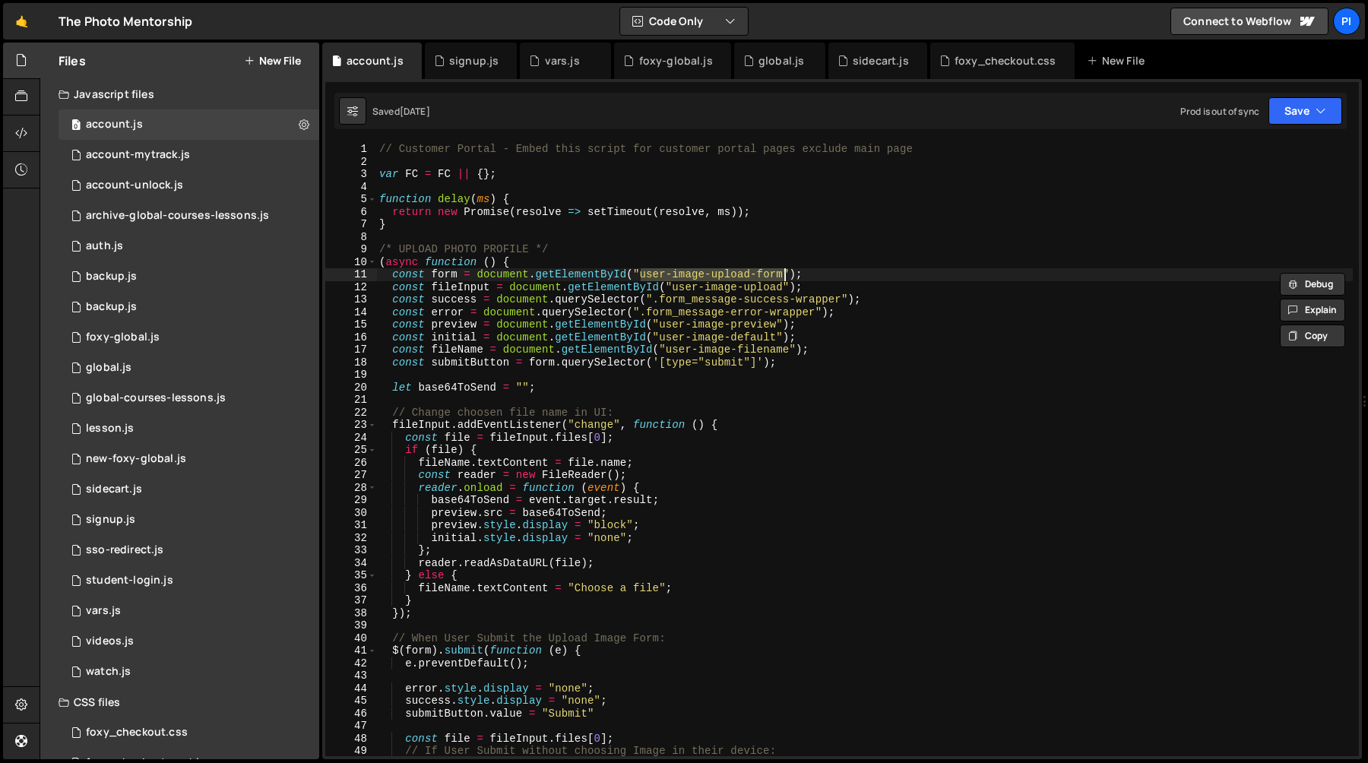
click at [785, 276] on div "// Customer Portal - Embed this script for customer portal pages exclude main p…" at bounding box center [864, 462] width 976 height 638
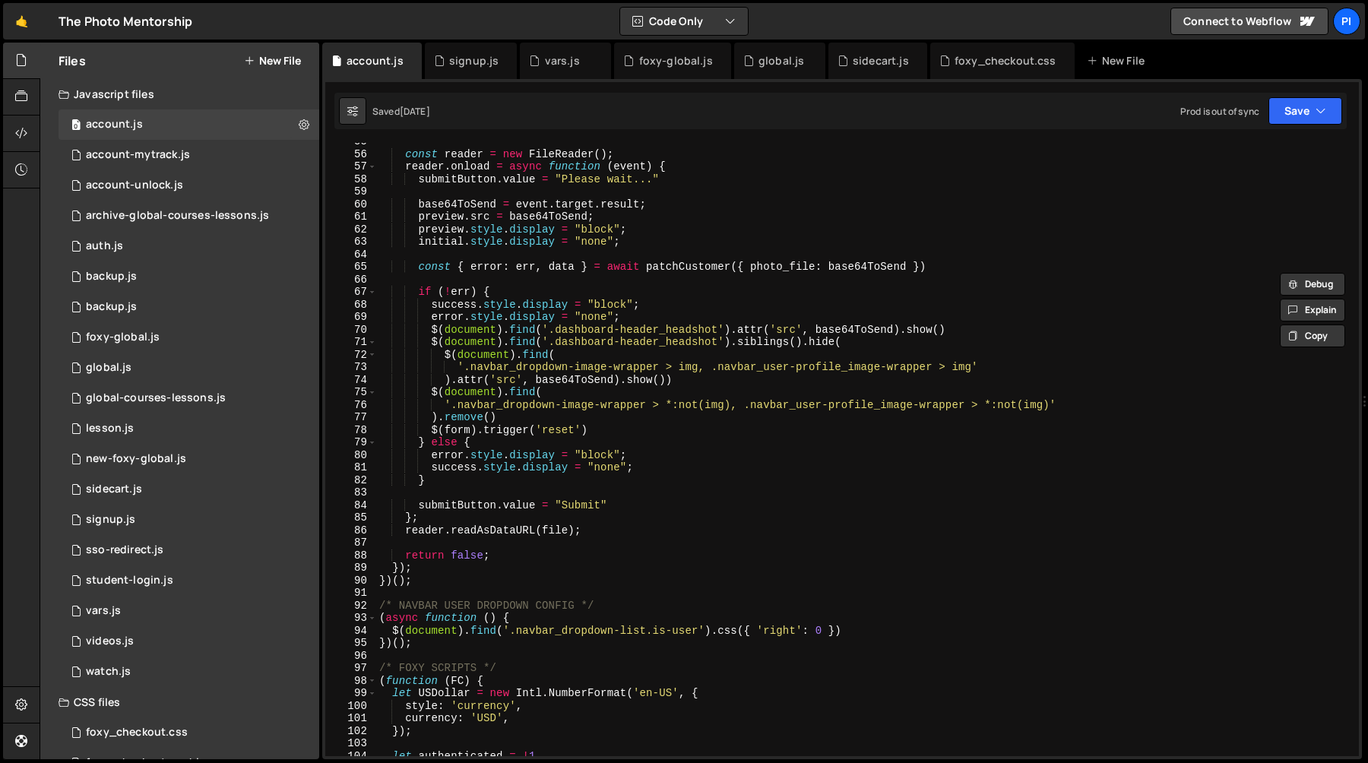
scroll to position [685, 0]
click at [618, 416] on div "const reader = new FileReader ( ) ; reader . onload = async function ( event ) …" at bounding box center [864, 453] width 976 height 638
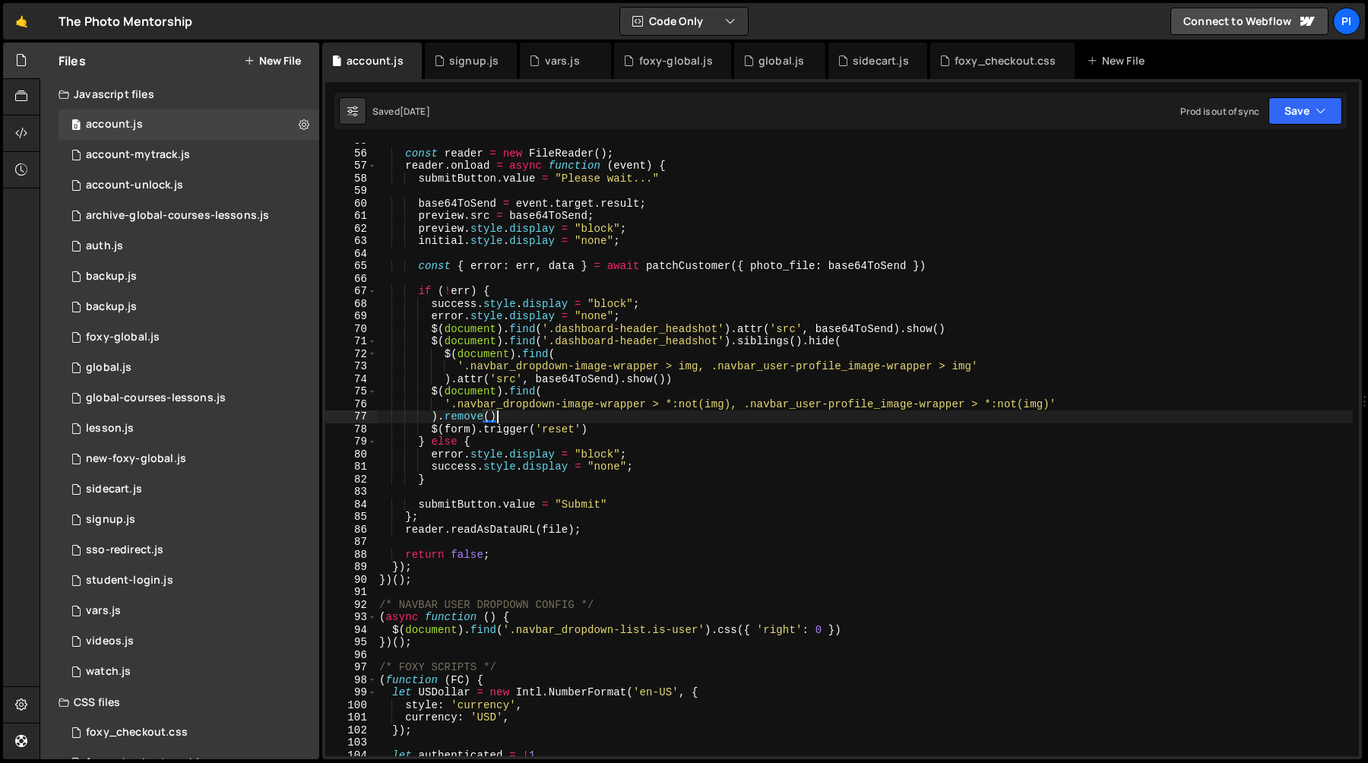
click at [606, 438] on div "const reader = new FileReader ( ) ; reader . onload = async function ( event ) …" at bounding box center [864, 453] width 976 height 638
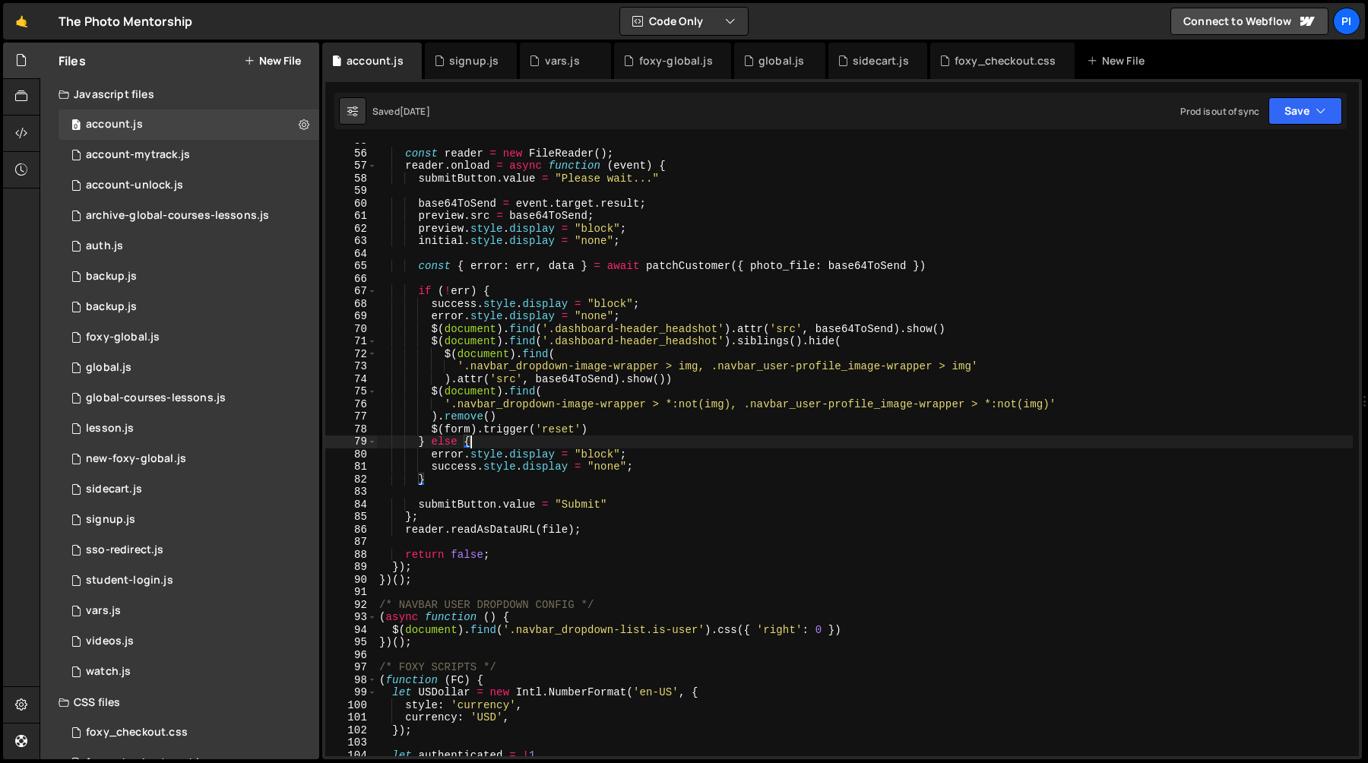
click at [606, 431] on div "const reader = new FileReader ( ) ; reader . onload = async function ( event ) …" at bounding box center [864, 453] width 976 height 638
click at [465, 370] on div "const reader = new FileReader ( ) ; reader . onload = async function ( event ) …" at bounding box center [864, 453] width 976 height 638
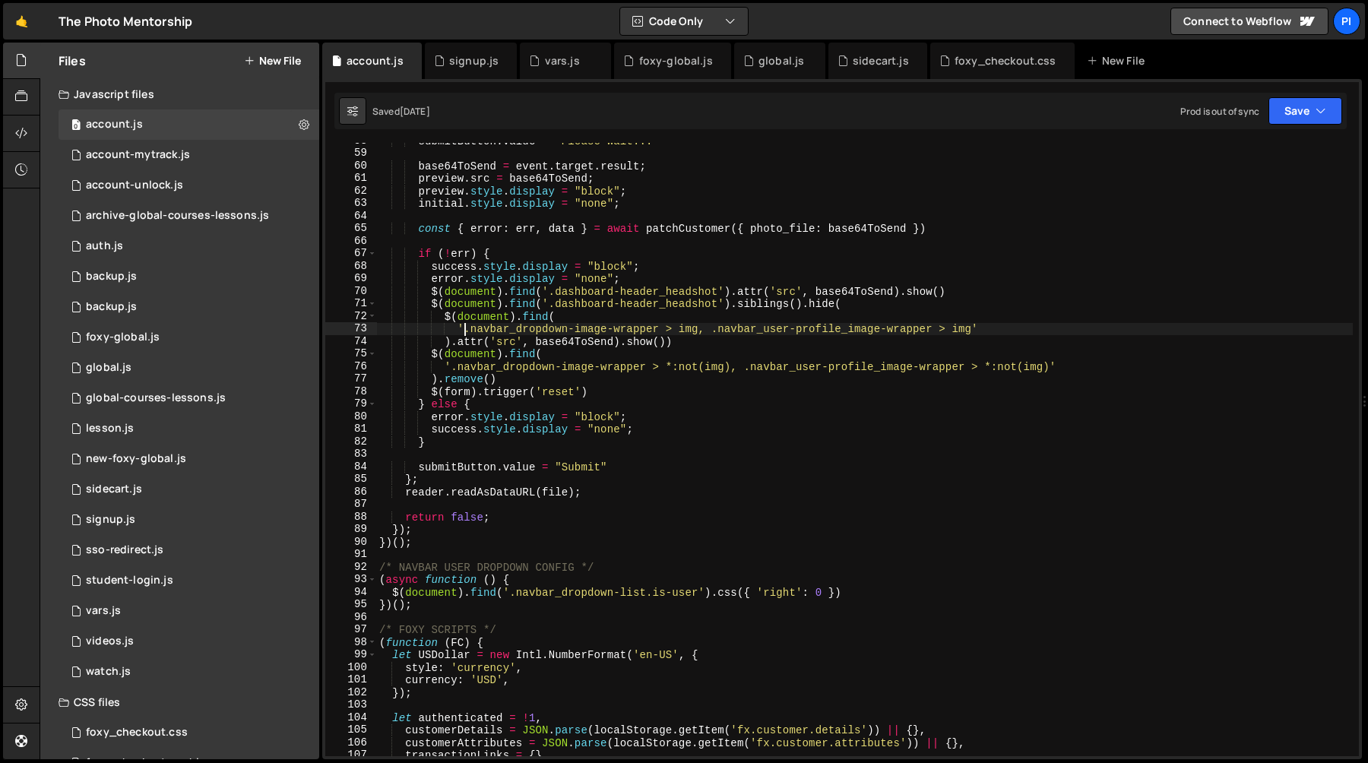
scroll to position [741, 0]
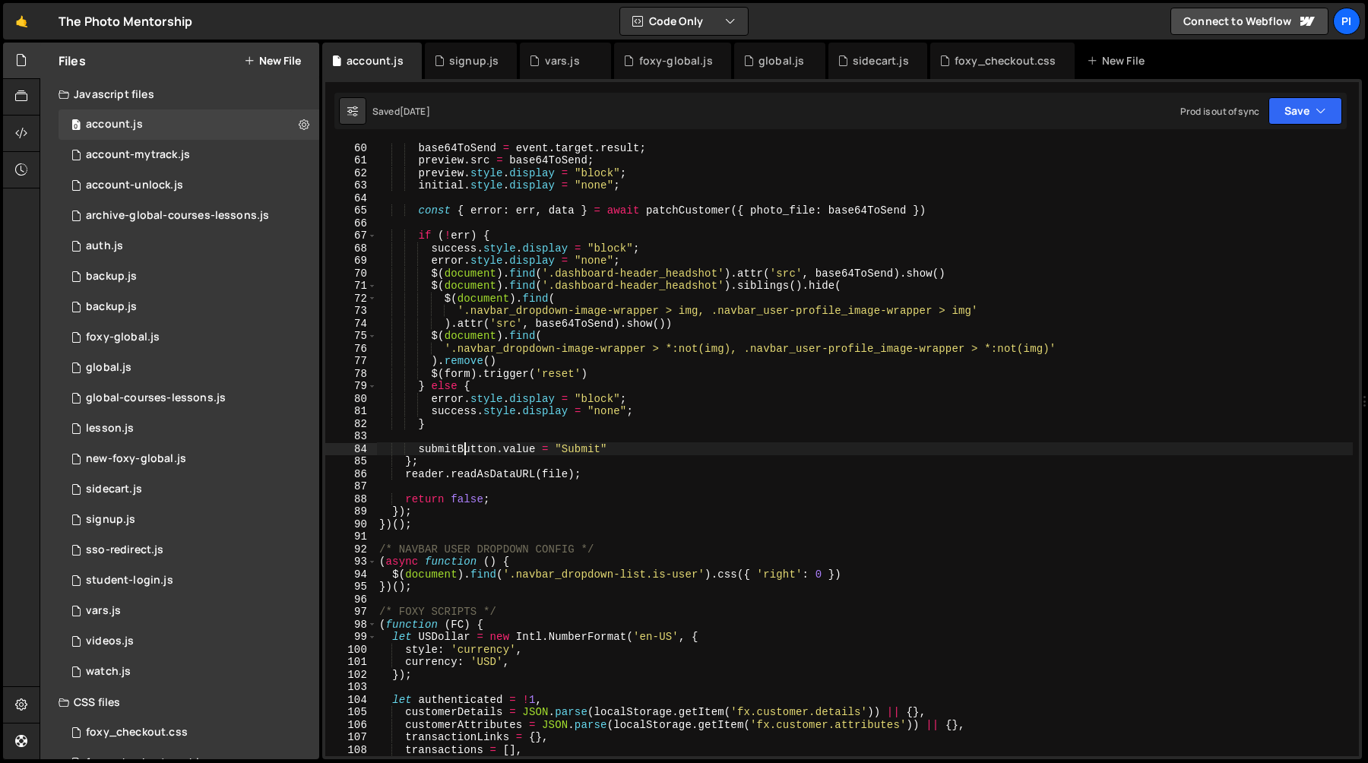
click at [462, 451] on div "base64ToSend = event . target . result ; preview . src = base64ToSend ; preview…" at bounding box center [864, 460] width 976 height 638
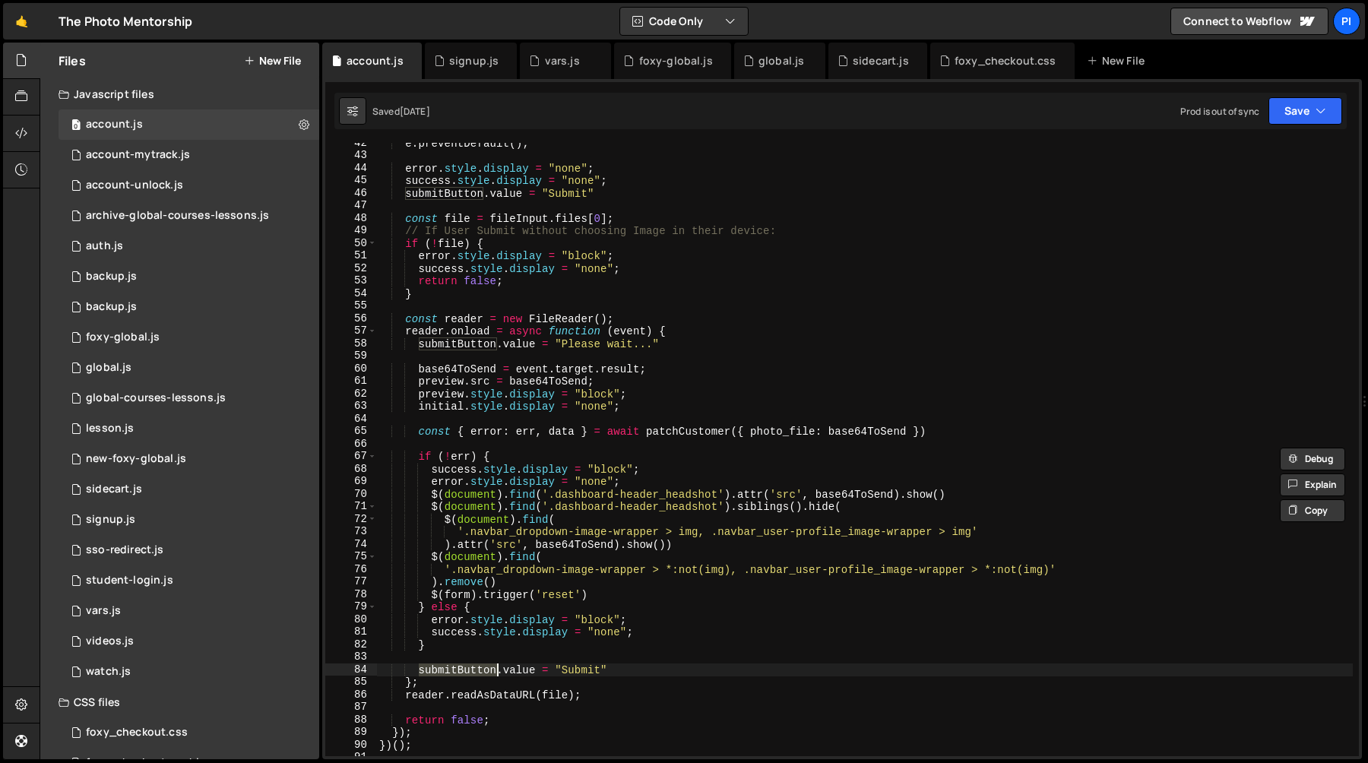
scroll to position [598, 0]
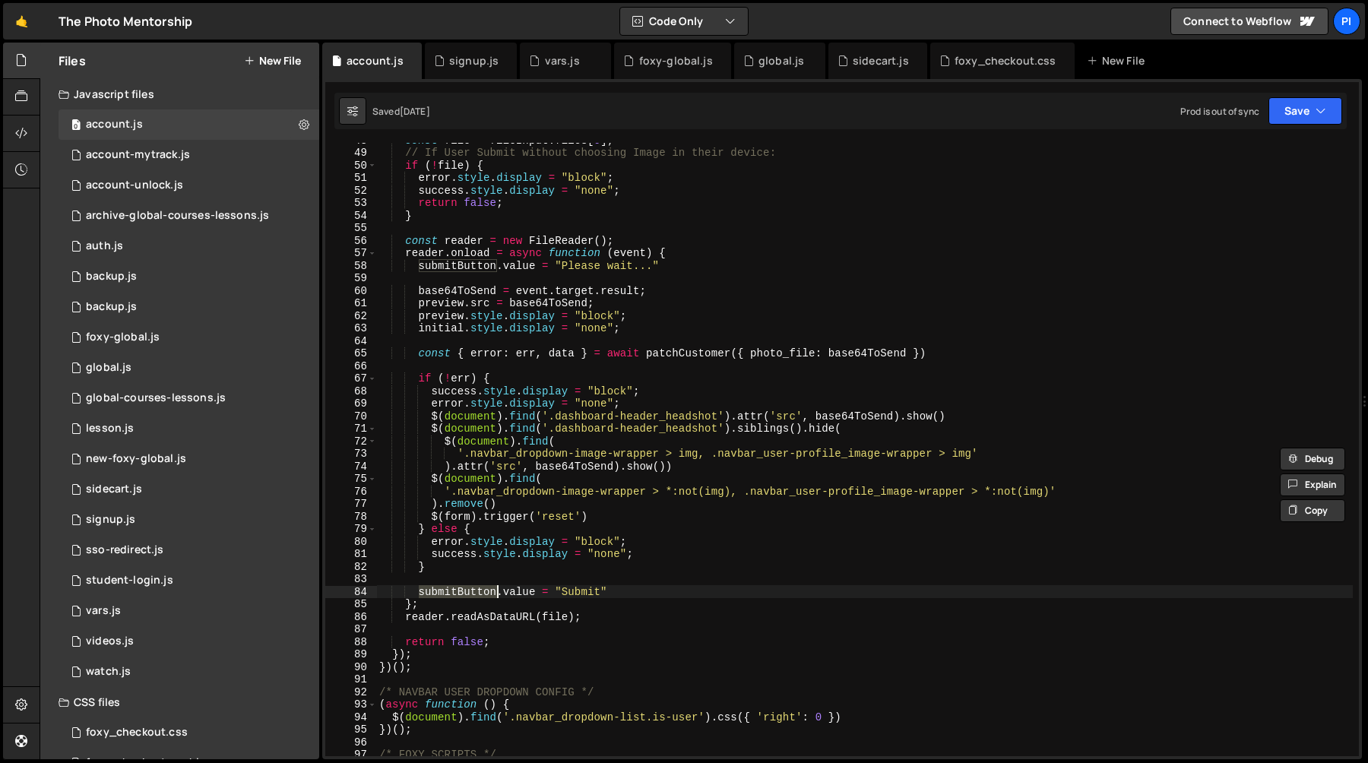
click at [625, 596] on div "const file = fileInput . files [ 0 ] ; // If User Submit without choosing Image…" at bounding box center [864, 453] width 976 height 638
click at [416, 596] on div "const file = fileInput . files [ 0 ] ; // If User Submit without choosing Image…" at bounding box center [864, 453] width 976 height 638
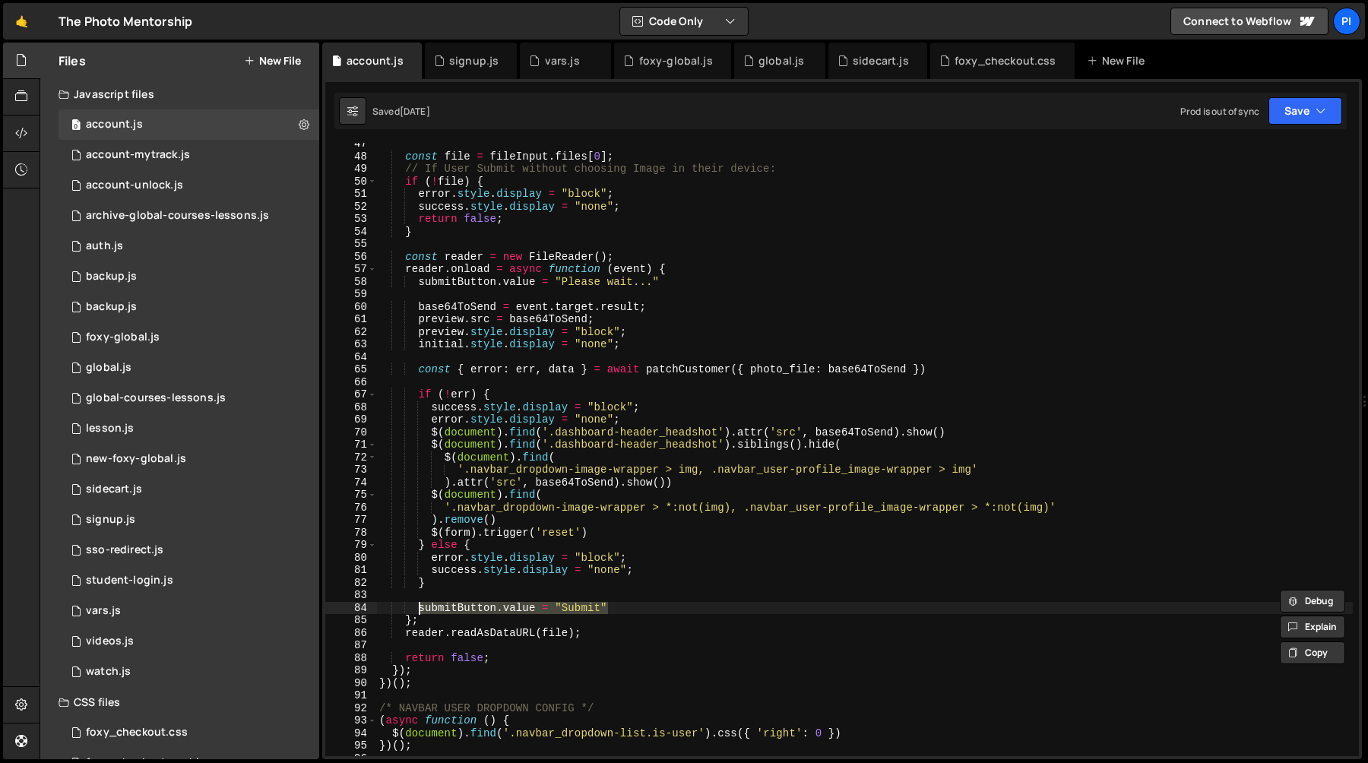
click at [449, 602] on div "const file = fileInput . files [ 0 ] ; // If User Submit without choosing Image…" at bounding box center [864, 449] width 976 height 613
click at [449, 602] on div "const file = fileInput . files [ 0 ] ; // If User Submit without choosing Image…" at bounding box center [864, 457] width 976 height 638
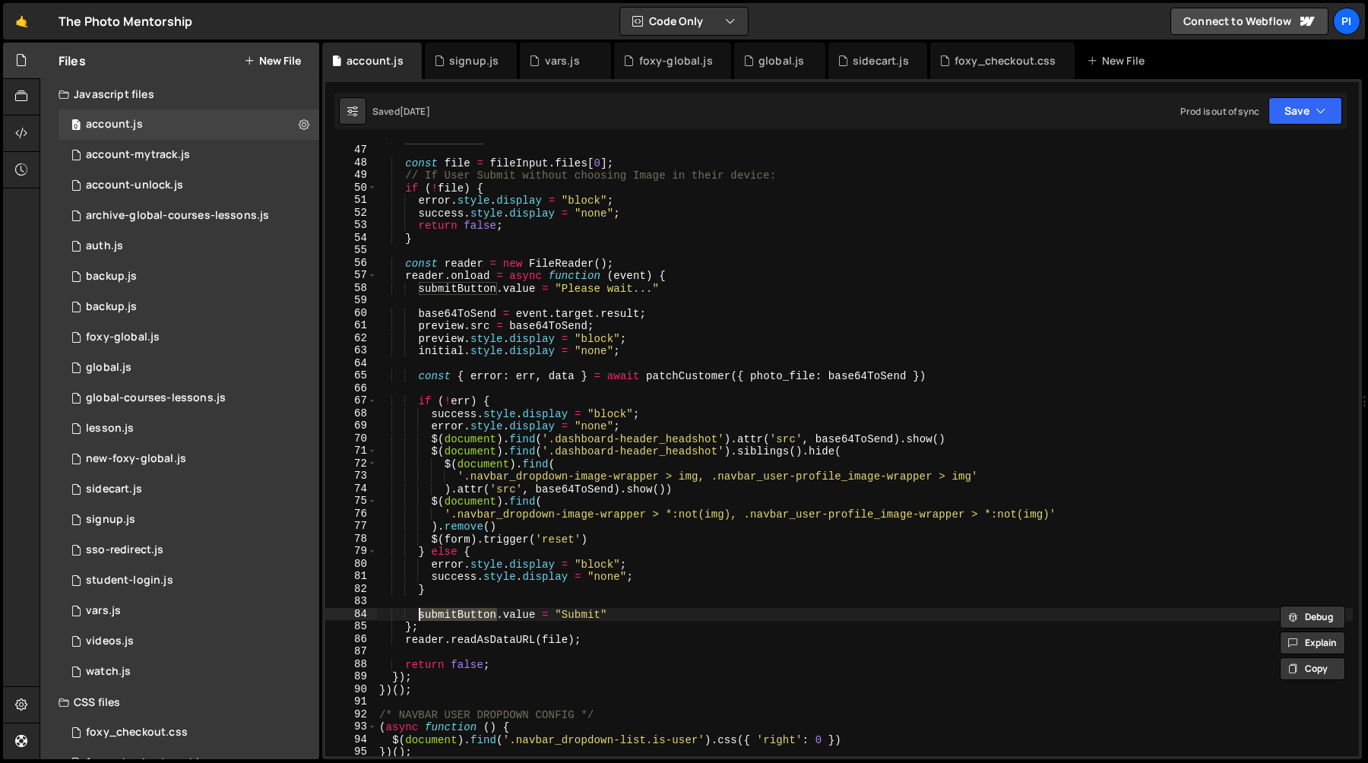
scroll to position [584, 0]
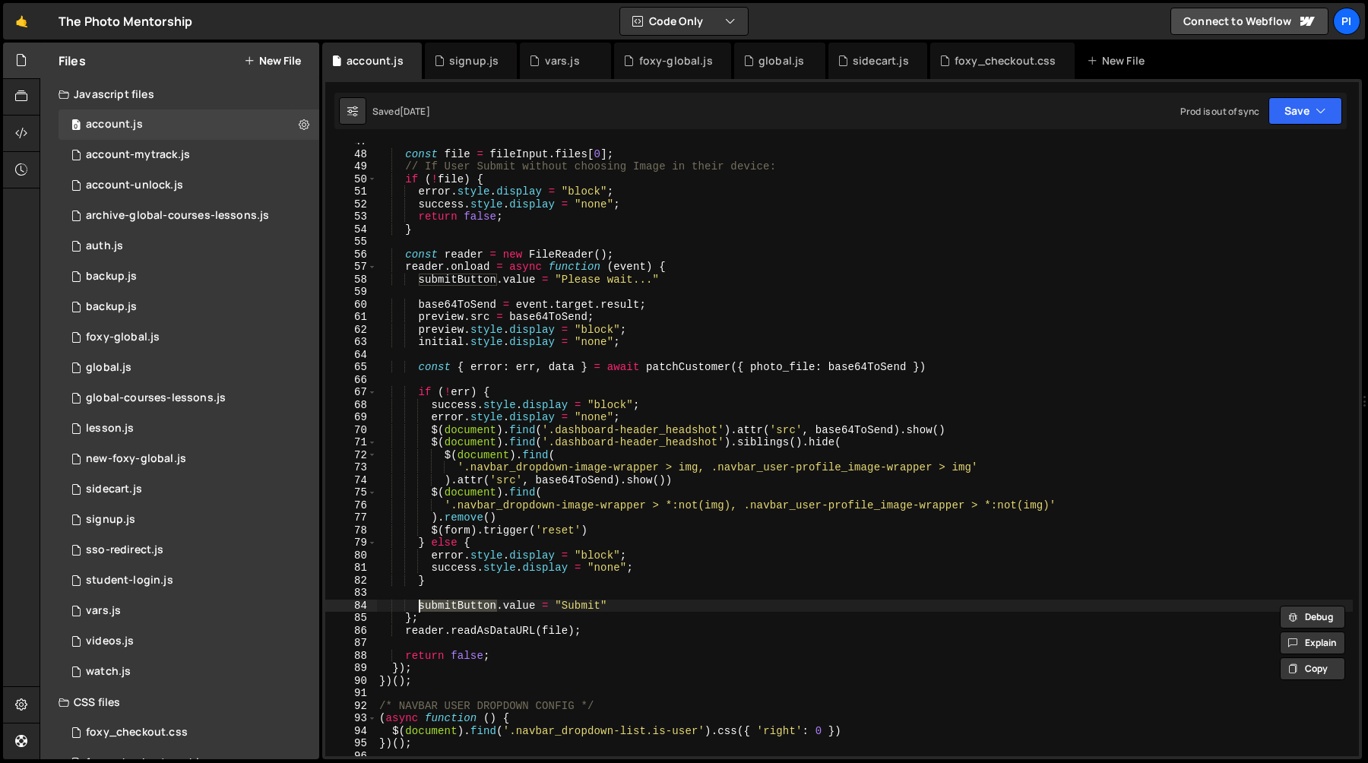
click at [888, 442] on div "const file = fileInput . files [ 0 ] ; // If User Submit without choosing Image…" at bounding box center [864, 454] width 976 height 638
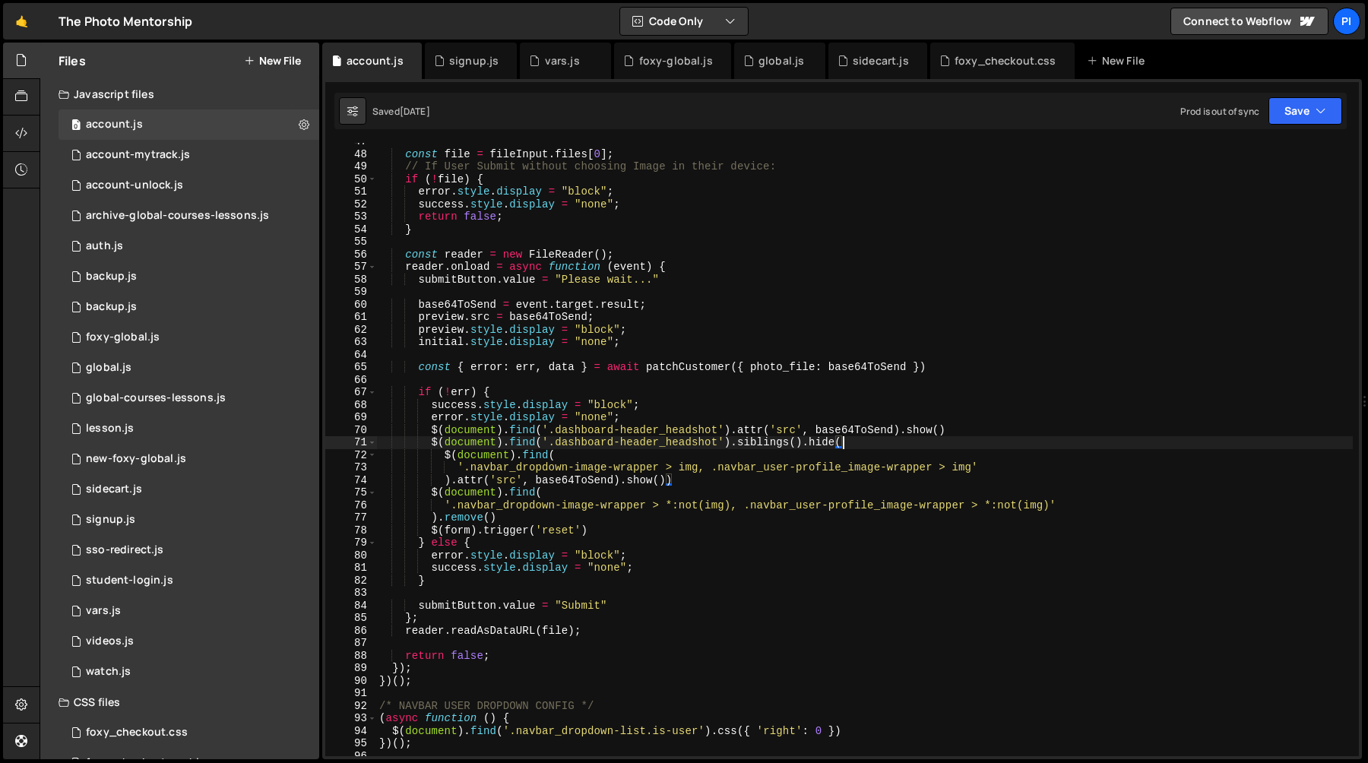
scroll to position [0, 32]
click at [684, 483] on div "const file = fileInput . files [ 0 ] ; // If User Submit without choosing Image…" at bounding box center [864, 454] width 976 height 638
click at [862, 439] on div "const file = fileInput . files [ 0 ] ; // If User Submit without choosing Image…" at bounding box center [864, 454] width 976 height 638
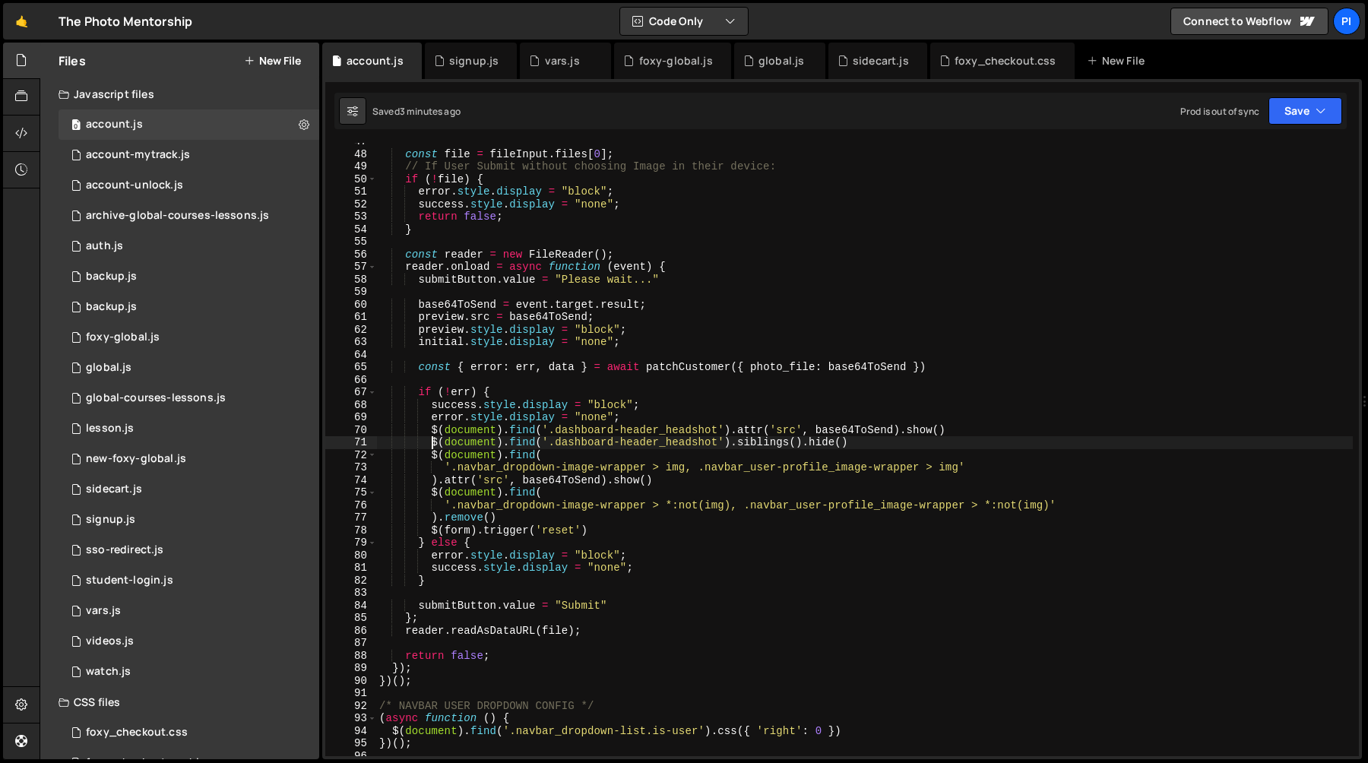
click at [430, 444] on div "const file = fileInput . files [ 0 ] ; // If User Submit without choosing Image…" at bounding box center [864, 454] width 976 height 638
click at [802, 441] on div "const file = fileInput . files [ 0 ] ; // If User Submit without choosing Image…" at bounding box center [864, 454] width 976 height 638
click at [717, 447] on div "const file = fileInput . files [ 0 ] ; // If User Submit without choosing Image…" at bounding box center [864, 449] width 976 height 613
click at [796, 442] on div "const file = fileInput . files [ 0 ] ; // If User Submit without choosing Image…" at bounding box center [864, 454] width 976 height 638
paste textarea "dashboard-header_headshot-edit"
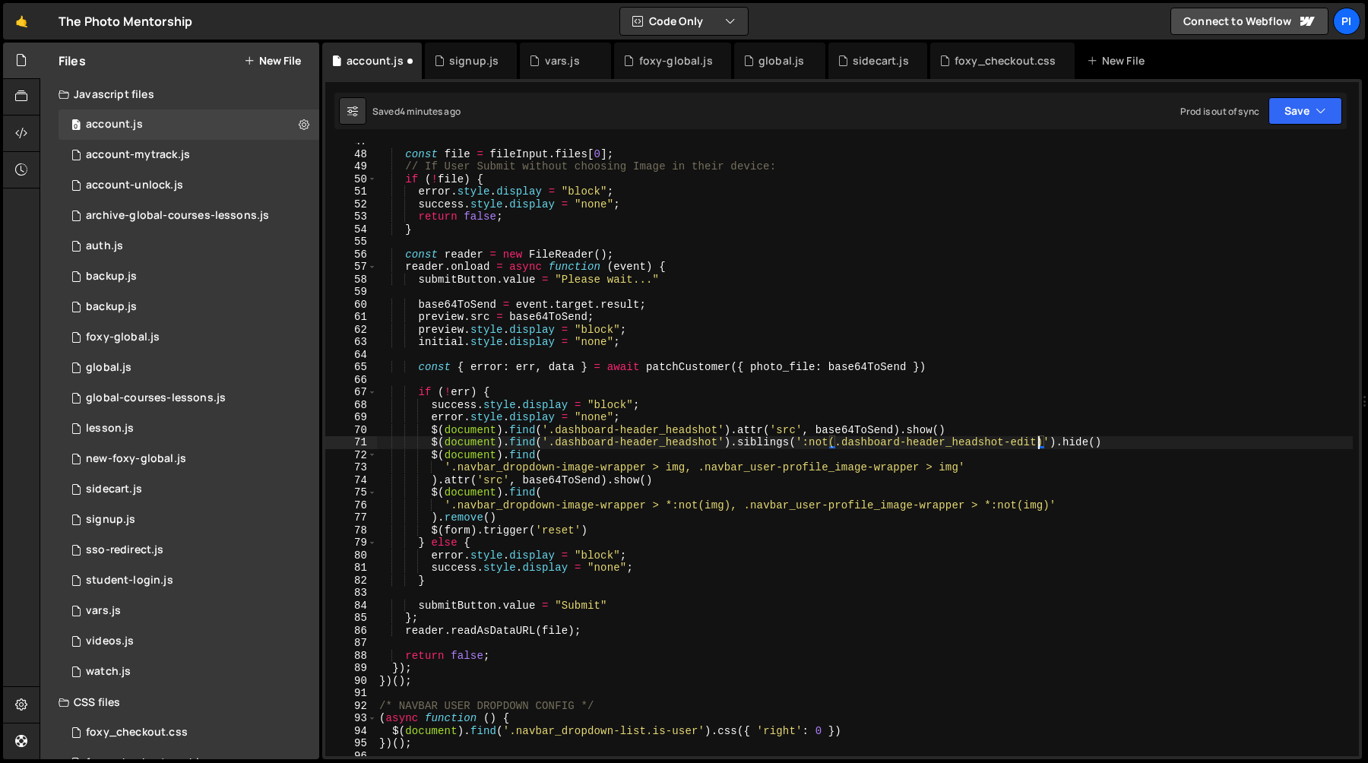
click at [777, 440] on div "const file = fileInput . files [ 0 ] ; // If User Submit without choosing Image…" at bounding box center [864, 454] width 976 height 638
click at [871, 441] on div "const file = fileInput . files [ 0 ] ; // If User Submit without choosing Image…" at bounding box center [864, 454] width 976 height 638
click at [597, 447] on div "const file = fileInput . files [ 0 ] ; // If User Submit without choosing Image…" at bounding box center [864, 454] width 976 height 638
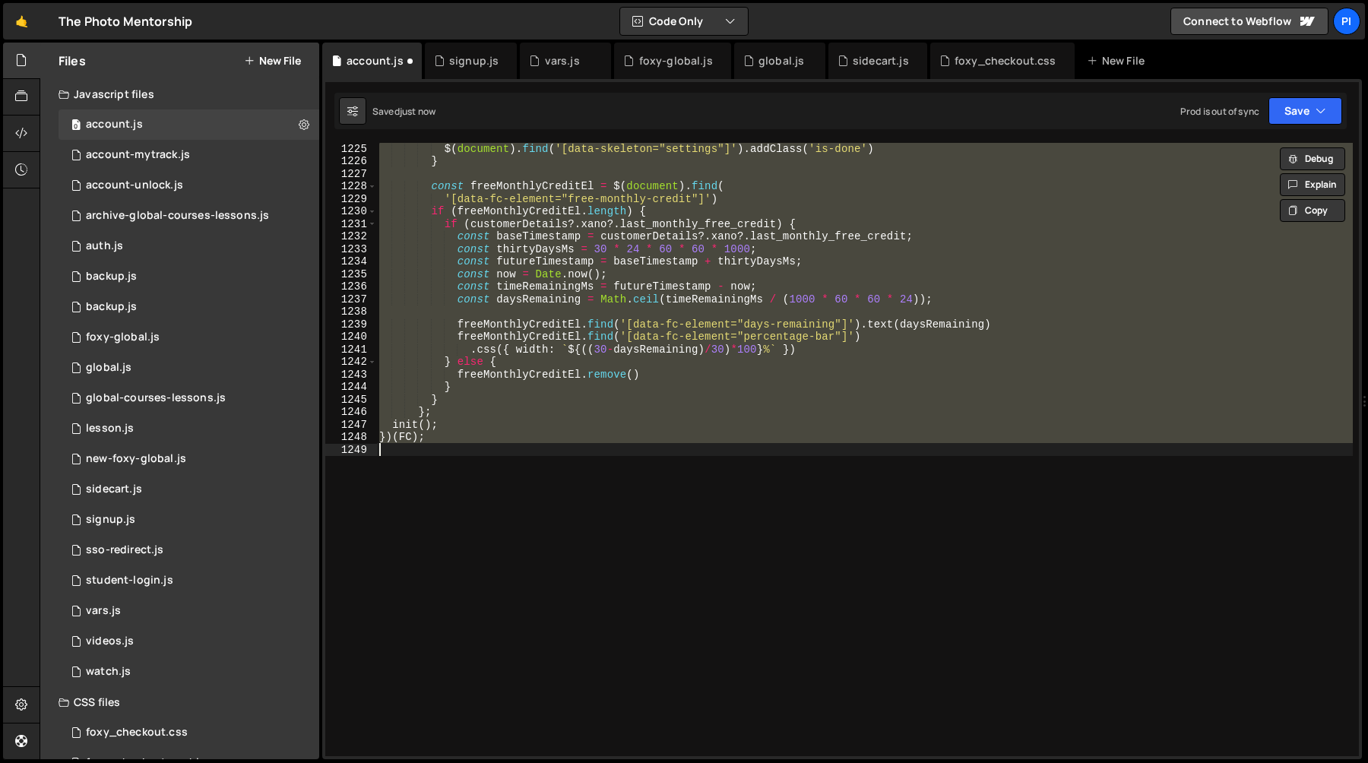
scroll to position [571, 0]
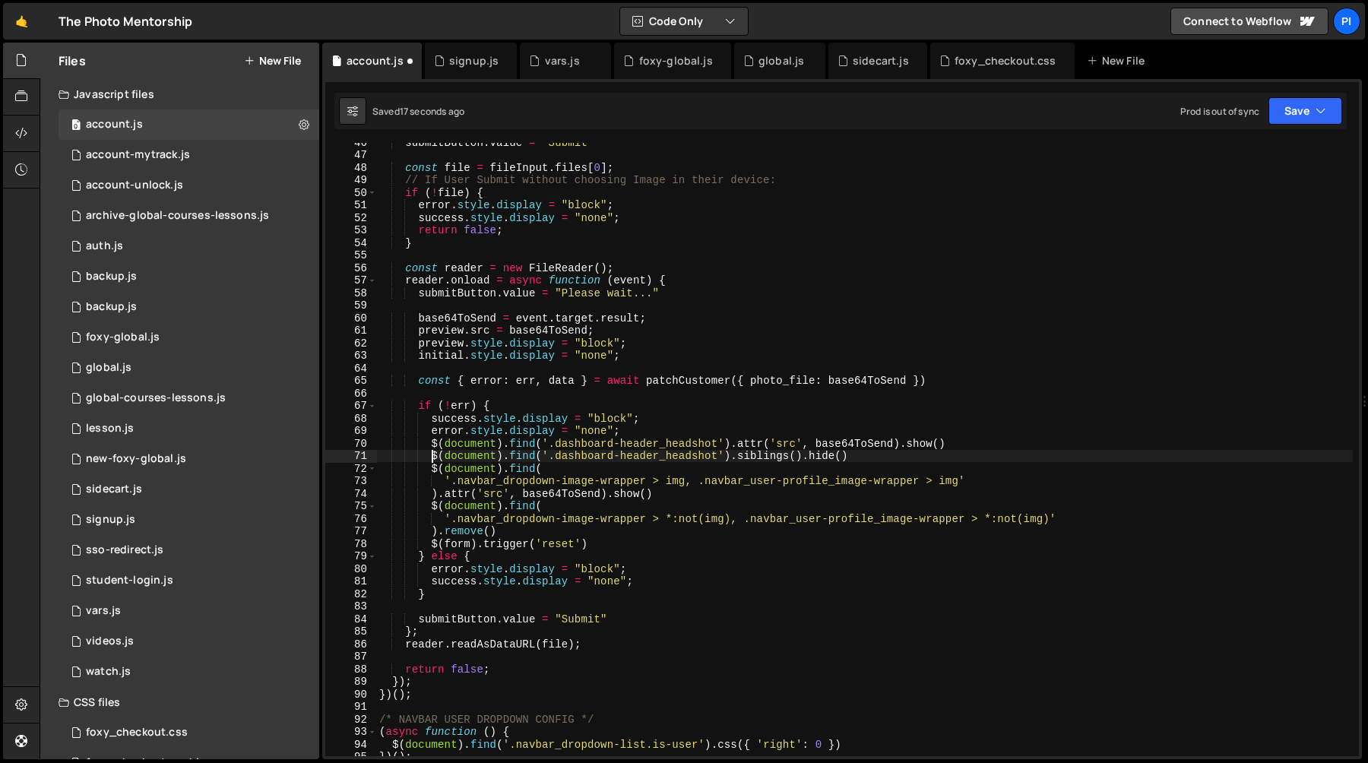
click at [797, 454] on div "submitButton . value = "Submit" const file = fileInput . files [ 0 ] ; // If Us…" at bounding box center [864, 455] width 976 height 638
paste textarea "data-fc-custom'"
paste textarea "data-fc-custom"
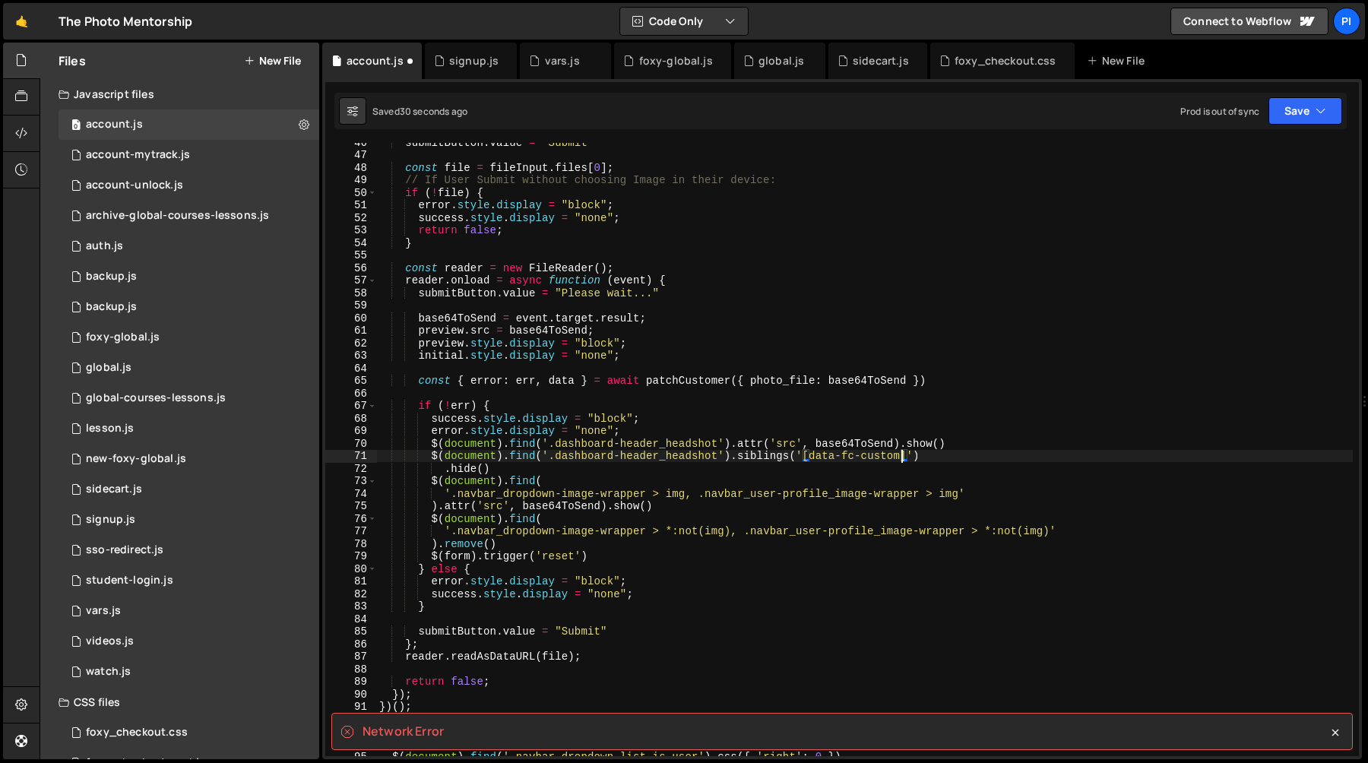
click at [626, 485] on div "submitButton . value = "Submit" const file = fileInput . files [ 0 ] ; // If Us…" at bounding box center [864, 455] width 976 height 638
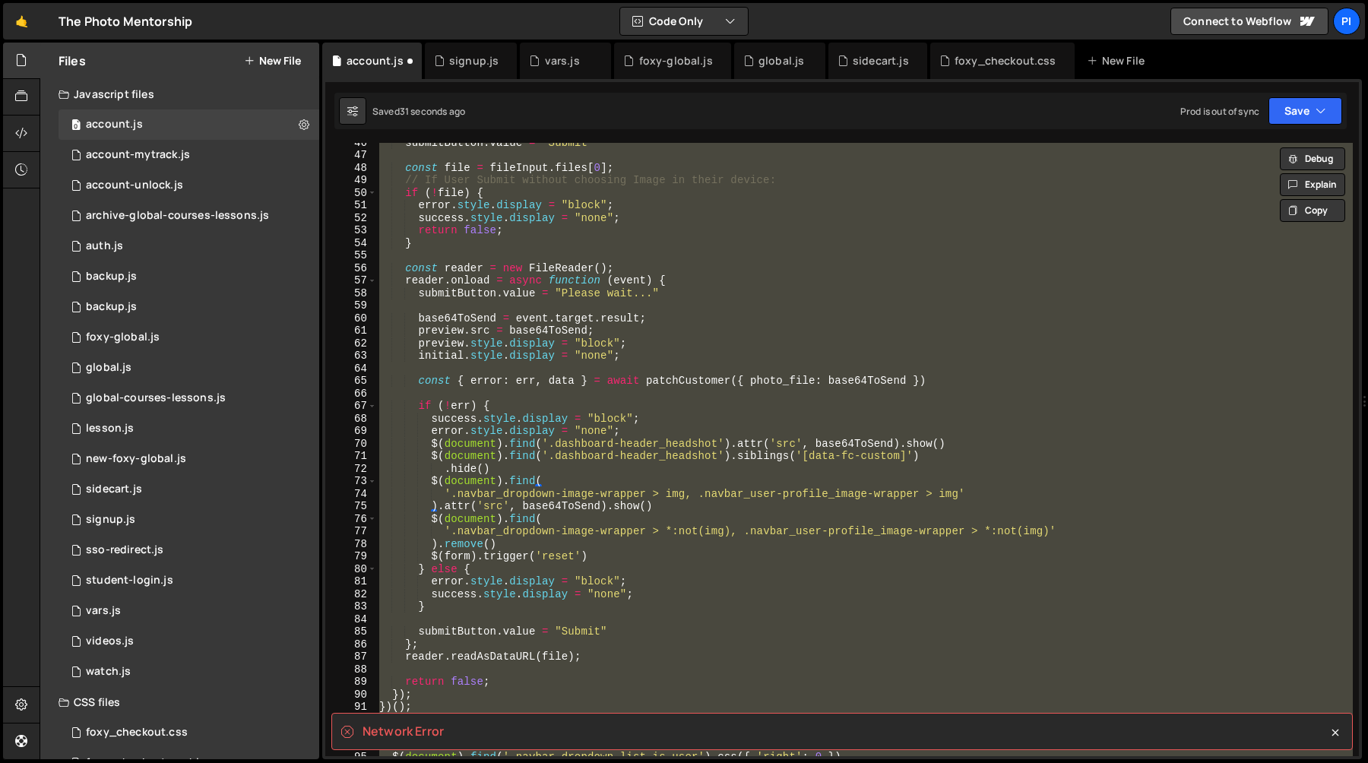
scroll to position [0, 2]
click at [634, 470] on div "submitButton . value = "Submit" const file = fileInput . files [ 0 ] ; // If Us…" at bounding box center [864, 449] width 976 height 613
type textarea ".hide()"
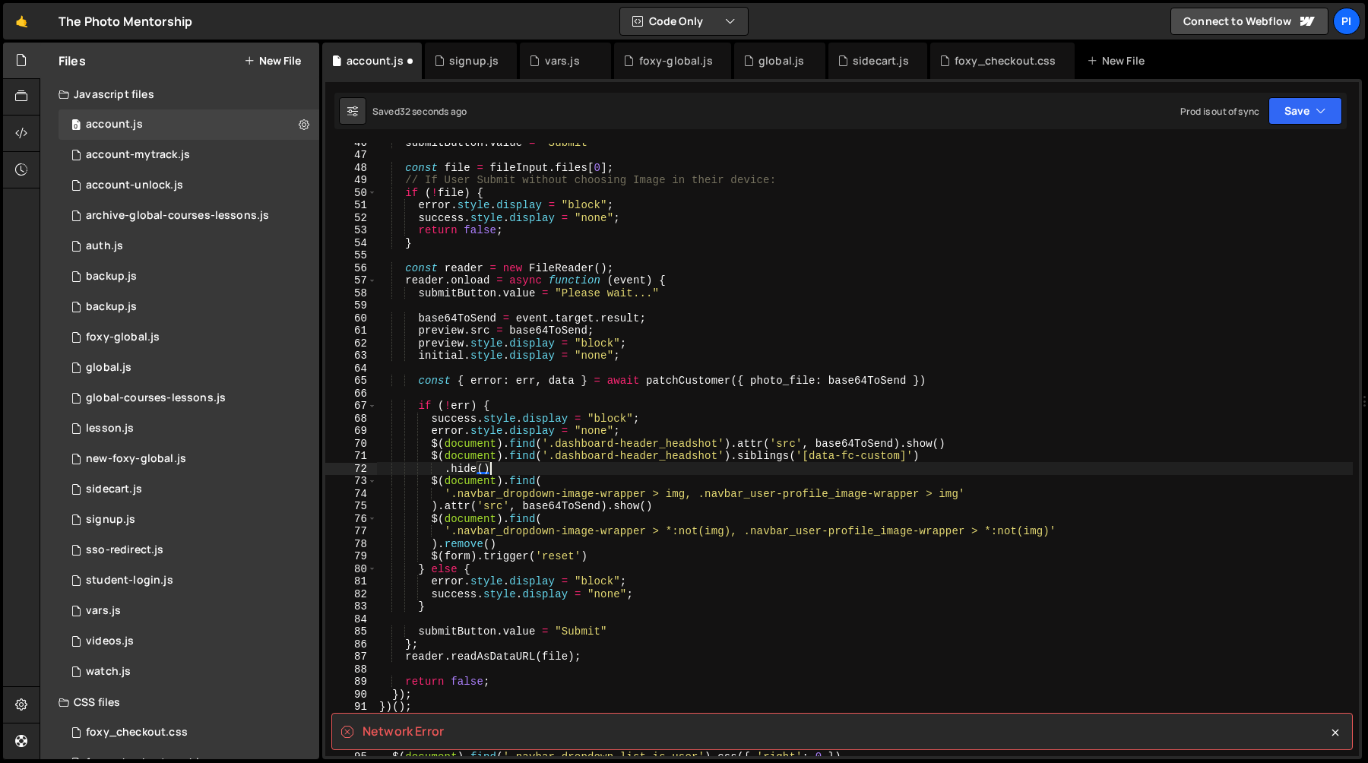
click at [653, 397] on div "submitButton . value = "Submit" const file = fileInput . files [ 0 ] ; // If Us…" at bounding box center [864, 455] width 976 height 638
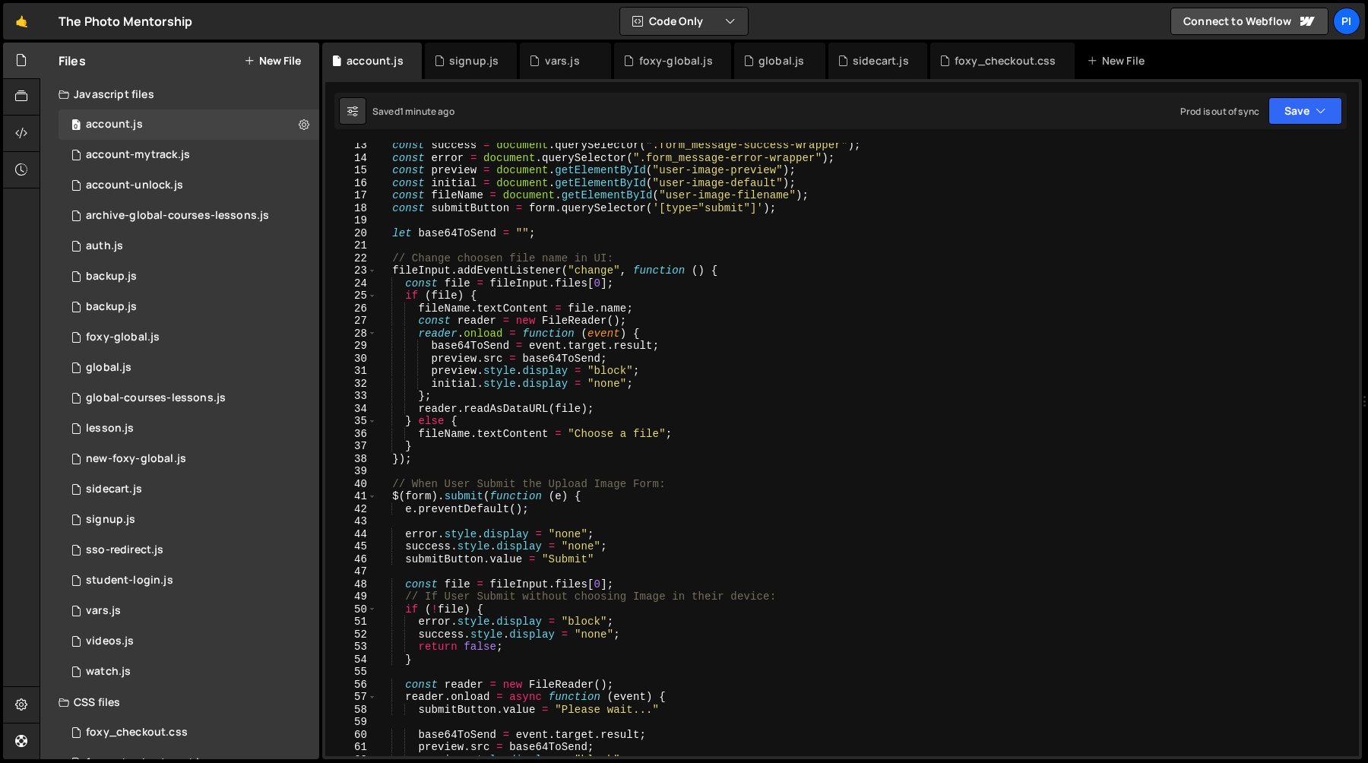
scroll to position [154, 0]
click at [419, 270] on div "const success = document . querySelector ( ".form_message-success-wrapper" ) ; …" at bounding box center [864, 458] width 976 height 638
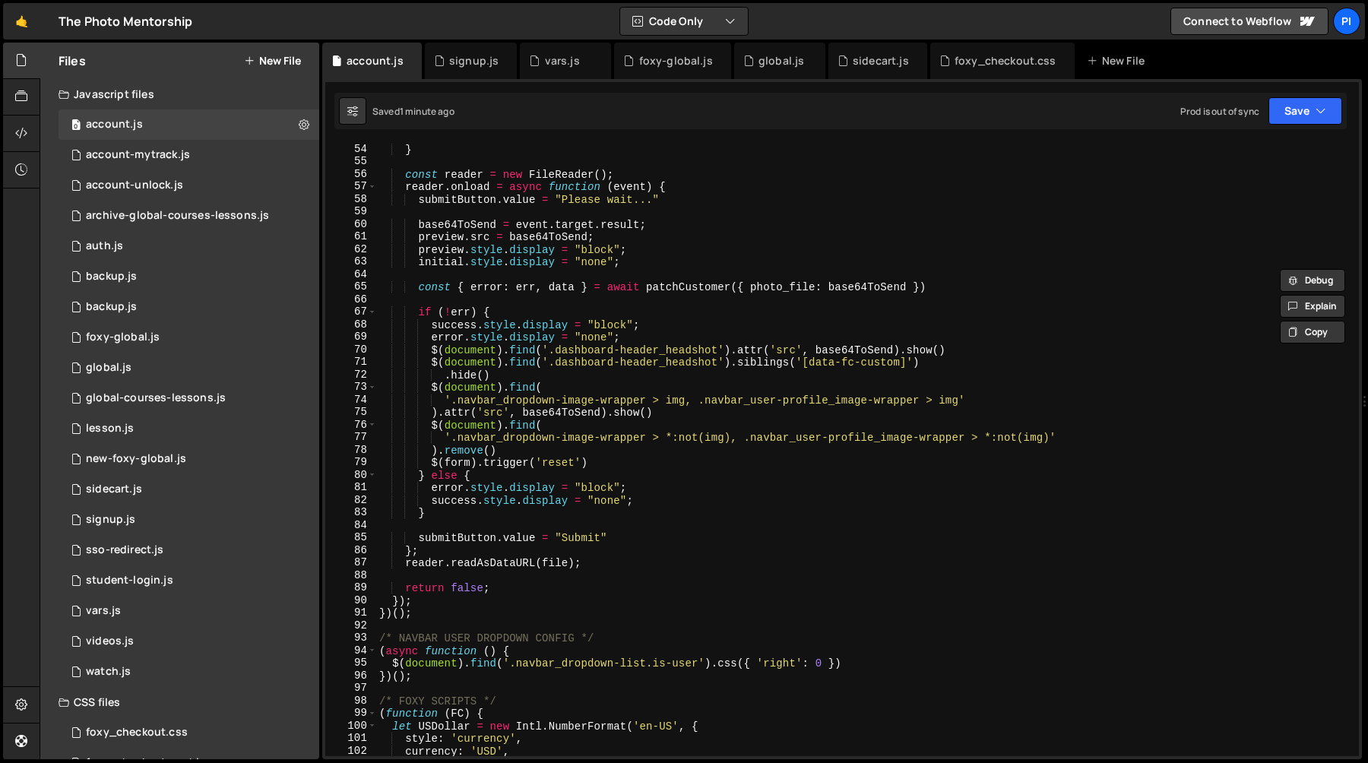
scroll to position [660, 0]
click at [610, 461] on div "return false ; } const reader = new FileReader ( ) ; reader . onload = async fu…" at bounding box center [864, 453] width 976 height 638
type textarea "$(form).trigger('reset')"
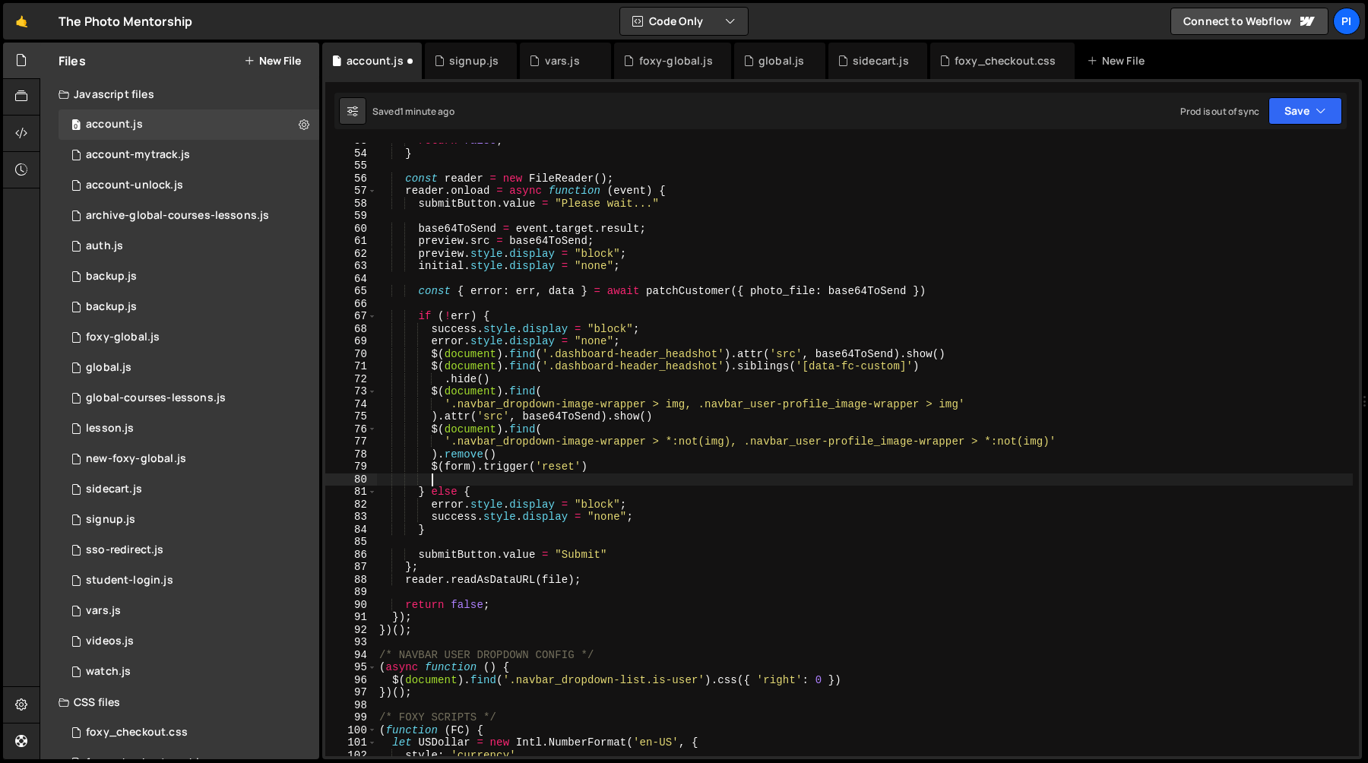
paste textarea "fileInput"
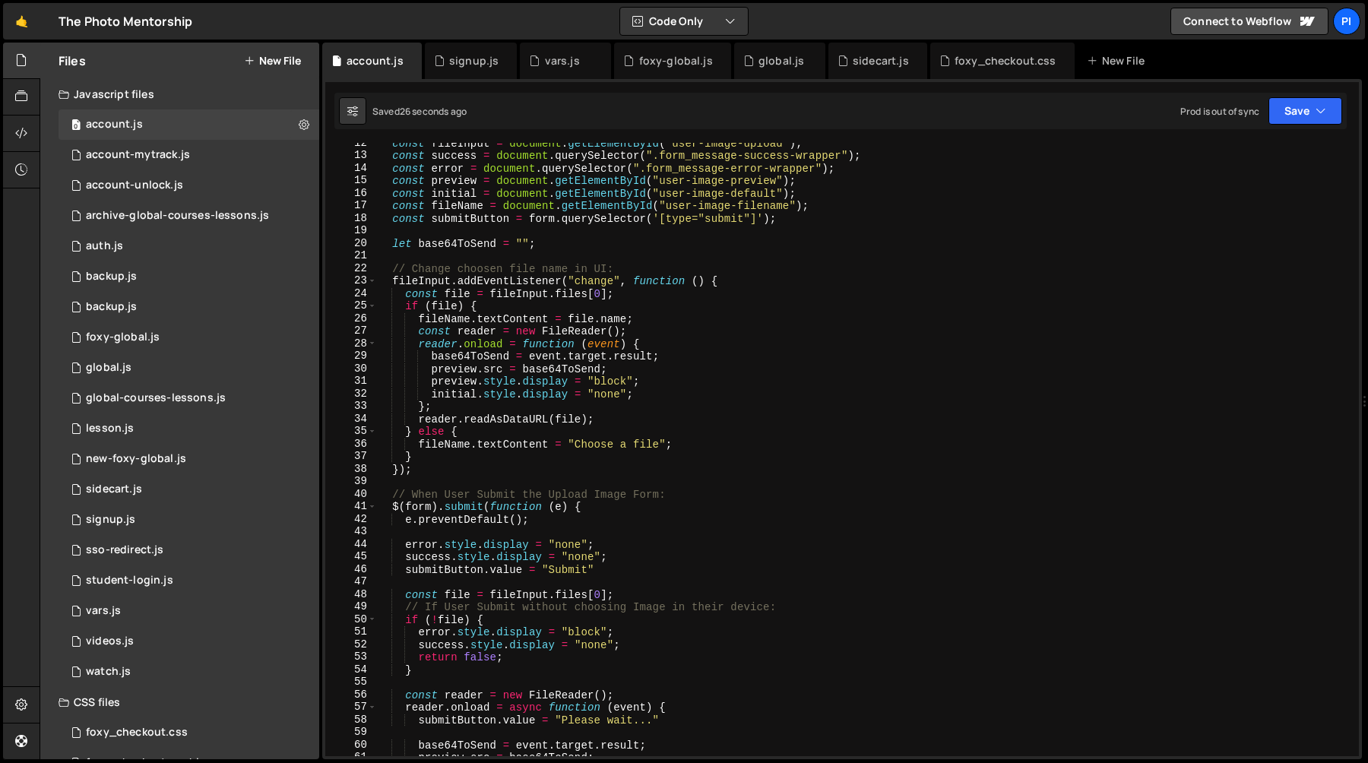
scroll to position [82, 0]
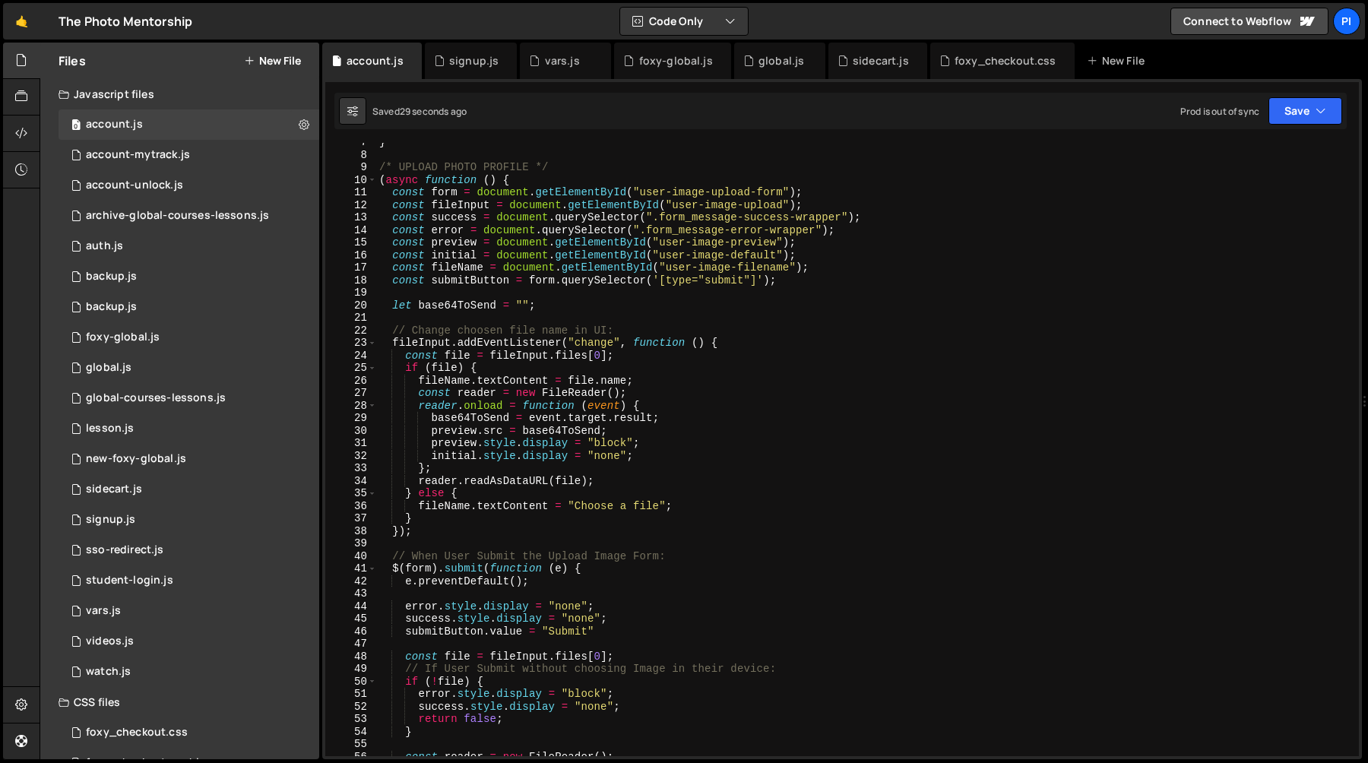
click at [674, 205] on div "} /* UPLOAD PHOTO PROFILE */ ( async function ( ) { const form = document . get…" at bounding box center [864, 455] width 976 height 638
click at [787, 204] on div "} /* UPLOAD PHOTO PROFILE */ ( async function ( ) { const form = document . get…" at bounding box center [864, 455] width 976 height 638
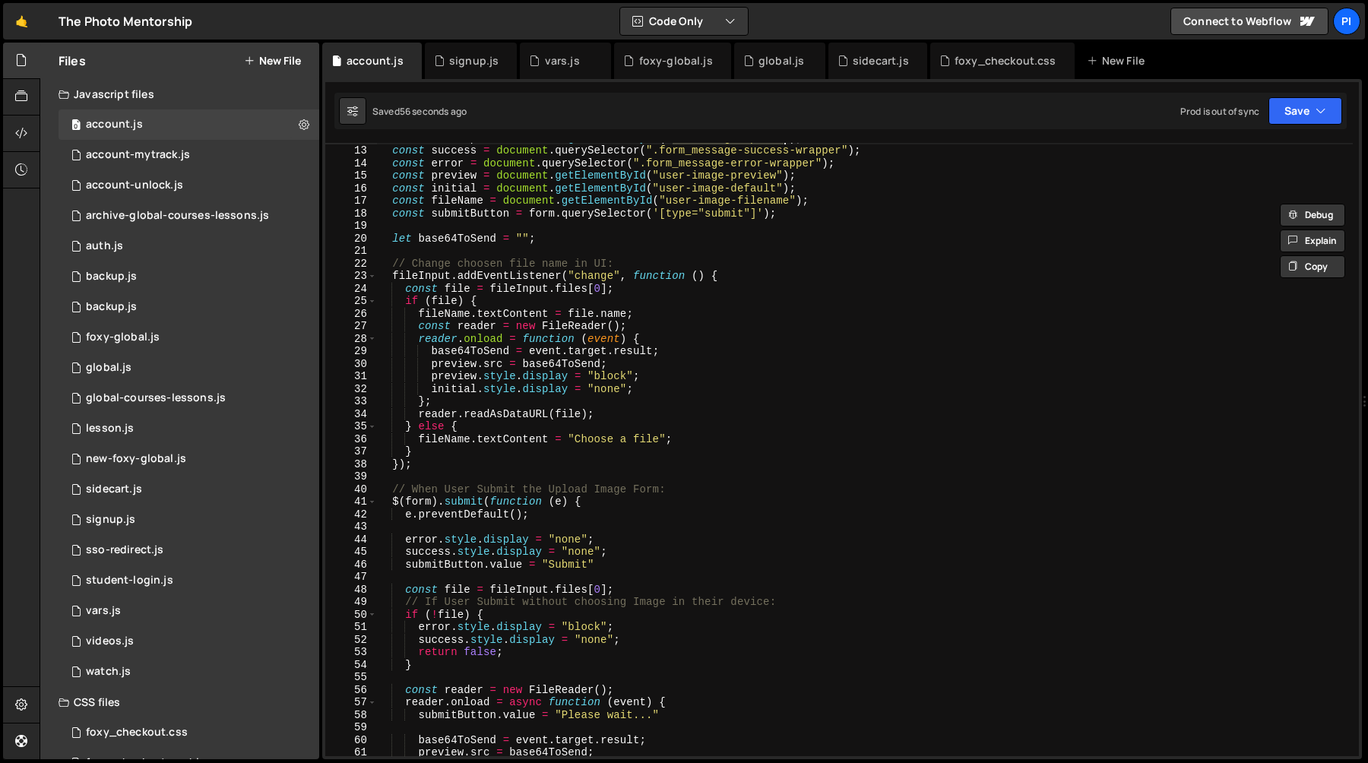
scroll to position [172, 0]
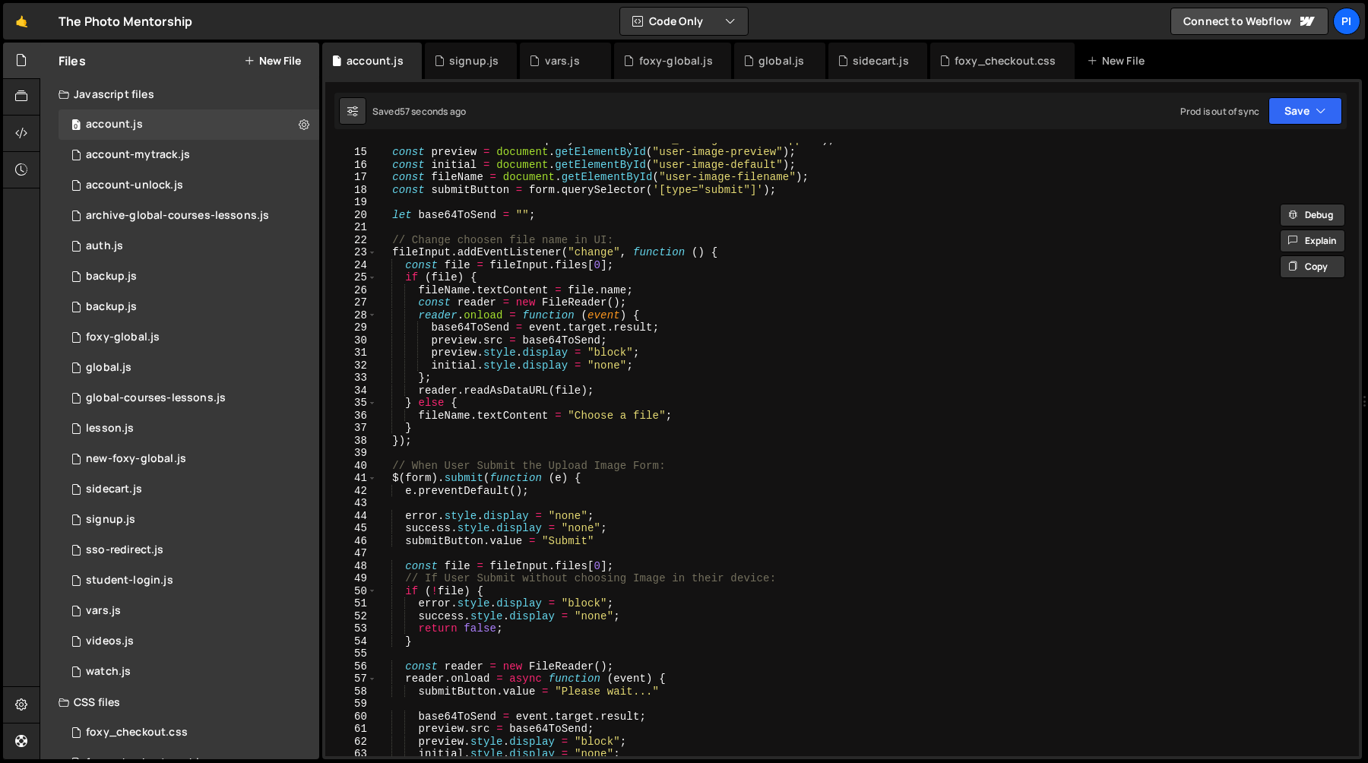
click at [459, 354] on div "const error = document . querySelector ( ".form_message-error-wrapper" ) ; cons…" at bounding box center [864, 452] width 976 height 638
click at [451, 375] on div "const error = document . querySelector ( ".form_message-error-wrapper" ) ; cons…" at bounding box center [864, 452] width 976 height 638
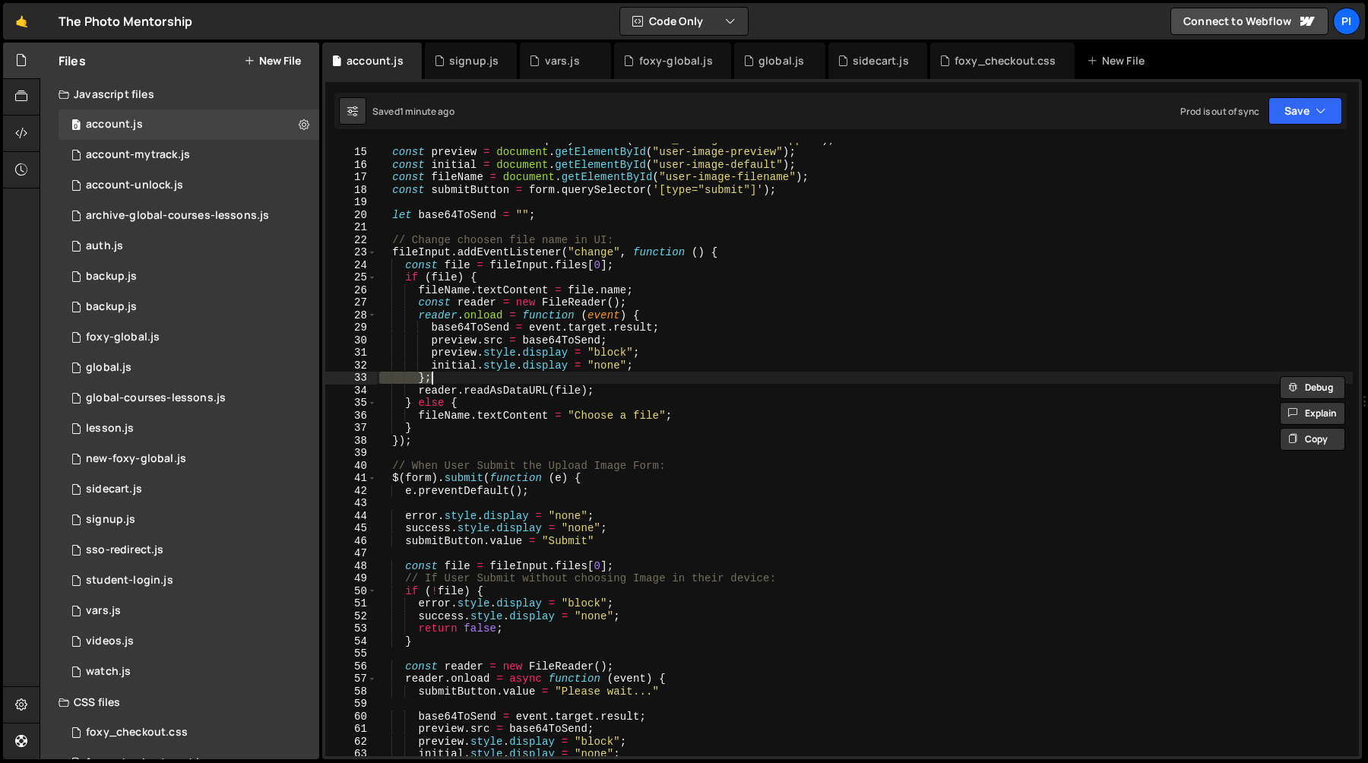
click at [489, 255] on div "const error = document . querySelector ( ".form_message-error-wrapper" ) ; cons…" at bounding box center [864, 452] width 976 height 638
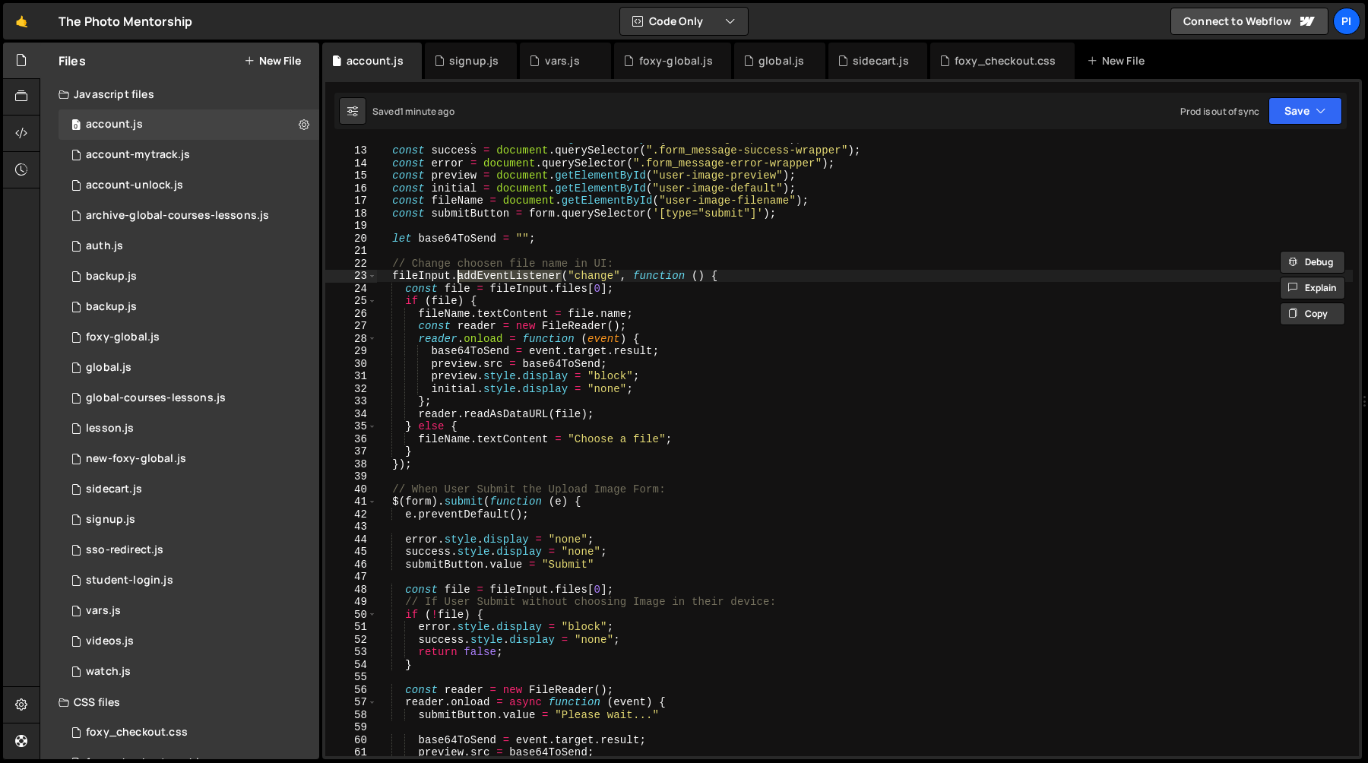
scroll to position [149, 0]
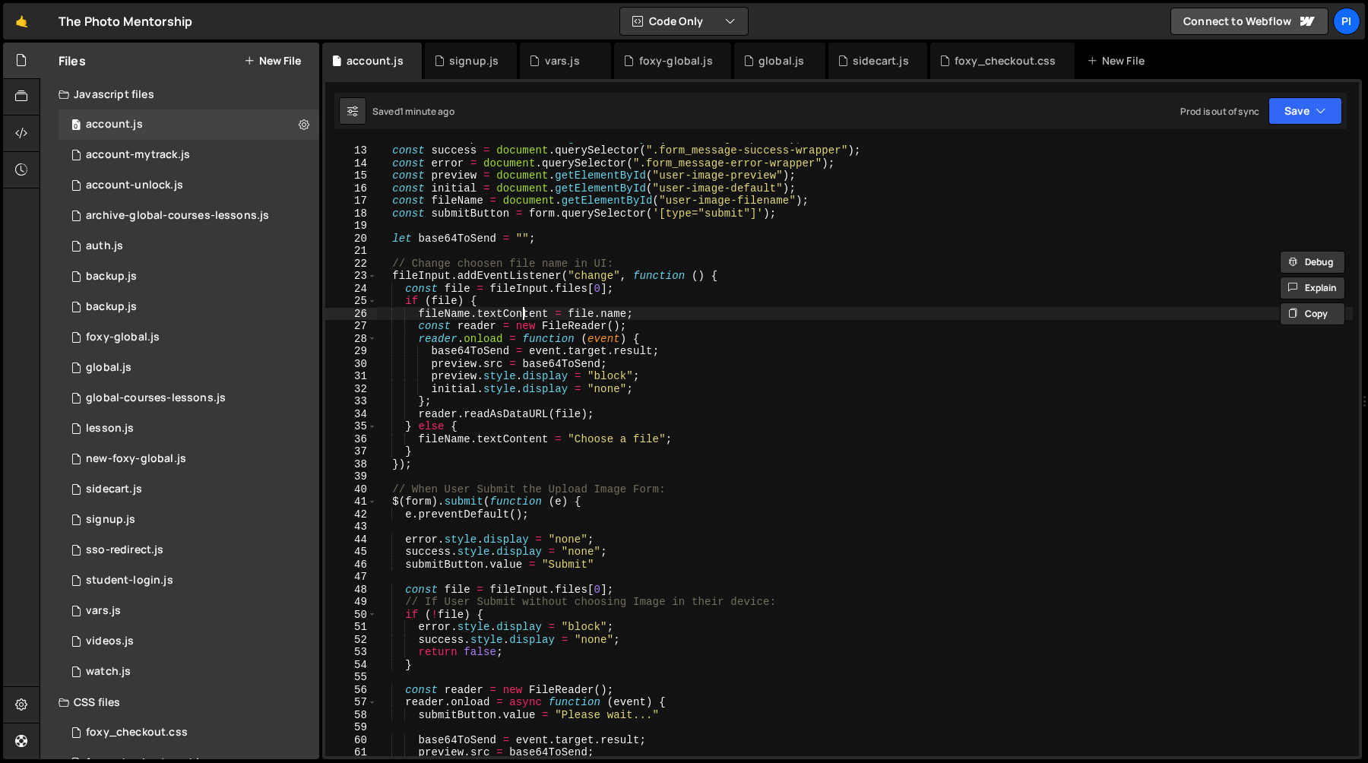
click at [524, 315] on div "const fileInput = document . getElementById ( "user-image-upload" ) ; const suc…" at bounding box center [864, 450] width 976 height 638
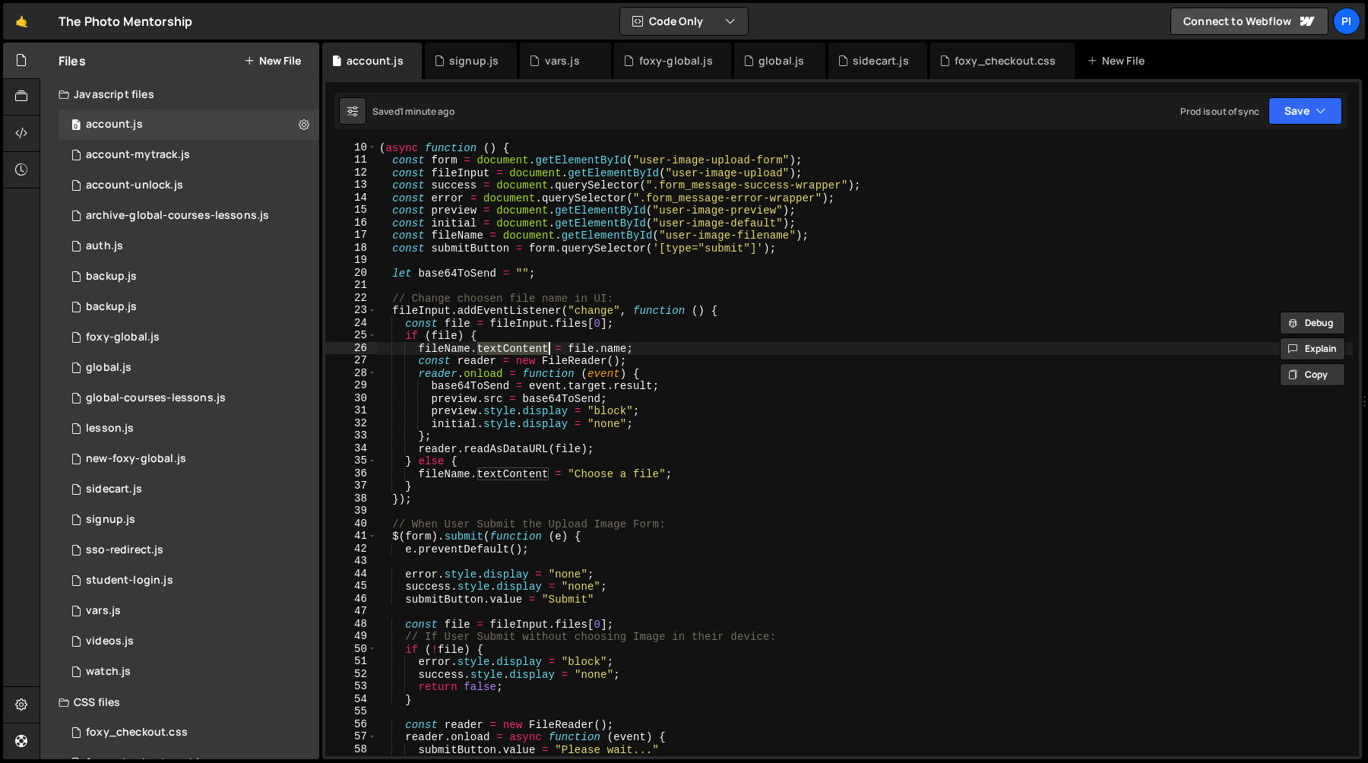
scroll to position [100, 0]
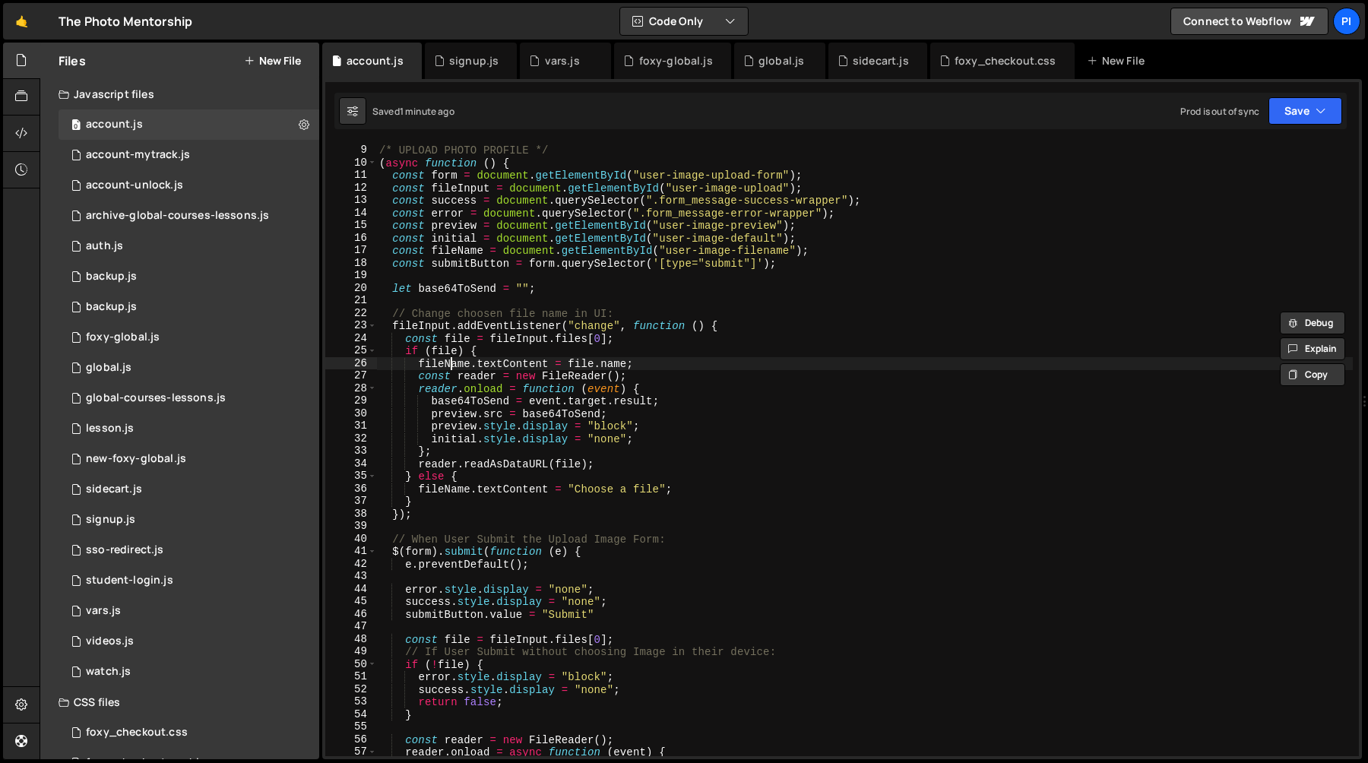
click at [449, 365] on div "/* UPLOAD PHOTO PROFILE */ ( async function ( ) { const form = document . getEl…" at bounding box center [864, 450] width 976 height 638
click at [680, 369] on div "/* UPLOAD PHOTO PROFILE */ ( async function ( ) { const form = document . getEl…" at bounding box center [864, 450] width 976 height 638
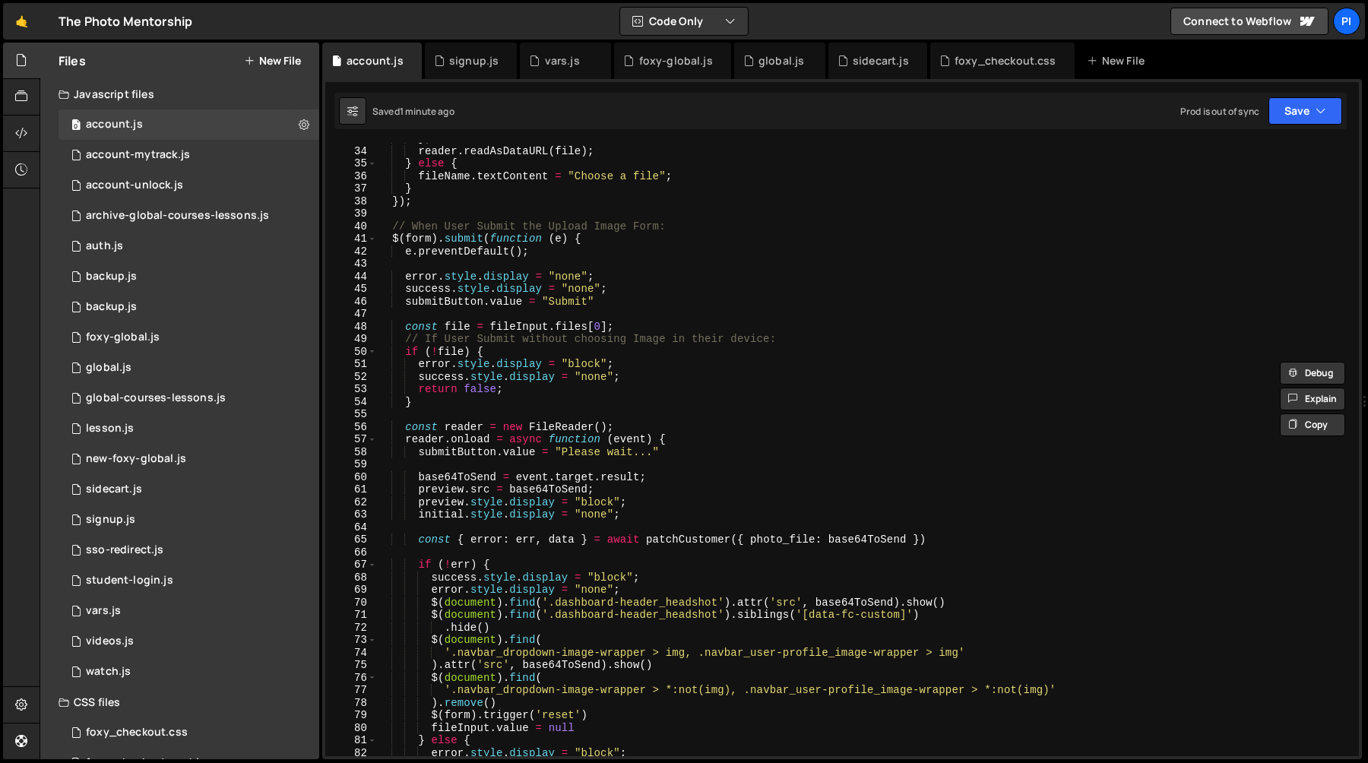
scroll to position [418, 0]
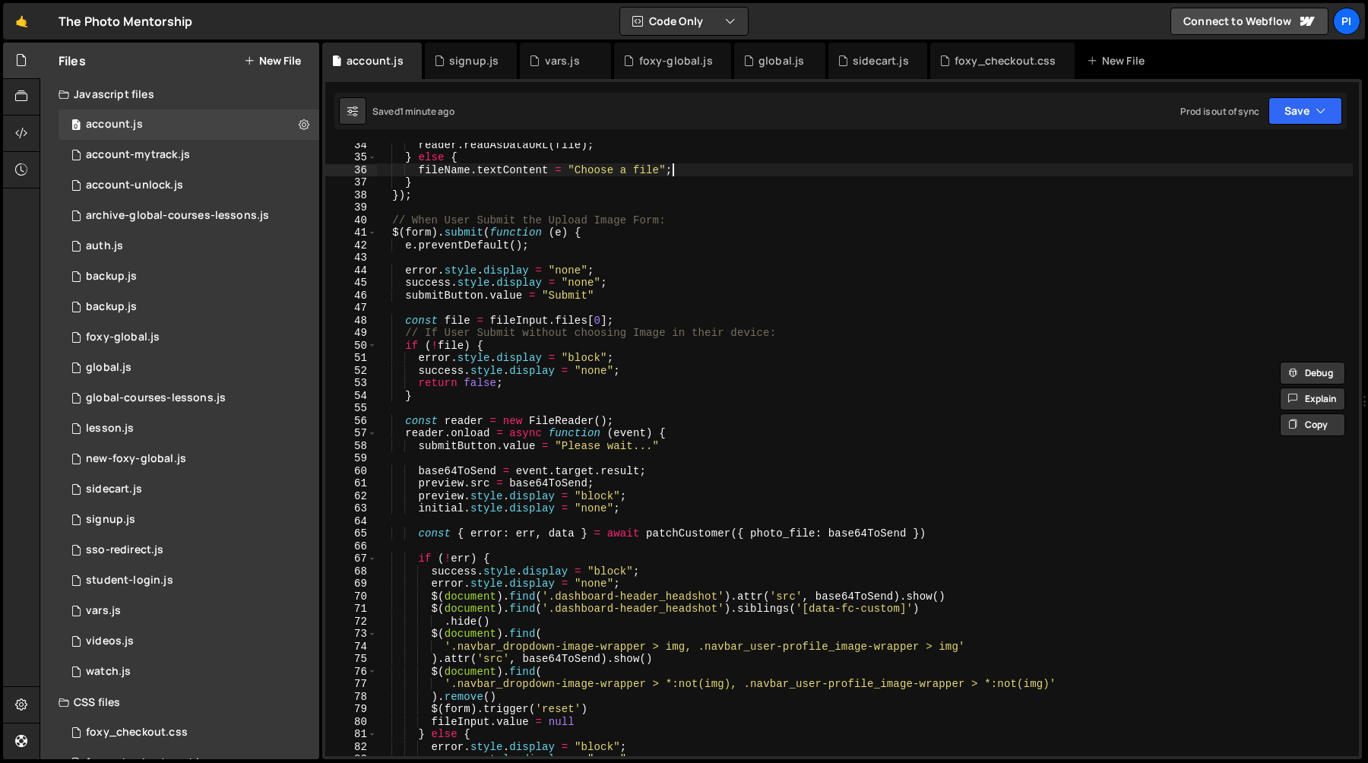
click at [685, 166] on div "reader . readAsDataURL ( file ) ; } else { fileName . textContent = "Choose a f…" at bounding box center [864, 457] width 976 height 638
type textarea "fileName.textContent = "Choose a file";"
click at [417, 170] on div "reader . readAsDataURL ( file ) ; } else { fileName . textContent = "Choose a f…" at bounding box center [864, 457] width 976 height 638
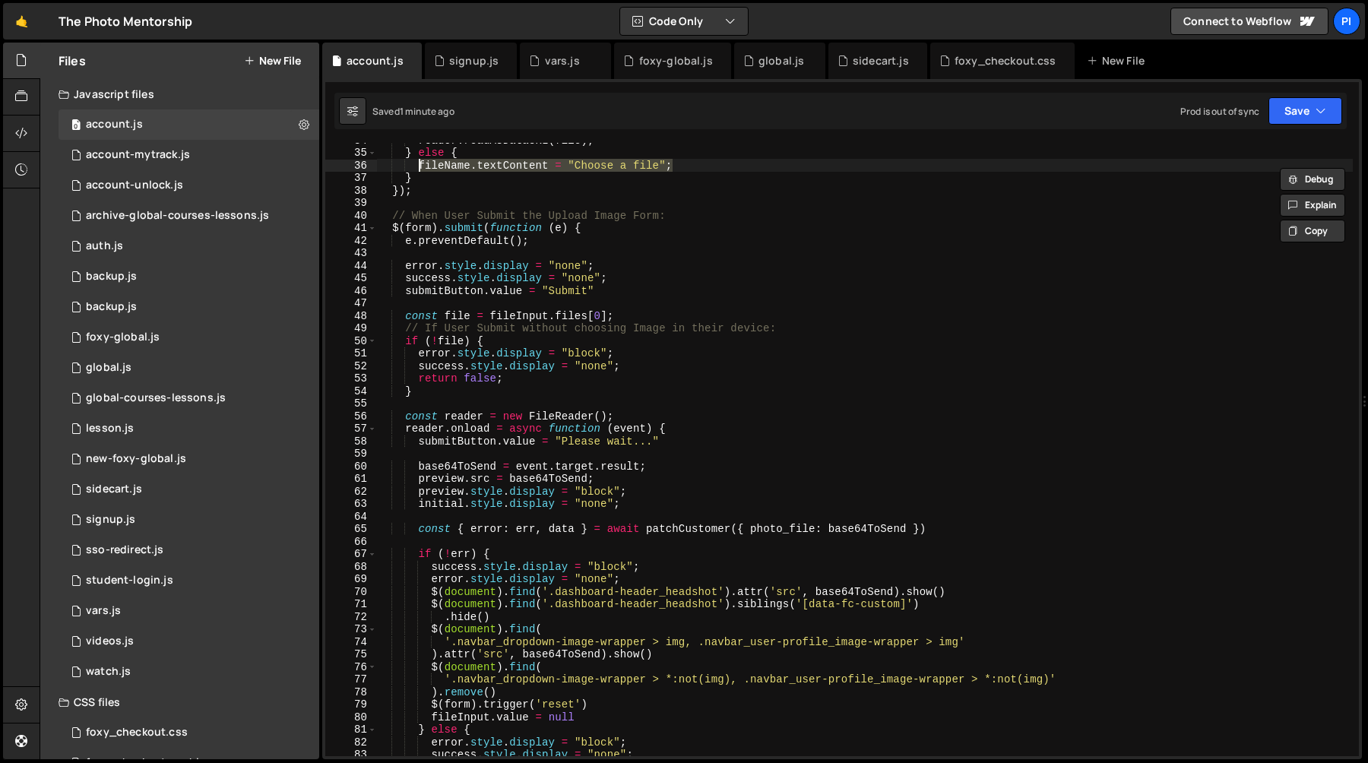
scroll to position [660, 0]
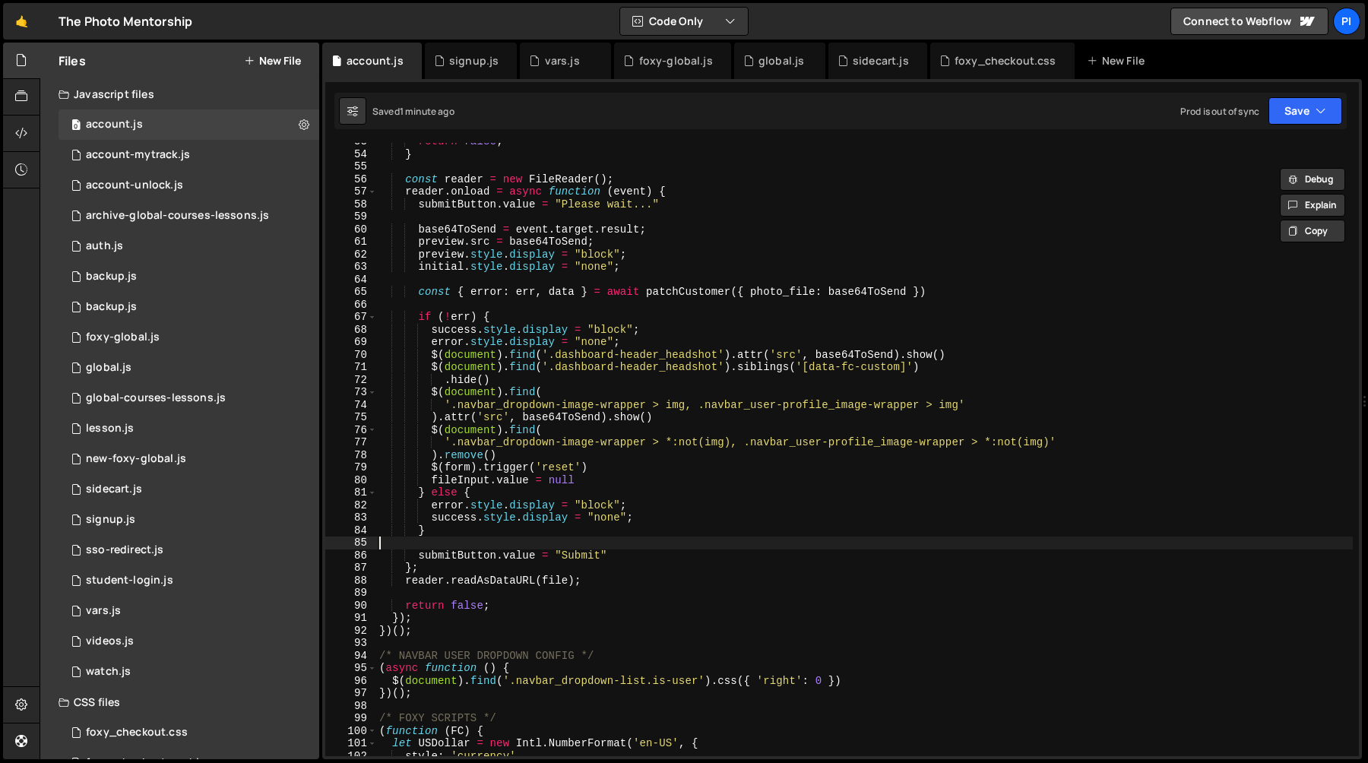
click at [663, 543] on div "return false ; } const reader = new FileReader ( ) ; reader . onload = async fu…" at bounding box center [864, 454] width 976 height 638
click at [626, 568] on div "return false ; } const reader = new FileReader ( ) ; reader . onload = async fu…" at bounding box center [864, 454] width 976 height 638
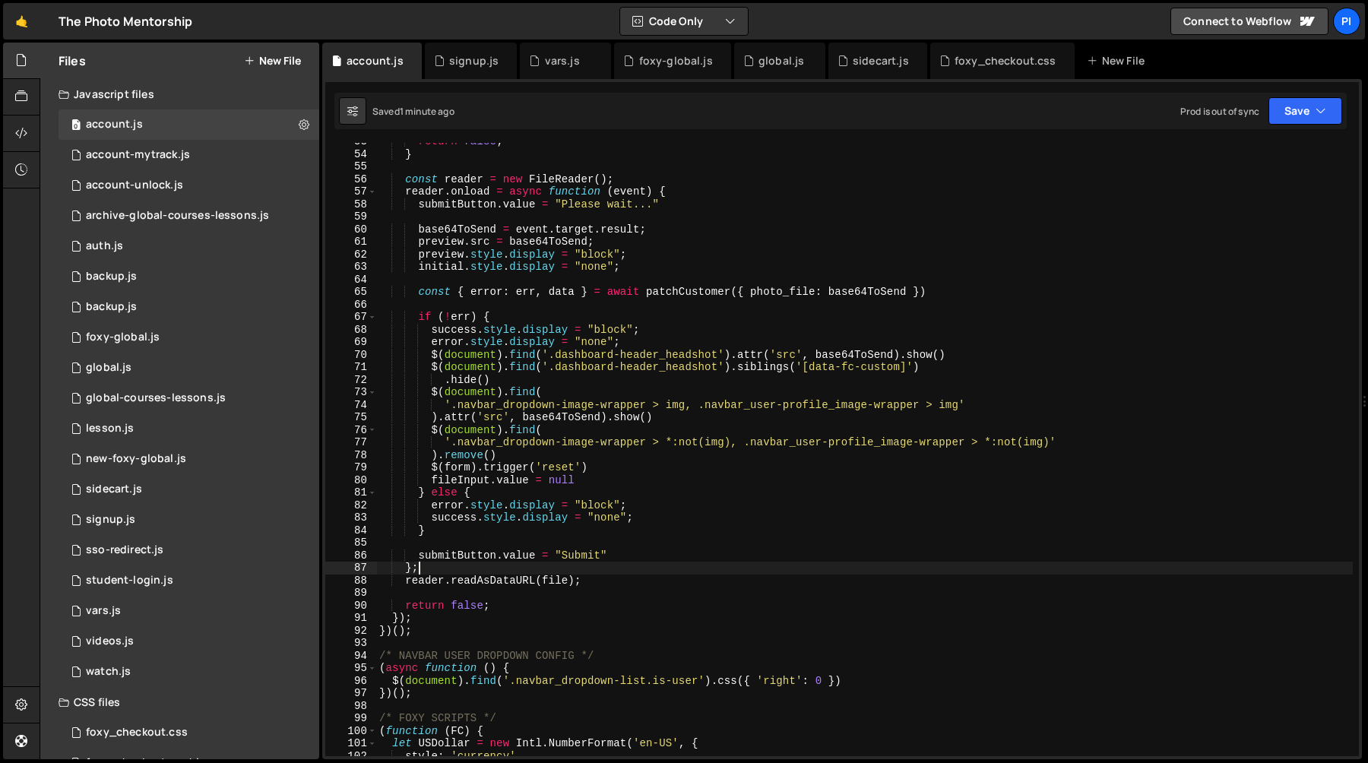
click at [626, 558] on div "return false ; } const reader = new FileReader ( ) ; reader . onload = async fu…" at bounding box center [864, 454] width 976 height 638
type textarea "submitButton.value = "Submit""
paste textarea "fileName.textContent = "Choose a file";"
type textarea "fileName.textContent = "Choose a file";"
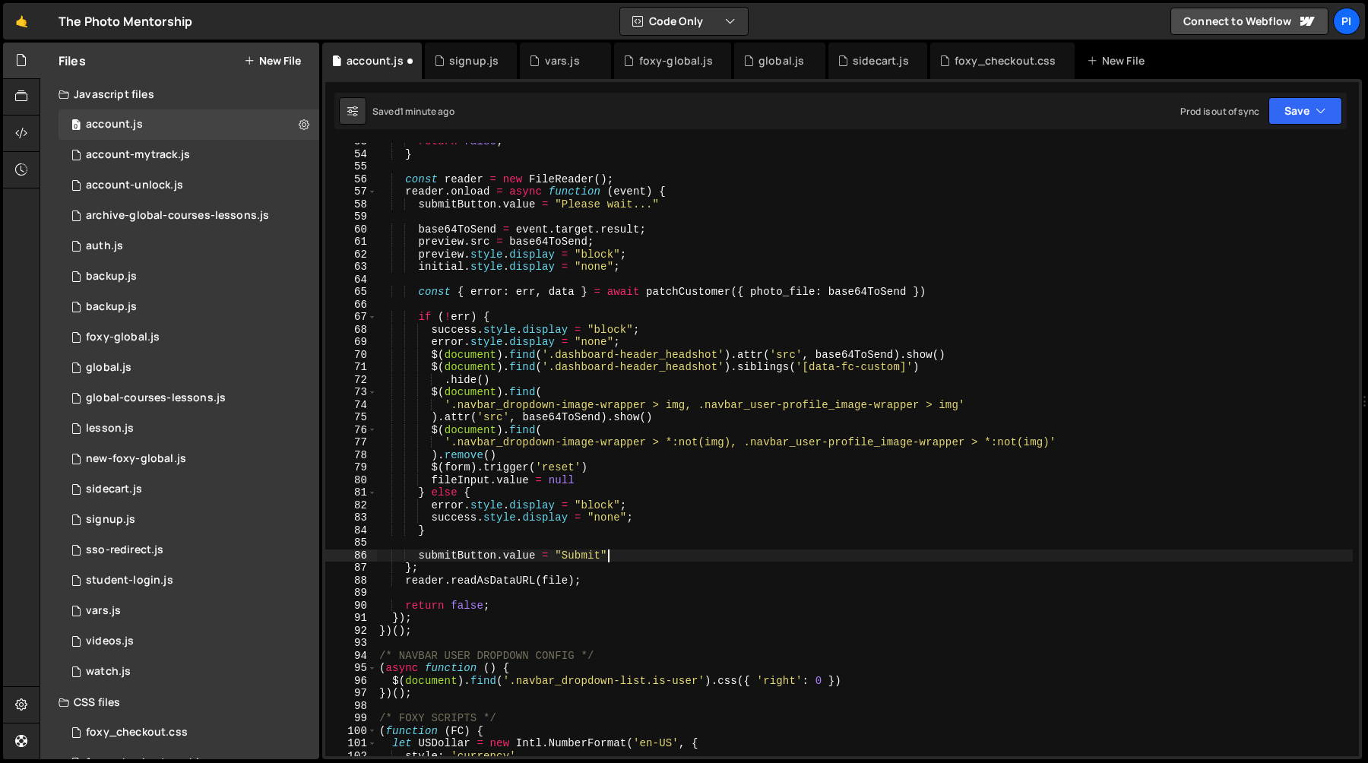
click at [611, 488] on div "return false ; } const reader = new FileReader ( ) ; reader . onload = async fu…" at bounding box center [864, 454] width 976 height 638
click at [599, 478] on div "return false ; } const reader = new FileReader ( ) ; reader . onload = async fu…" at bounding box center [864, 454] width 976 height 638
paste textarea "fileName.textContent = "Choose a file";"
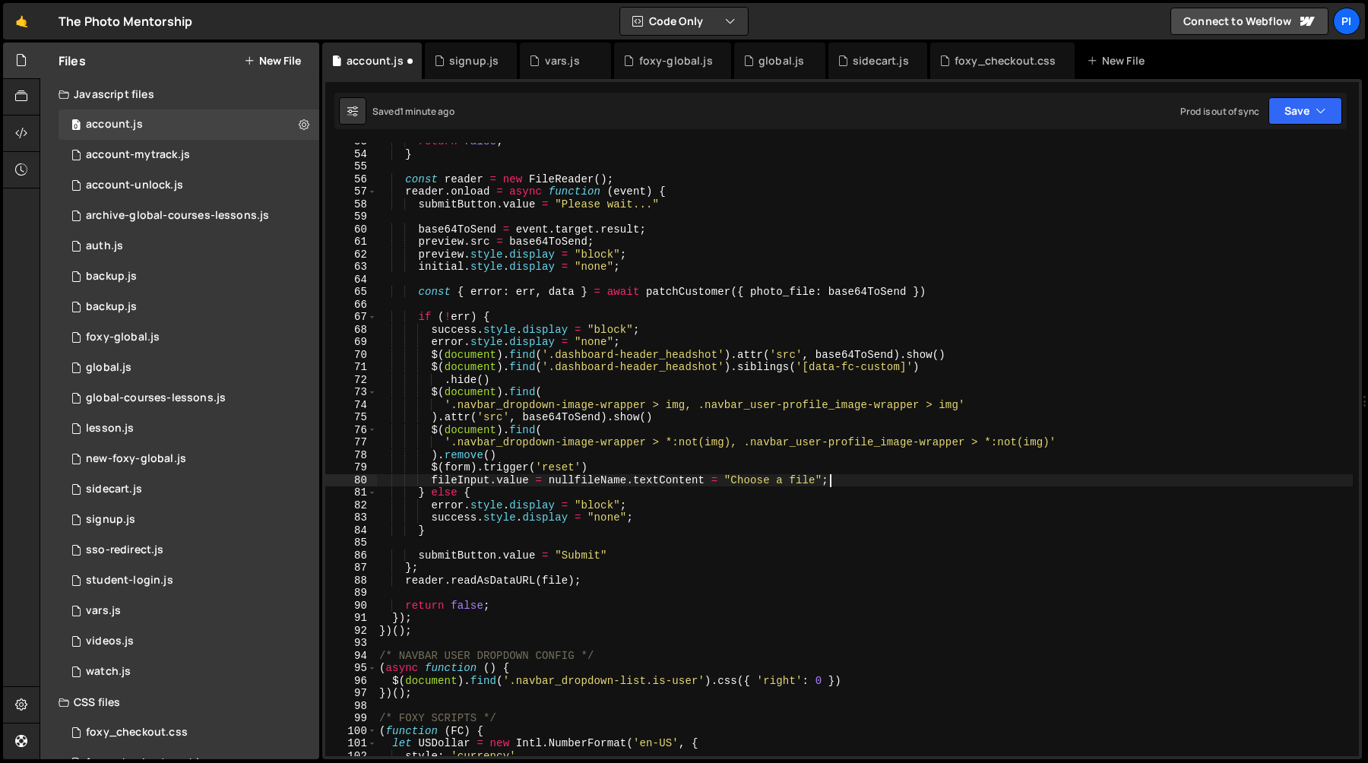
type textarea "fileInput.value = null"
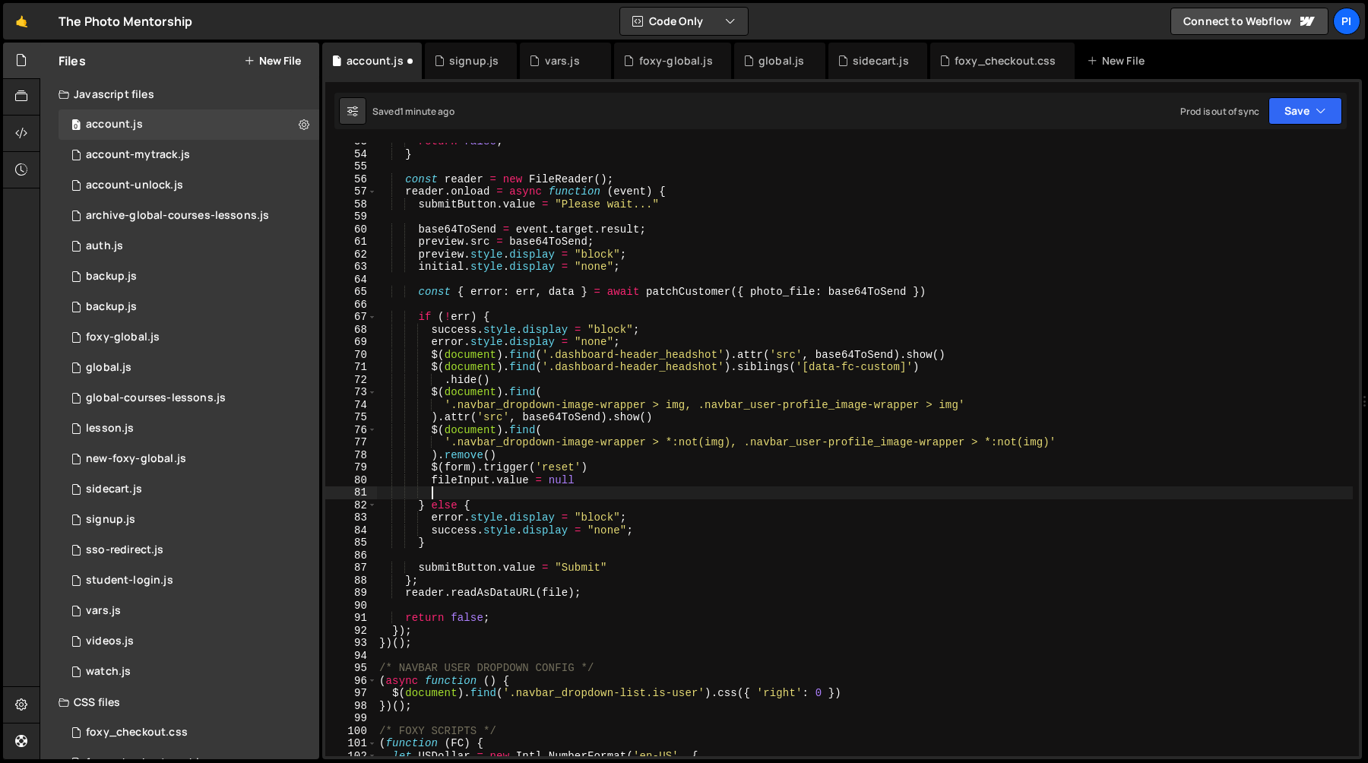
paste textarea "fileName.textContent = "Choose a file";"
click at [612, 479] on div "return false ; } const reader = new FileReader ( ) ; reader . onload = async fu…" at bounding box center [864, 454] width 976 height 638
type textarea "fileInput.value = null"
